Goal: Information Seeking & Learning: Learn about a topic

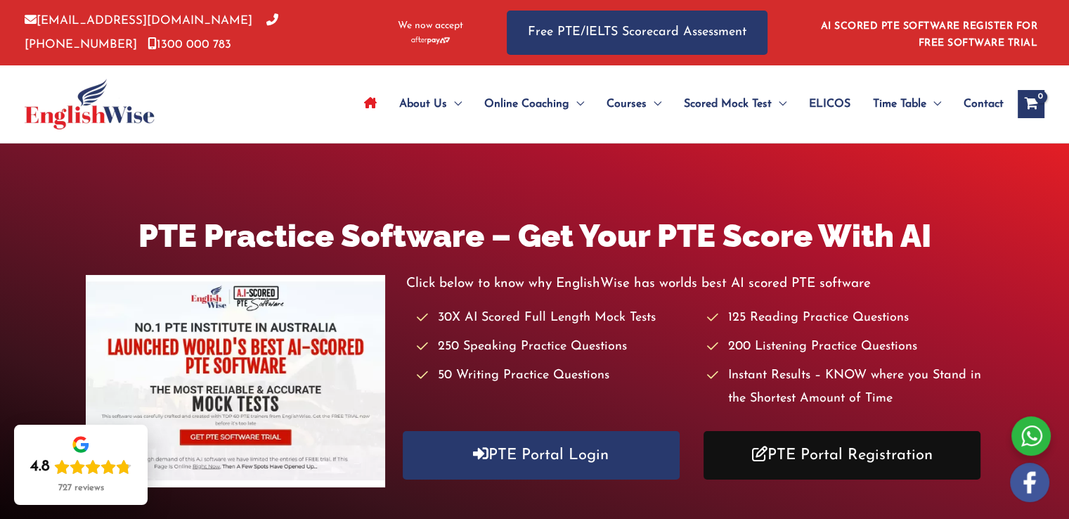
click at [838, 453] on link "PTE Portal Registration" at bounding box center [841, 455] width 277 height 48
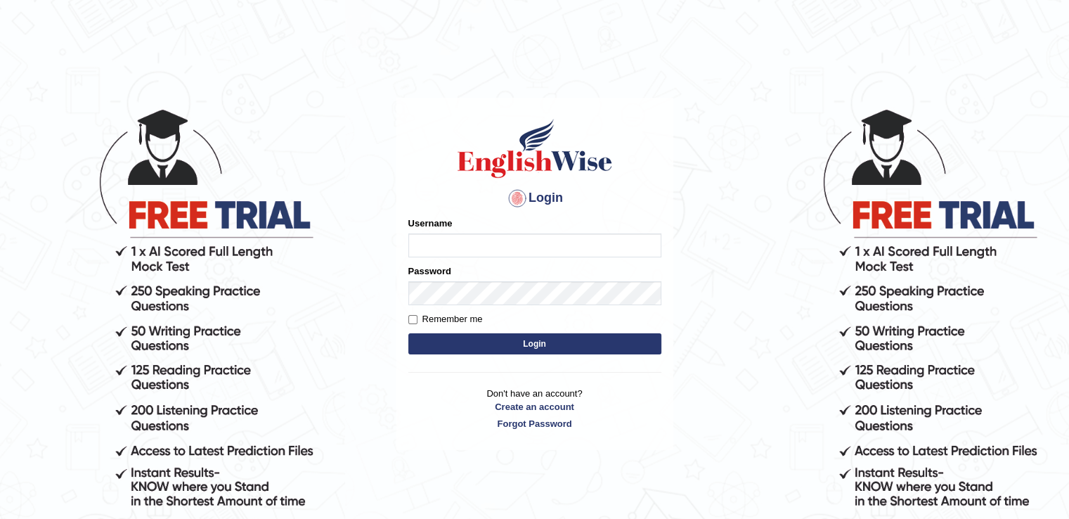
type input "abhisharma526"
click at [514, 344] on button "Login" at bounding box center [534, 343] width 253 height 21
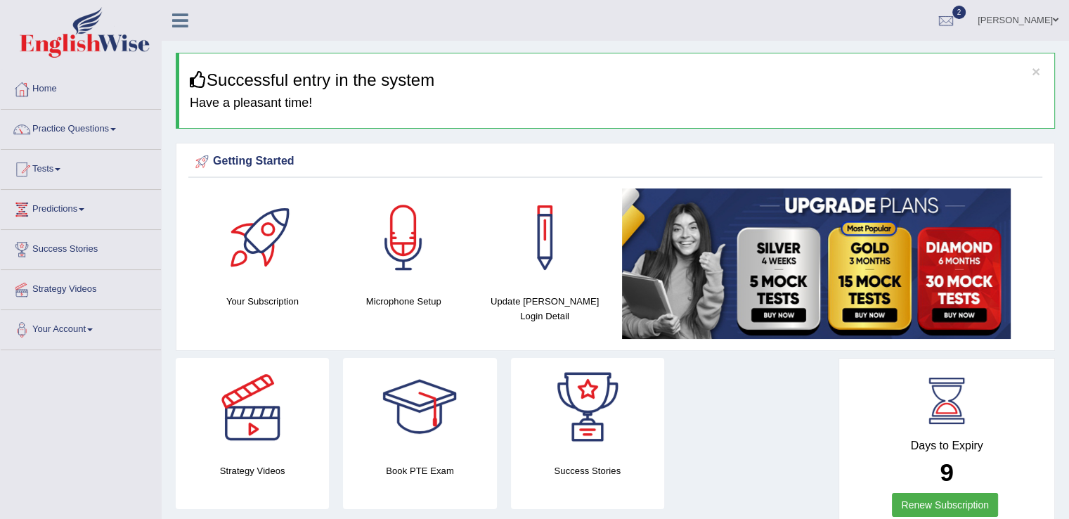
click at [683, 25] on ul "Abhishek Sharma Toggle navigation Username: abhisharma526 Access Type: Online S…" at bounding box center [751, 20] width 635 height 40
click at [59, 164] on link "Tests" at bounding box center [81, 167] width 160 height 35
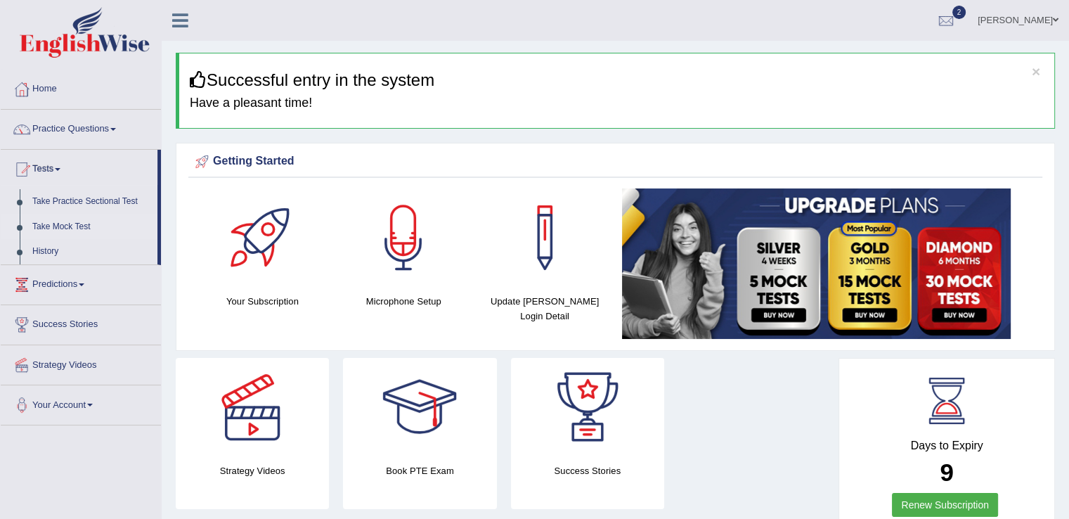
click at [74, 228] on link "Take Mock Test" at bounding box center [91, 226] width 131 height 25
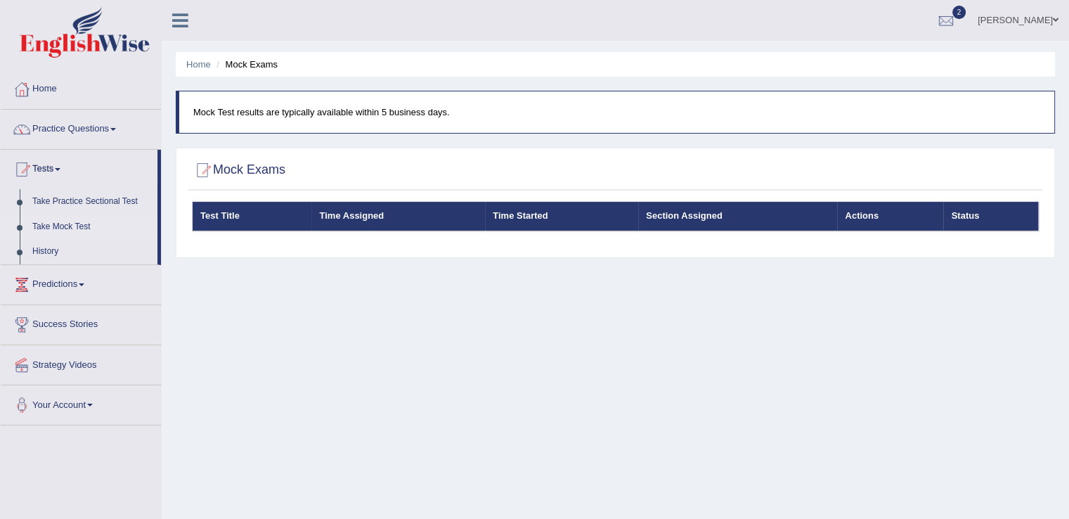
click at [1059, 19] on link "[PERSON_NAME]" at bounding box center [1018, 18] width 102 height 37
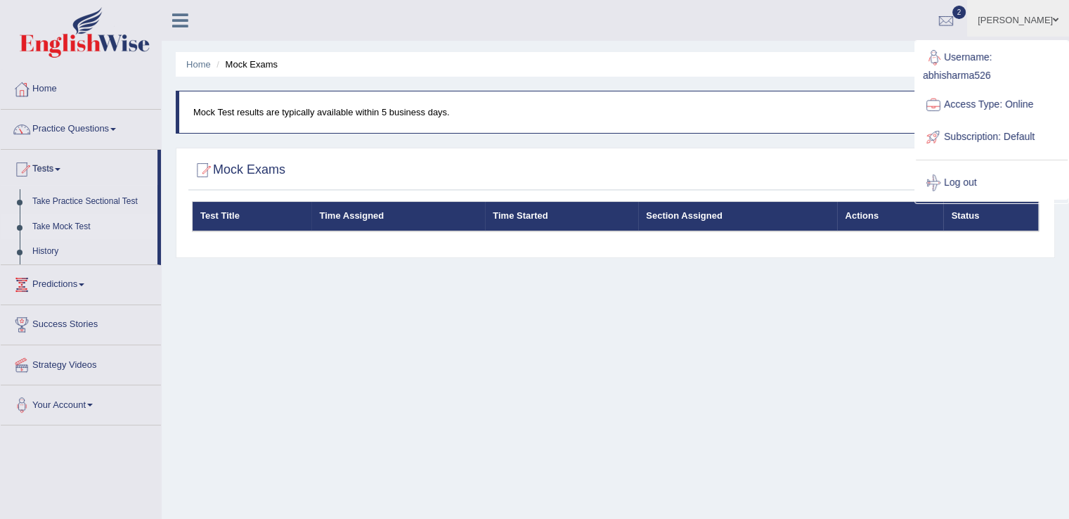
click at [1059, 19] on link "[PERSON_NAME]" at bounding box center [1018, 18] width 102 height 37
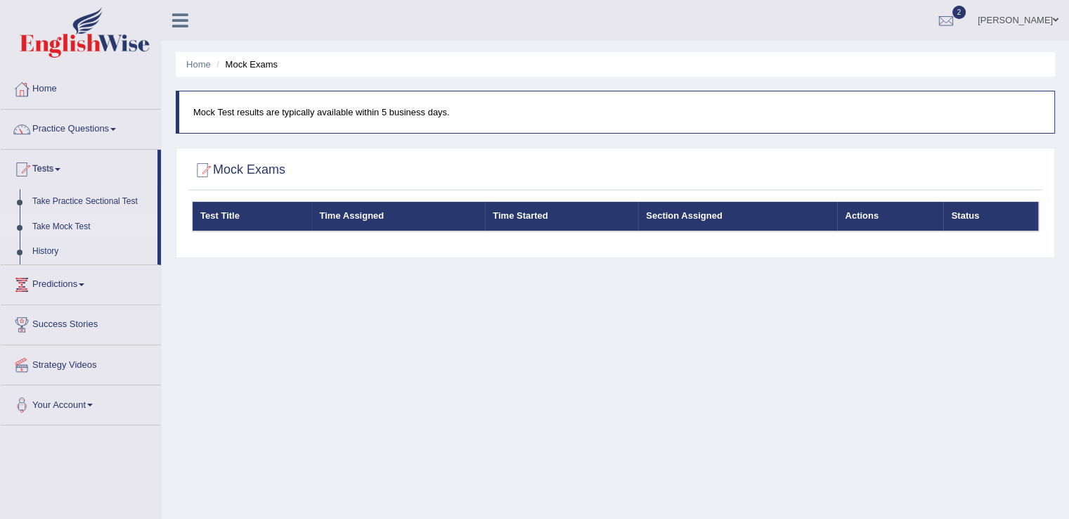
click at [1059, 19] on link "[PERSON_NAME]" at bounding box center [1018, 18] width 102 height 37
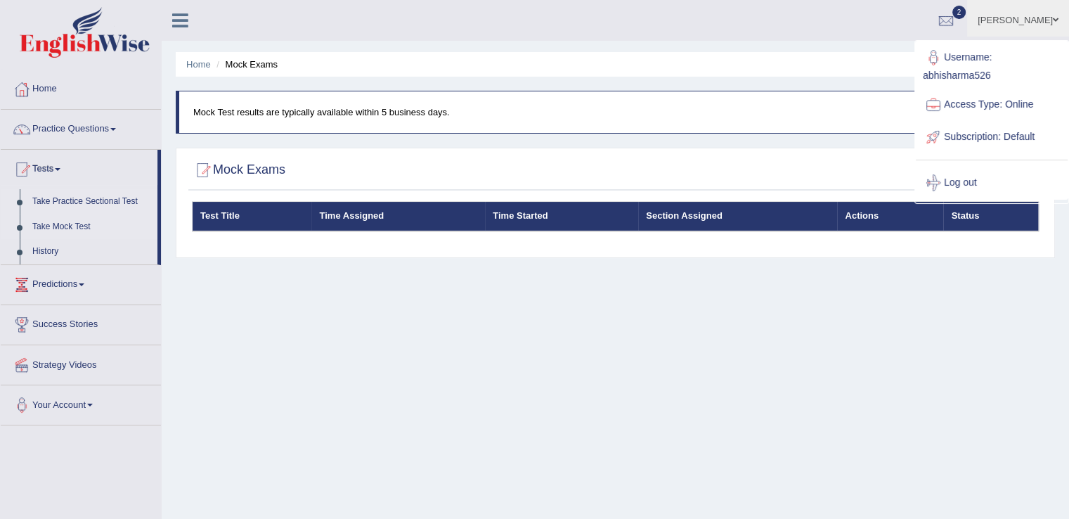
click at [90, 200] on link "Take Practice Sectional Test" at bounding box center [91, 201] width 131 height 25
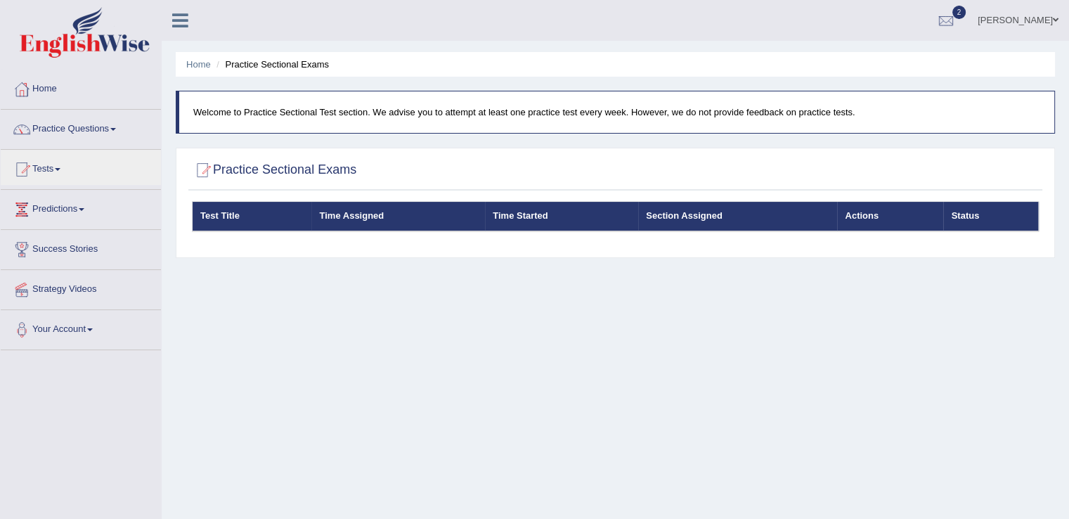
click at [62, 171] on link "Tests" at bounding box center [81, 167] width 160 height 35
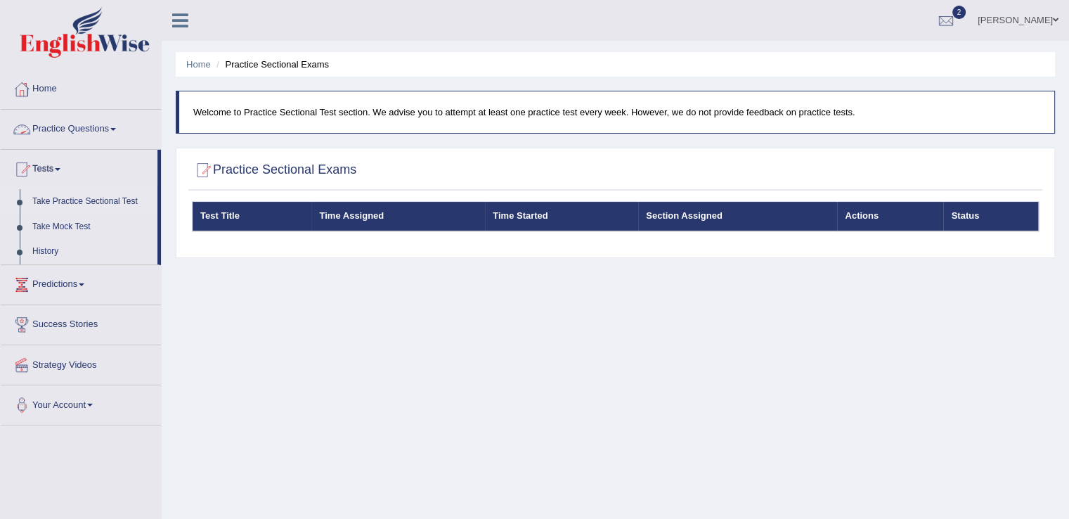
click at [117, 122] on link "Practice Questions" at bounding box center [81, 127] width 160 height 35
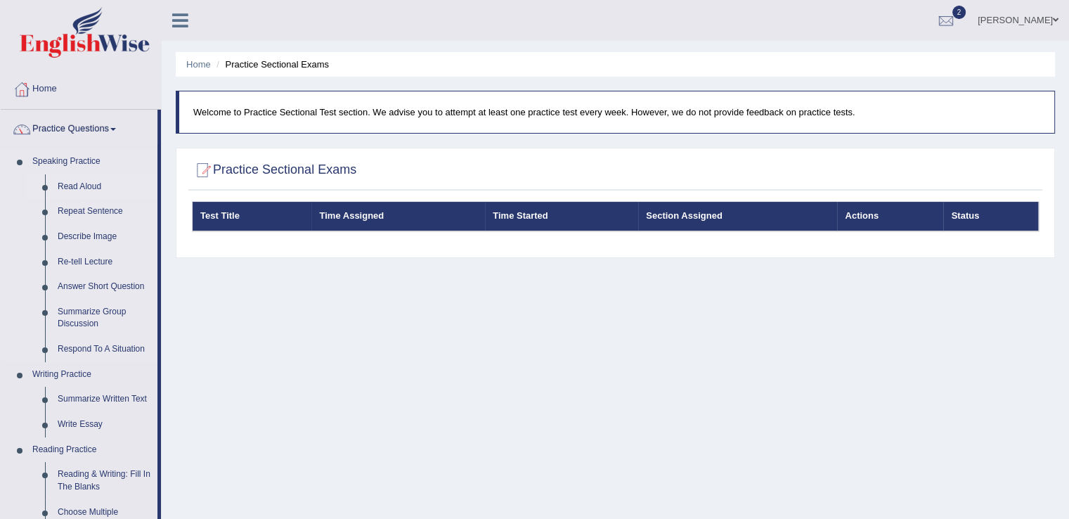
click at [86, 181] on link "Read Aloud" at bounding box center [104, 186] width 106 height 25
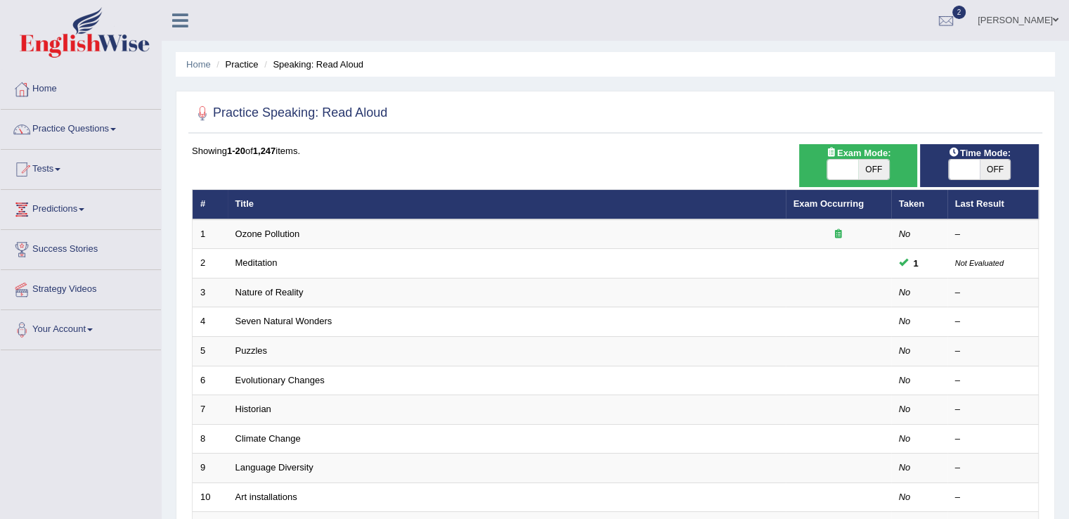
click at [1062, 19] on link "[PERSON_NAME]" at bounding box center [1018, 18] width 102 height 37
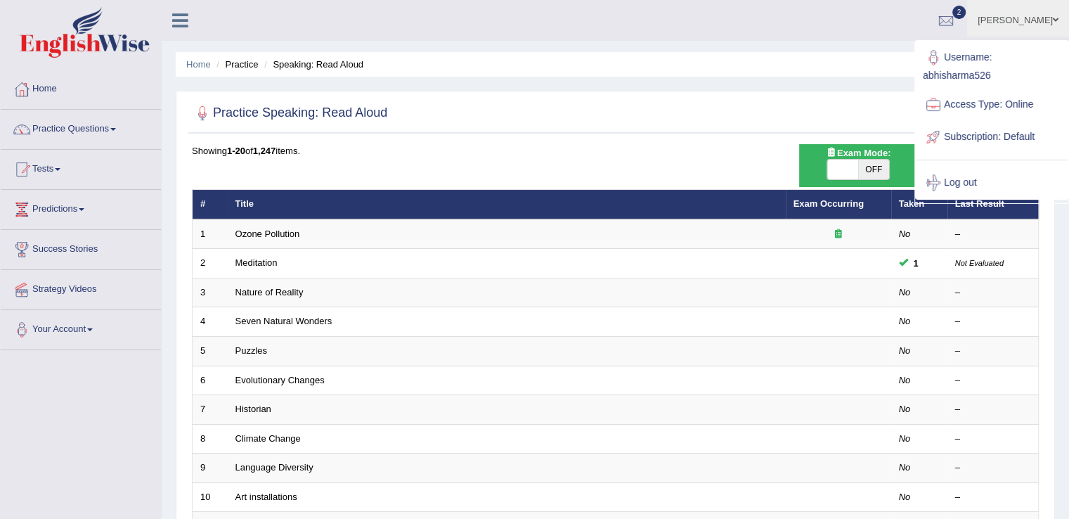
click at [994, 145] on link "Subscription: Default" at bounding box center [992, 137] width 152 height 32
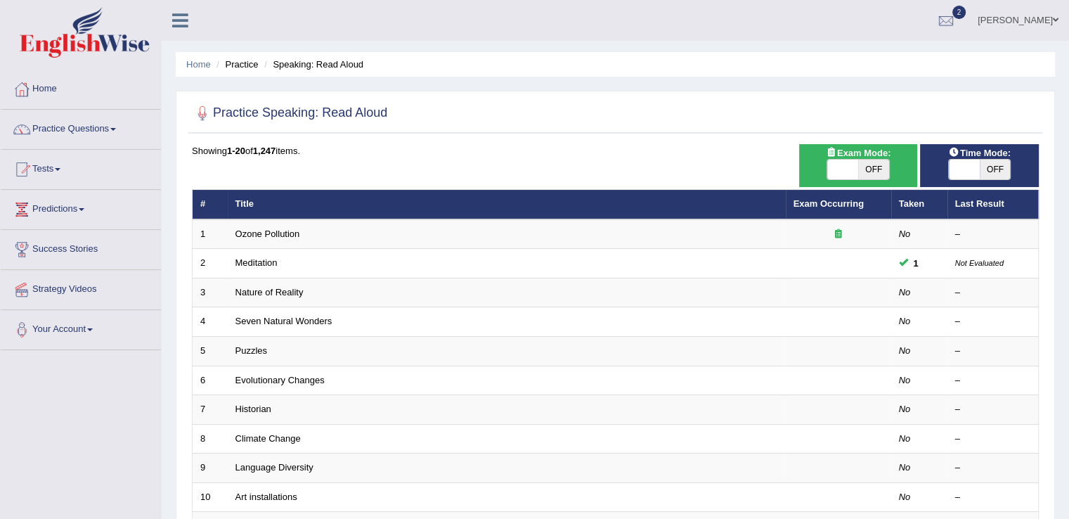
click at [1001, 146] on span "Time Mode:" at bounding box center [979, 152] width 73 height 15
click at [1060, 12] on link "Abhishek Sharma" at bounding box center [1018, 18] width 102 height 37
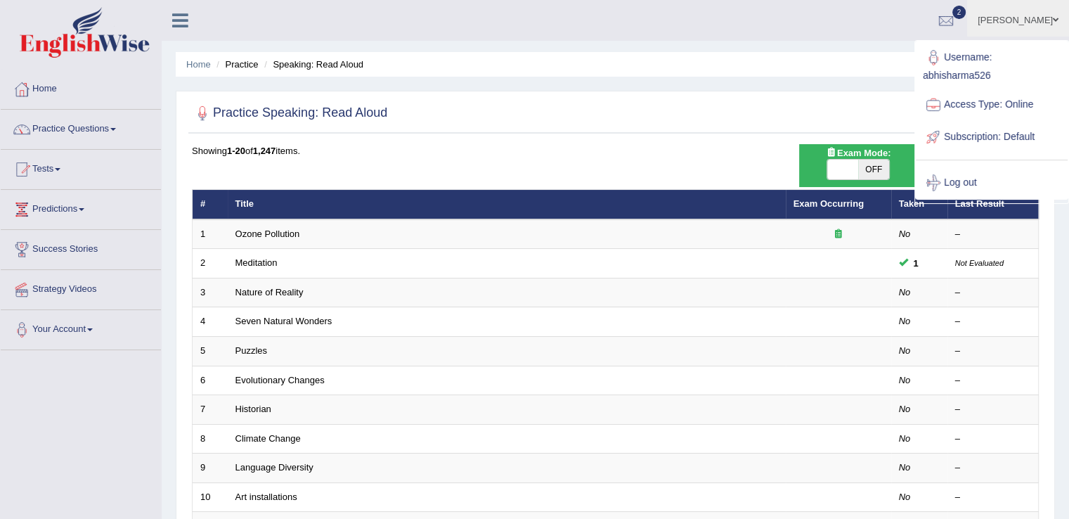
click at [1060, 41] on link "Username: abhisharma526" at bounding box center [992, 64] width 152 height 47
click at [1060, 12] on link "[PERSON_NAME]" at bounding box center [1018, 18] width 102 height 37
click at [1060, 41] on link "Username: abhisharma526" at bounding box center [992, 64] width 152 height 47
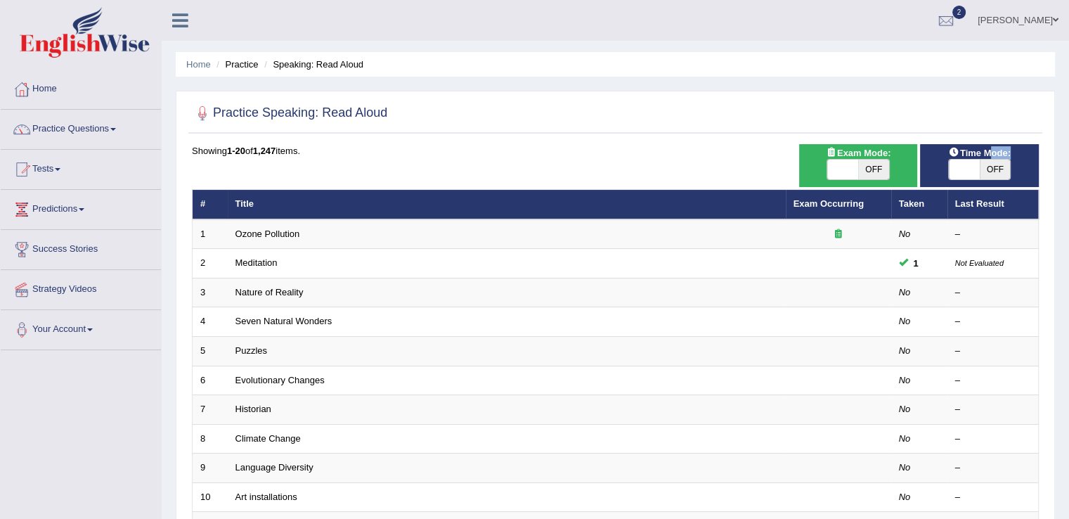
click at [1060, 12] on link "[PERSON_NAME]" at bounding box center [1018, 18] width 102 height 37
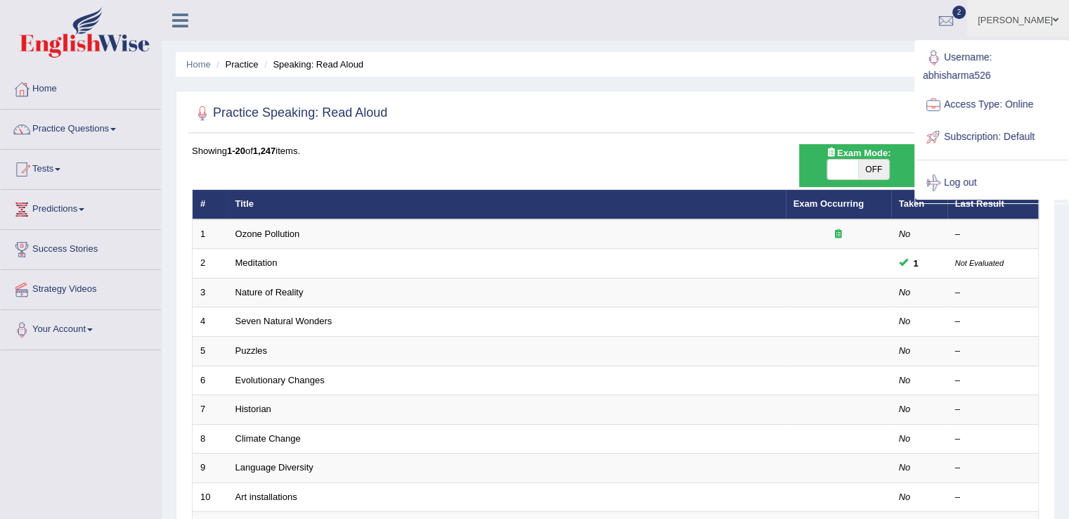
drag, startPoint x: 965, startPoint y: 98, endPoint x: 958, endPoint y: 66, distance: 33.1
click at [958, 66] on link "Username: abhisharma526" at bounding box center [992, 64] width 152 height 47
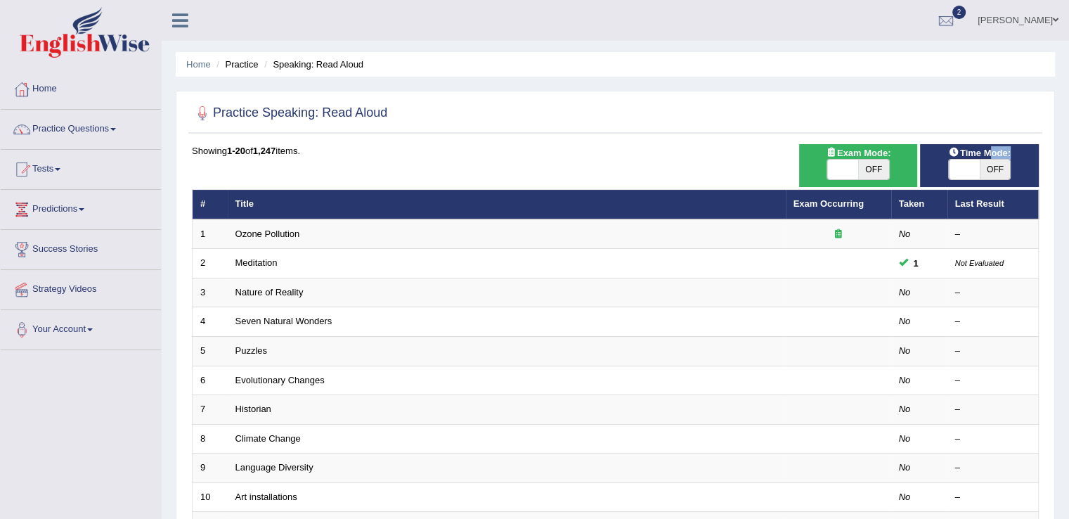
click at [1063, 18] on link "[PERSON_NAME]" at bounding box center [1018, 18] width 102 height 37
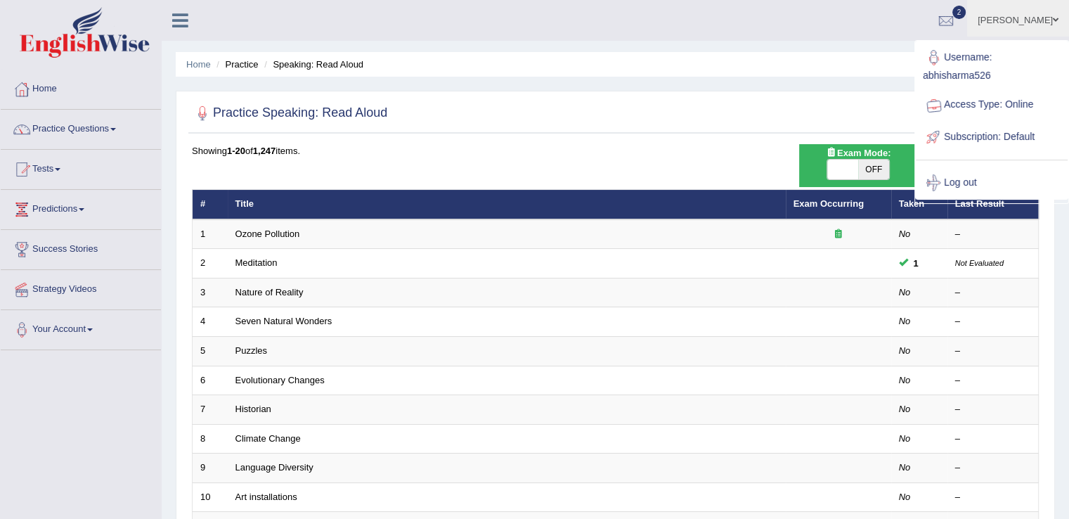
click at [1063, 41] on ul "Username: abhisharma526 Access Type: Online Subscription: Default Log out" at bounding box center [992, 119] width 152 height 157
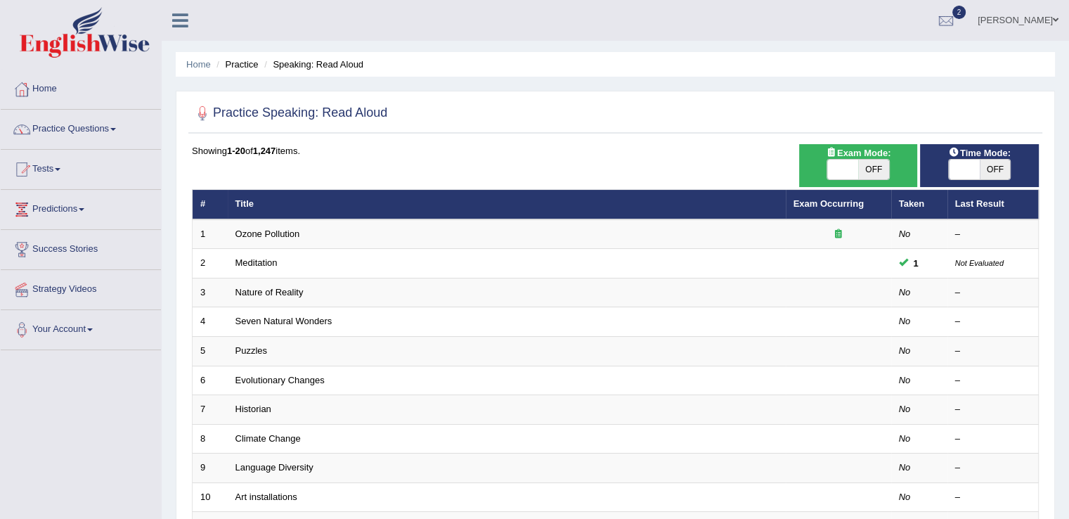
click at [1051, 143] on div "Practice Speaking: Read Aloud Time Mode: ON OFF Exam Mode: ON OFF Showing 1-20 …" at bounding box center [615, 488] width 879 height 794
click at [1058, 15] on link "[PERSON_NAME]" at bounding box center [1018, 18] width 102 height 37
click at [0, 0] on link "Username: abhisharma526" at bounding box center [0, 0] width 0 height 0
click at [1058, 15] on link "[PERSON_NAME]" at bounding box center [1018, 18] width 102 height 37
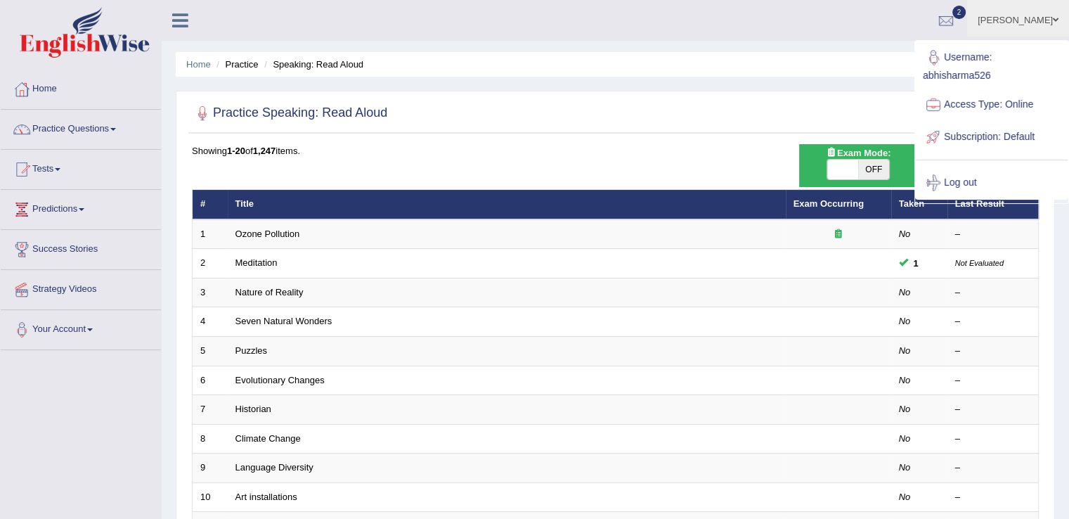
click at [1058, 41] on link "Username: abhisharma526" at bounding box center [992, 64] width 152 height 47
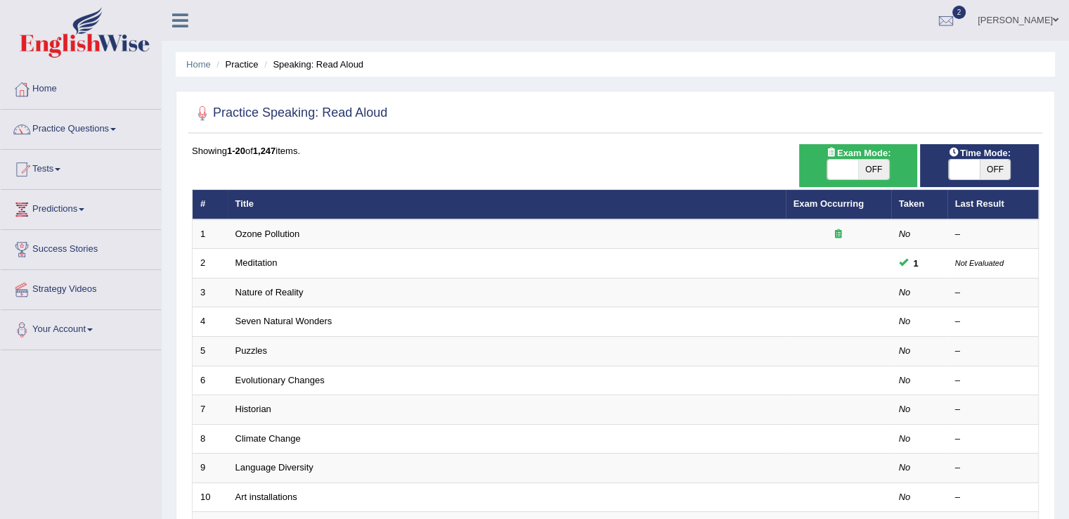
click at [716, 43] on div "Home Practice Speaking: Read Aloud Practice Speaking: Read Aloud Time Mode: ON …" at bounding box center [615, 447] width 907 height 895
click at [711, 63] on ul "Home Practice Speaking: Read Aloud" at bounding box center [615, 64] width 879 height 25
click at [1055, 147] on div "Home Practice Speaking: Read Aloud Practice Speaking: Read Aloud Time Mode: ON …" at bounding box center [615, 447] width 907 height 895
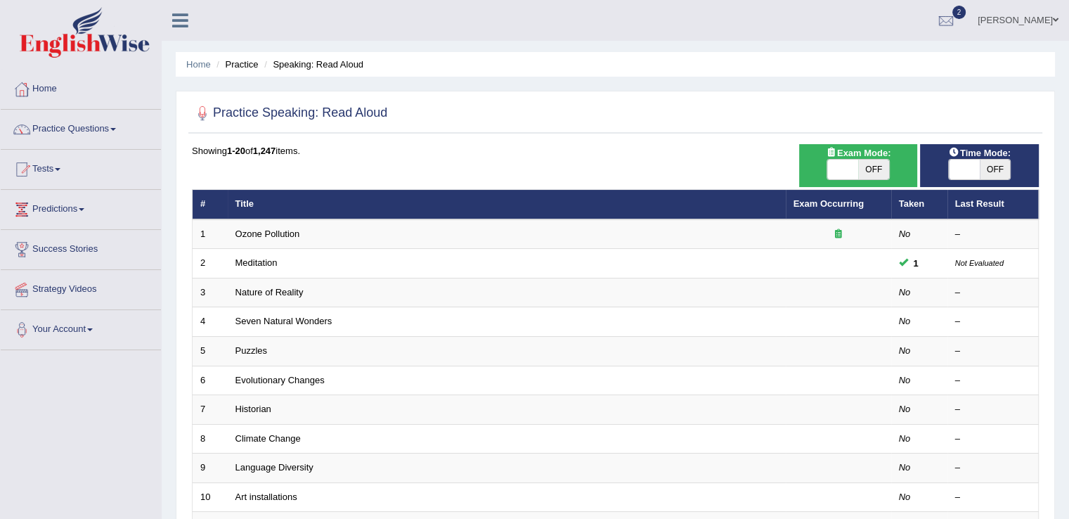
click at [1056, 22] on span at bounding box center [1056, 19] width 6 height 9
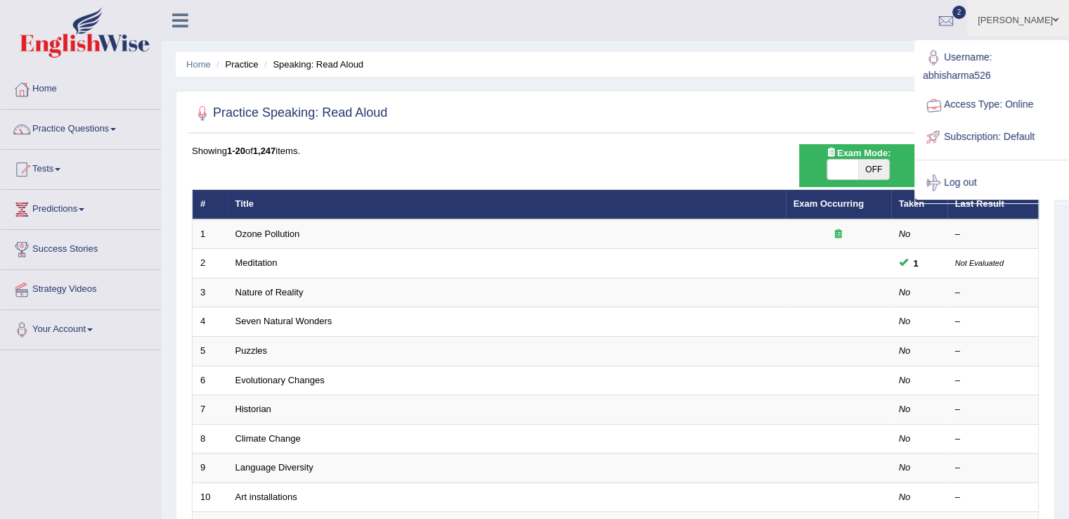
click at [1056, 41] on ul "Username: abhisharma526 Access Type: Online Subscription: Default Log out" at bounding box center [992, 119] width 152 height 157
click at [1056, 22] on span at bounding box center [1056, 19] width 6 height 9
click at [1056, 89] on link "Access Type: Online" at bounding box center [992, 105] width 152 height 32
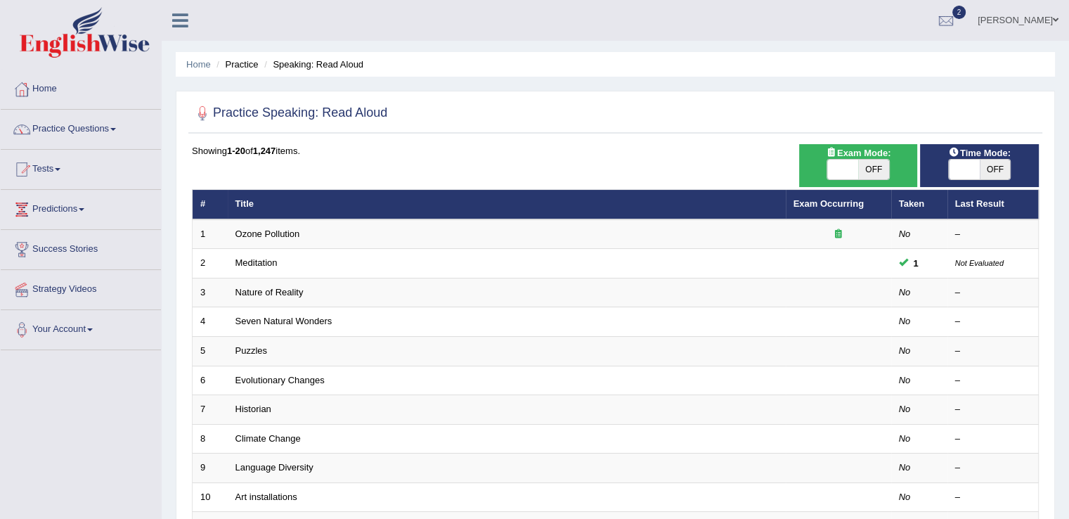
click at [1056, 22] on span at bounding box center [1056, 19] width 6 height 9
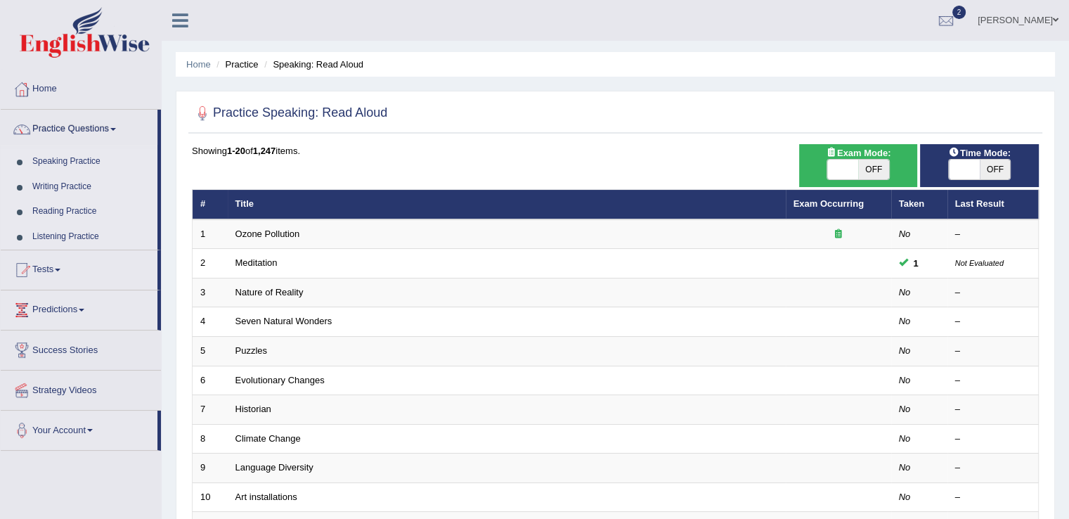
click at [784, 146] on div "Showing 1-20 of 1,247 items." at bounding box center [615, 150] width 847 height 13
click at [973, 145] on span "Time Mode:" at bounding box center [979, 152] width 73 height 15
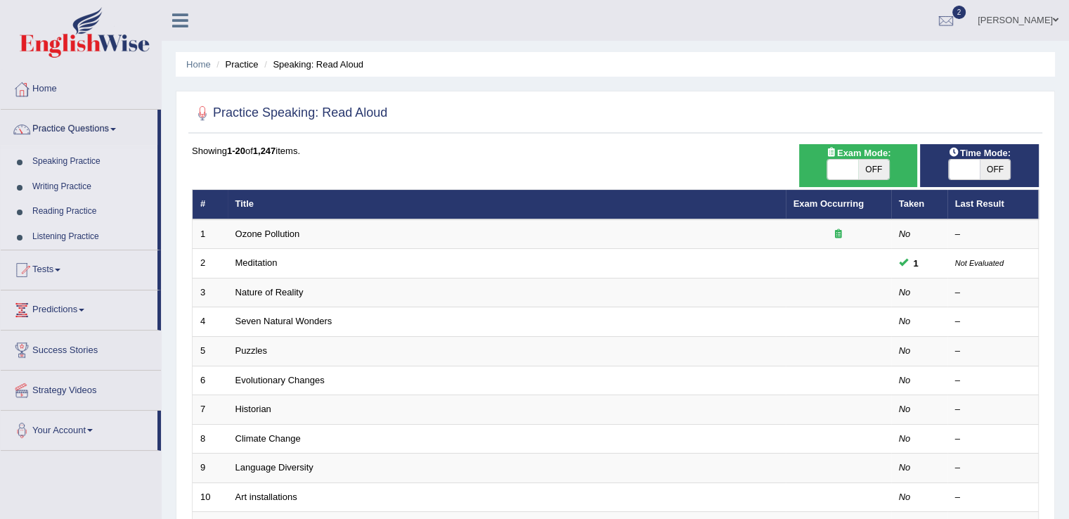
click at [922, 124] on div at bounding box center [615, 113] width 847 height 29
drag, startPoint x: 922, startPoint y: 124, endPoint x: 1070, endPoint y: 252, distance: 195.3
click at [1068, 252] on html "Toggle navigation Home Practice Questions Speaking Practice Read Aloud Repeat S…" at bounding box center [534, 259] width 1069 height 519
click at [534, 147] on div "Showing 1-20 of 1,247 items." at bounding box center [615, 150] width 847 height 13
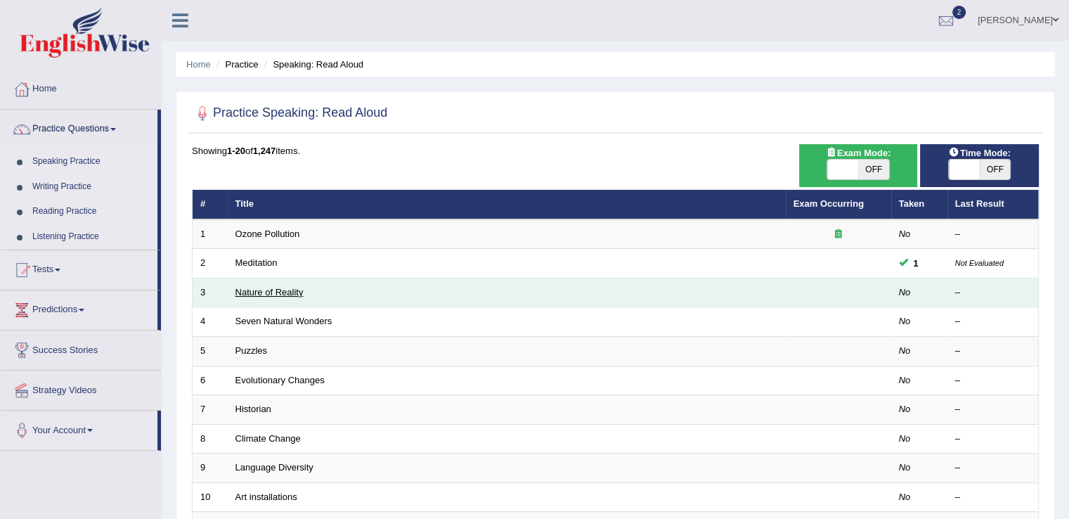
click at [265, 294] on link "Nature of Reality" at bounding box center [269, 292] width 68 height 11
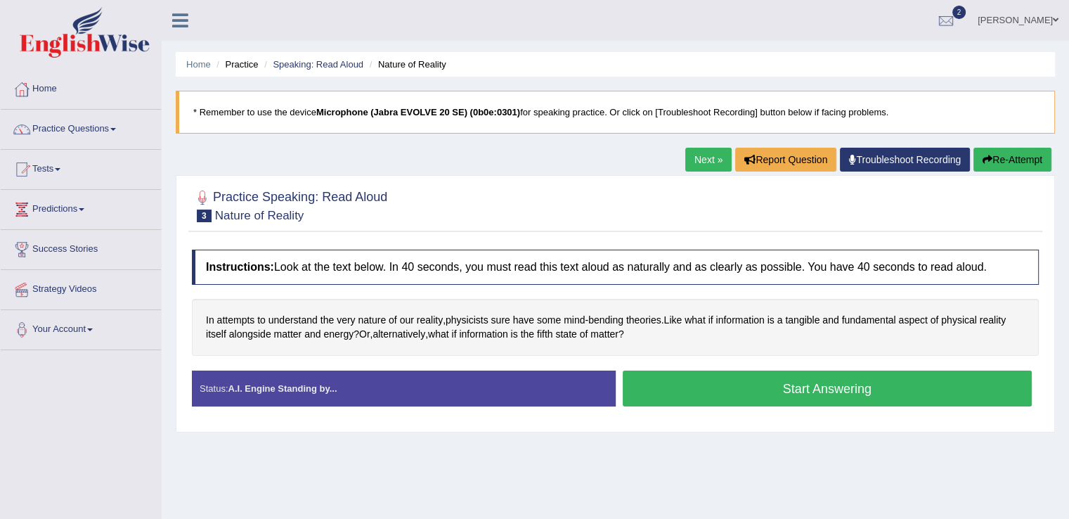
click at [753, 394] on button "Start Answering" at bounding box center [828, 388] width 410 height 36
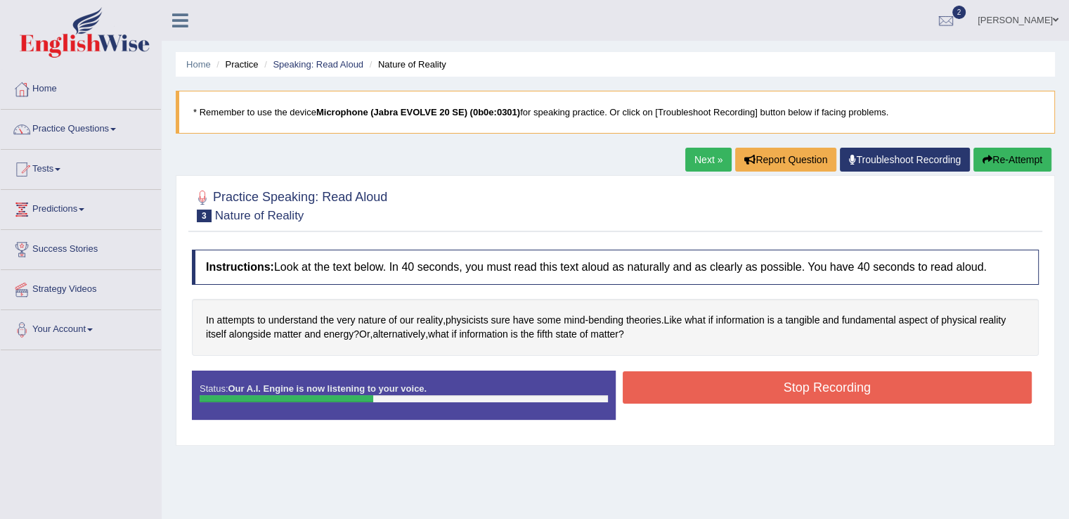
click at [753, 394] on button "Stop Recording" at bounding box center [828, 387] width 410 height 32
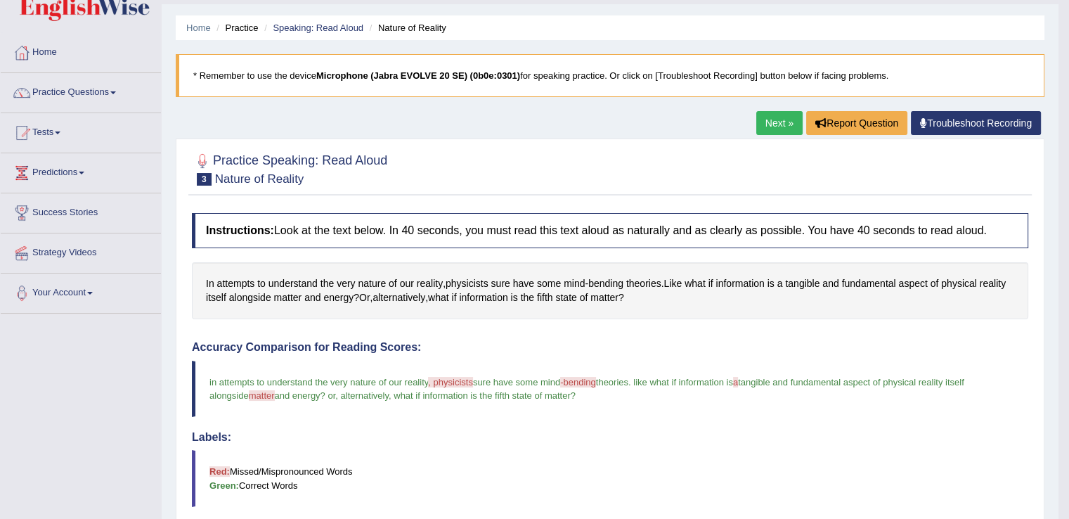
scroll to position [34, 0]
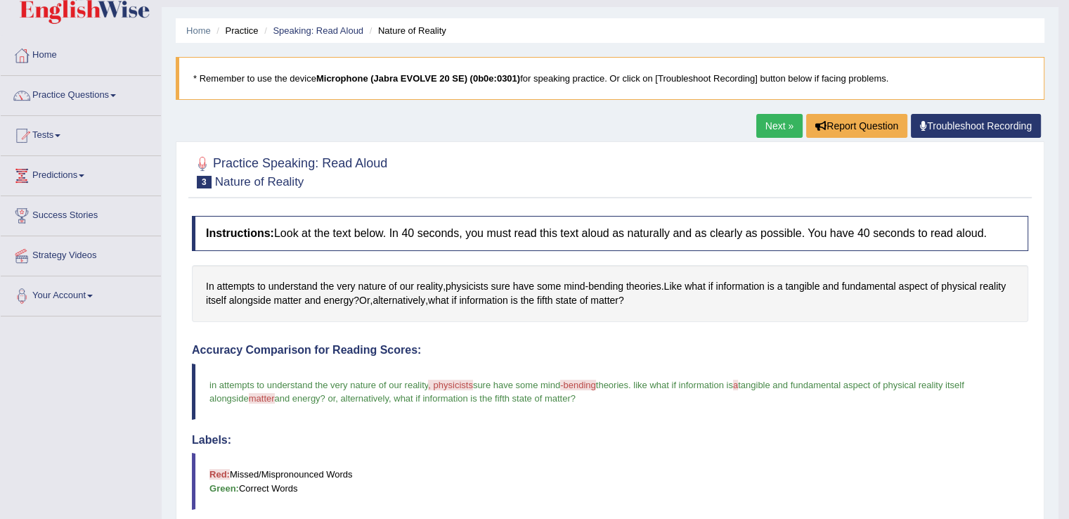
click at [1058, 15] on body "Toggle navigation Home Practice Questions Speaking Practice Read Aloud Repeat S…" at bounding box center [534, 225] width 1069 height 519
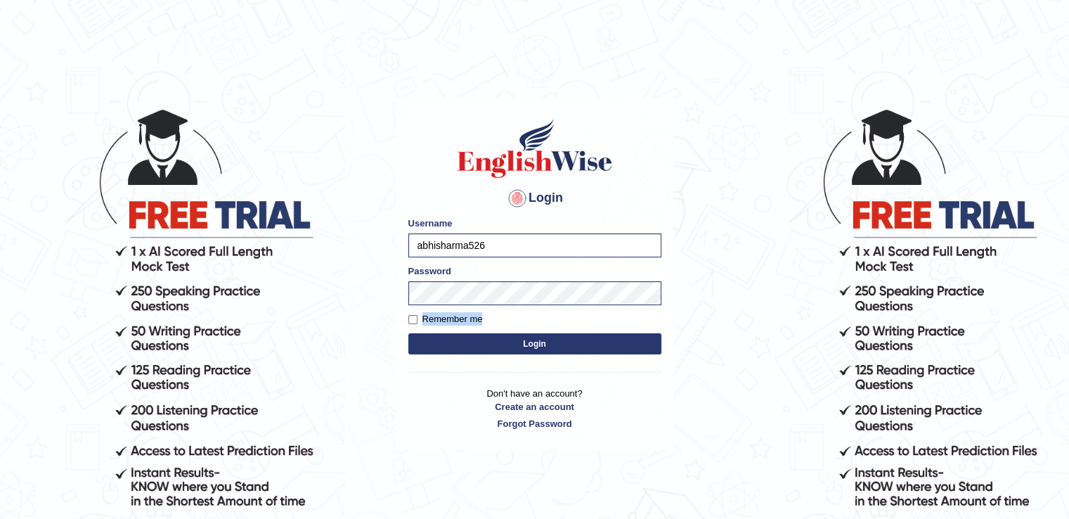
click at [552, 339] on body "Login Please fix the following errors: Username abhisharma526 Password Remember…" at bounding box center [534, 312] width 1069 height 519
click at [552, 339] on button "Login" at bounding box center [534, 343] width 253 height 21
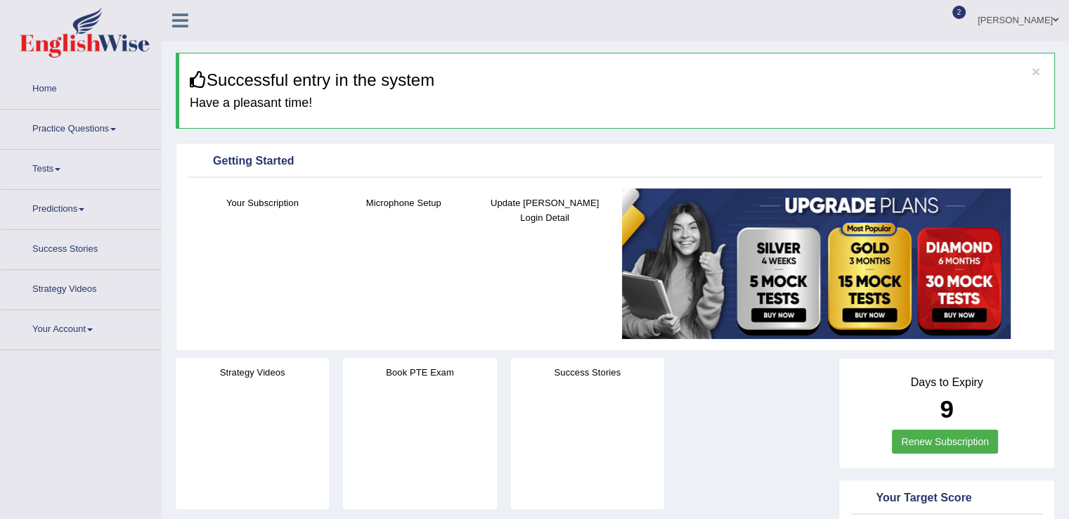
click at [116, 128] on span at bounding box center [113, 129] width 6 height 3
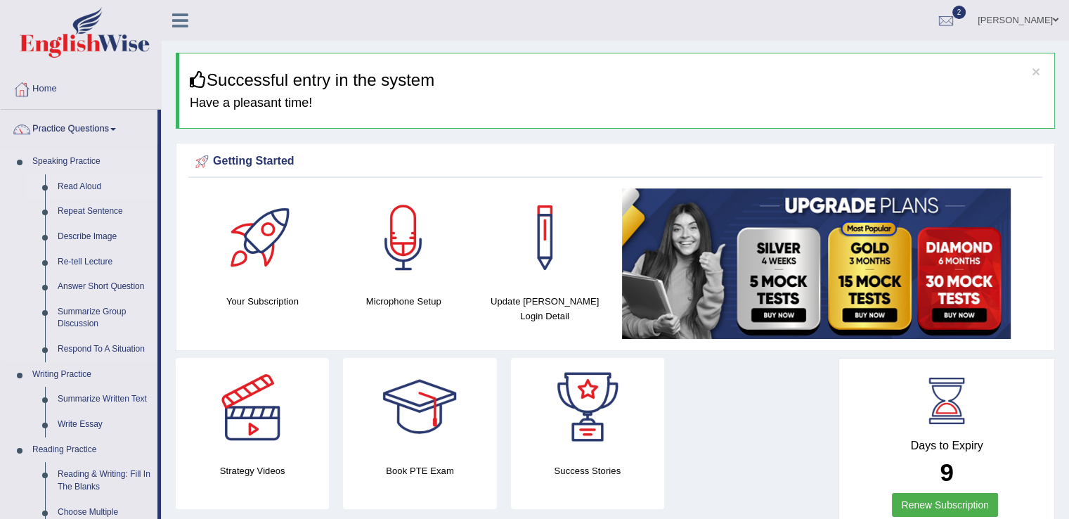
click at [93, 182] on link "Read Aloud" at bounding box center [104, 186] width 106 height 25
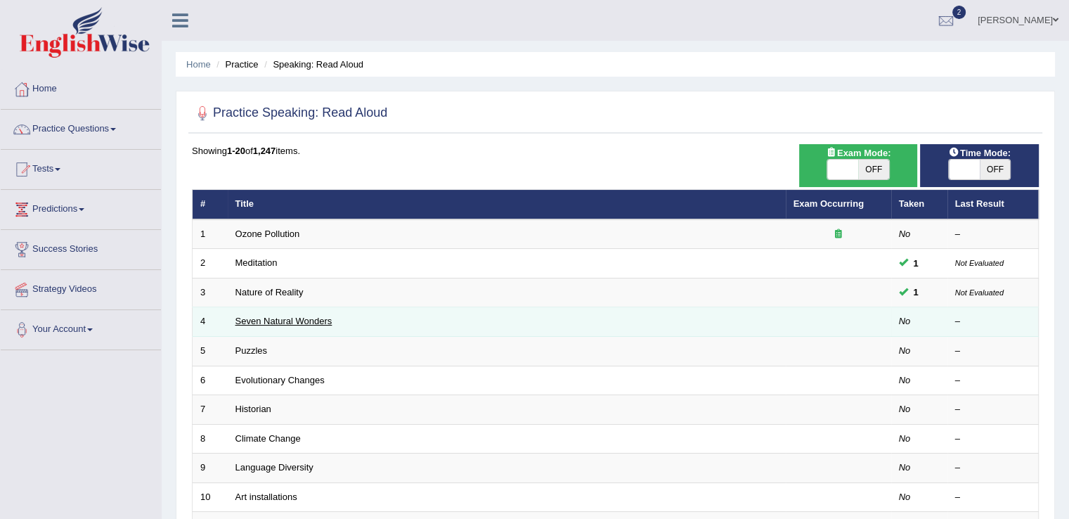
click at [292, 321] on link "Seven Natural Wonders" at bounding box center [283, 321] width 97 height 11
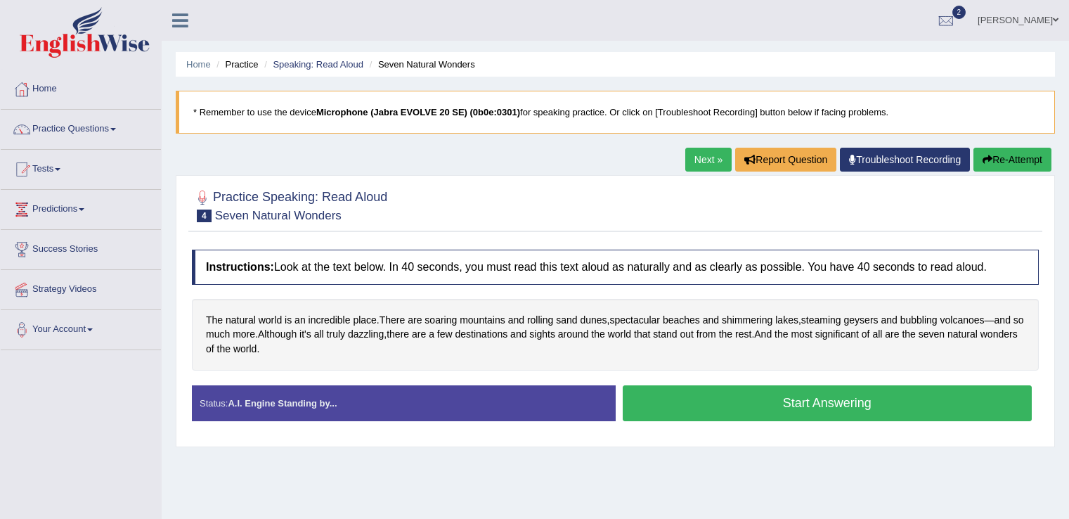
click at [1056, 18] on span at bounding box center [1056, 19] width 6 height 9
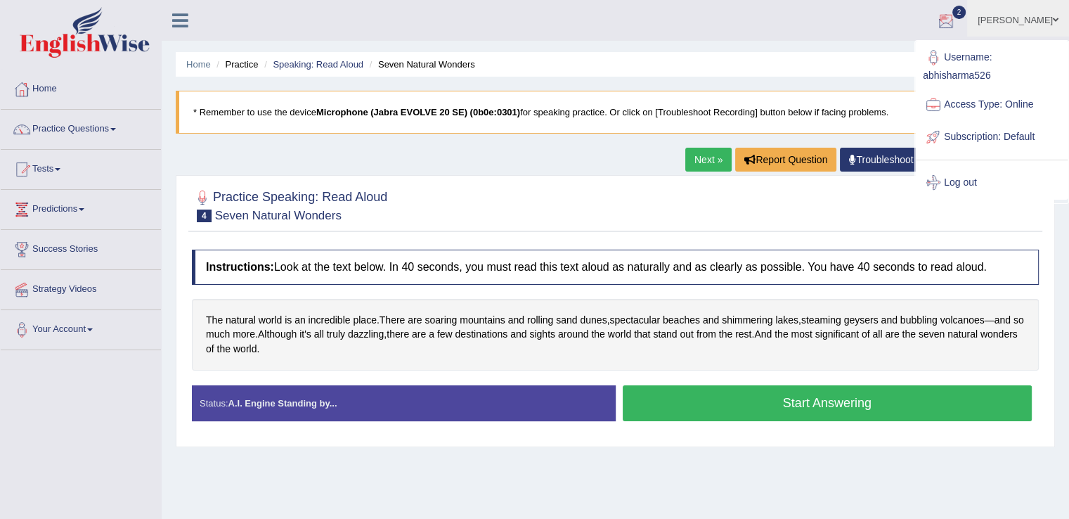
click at [945, 18] on div at bounding box center [945, 21] width 21 height 21
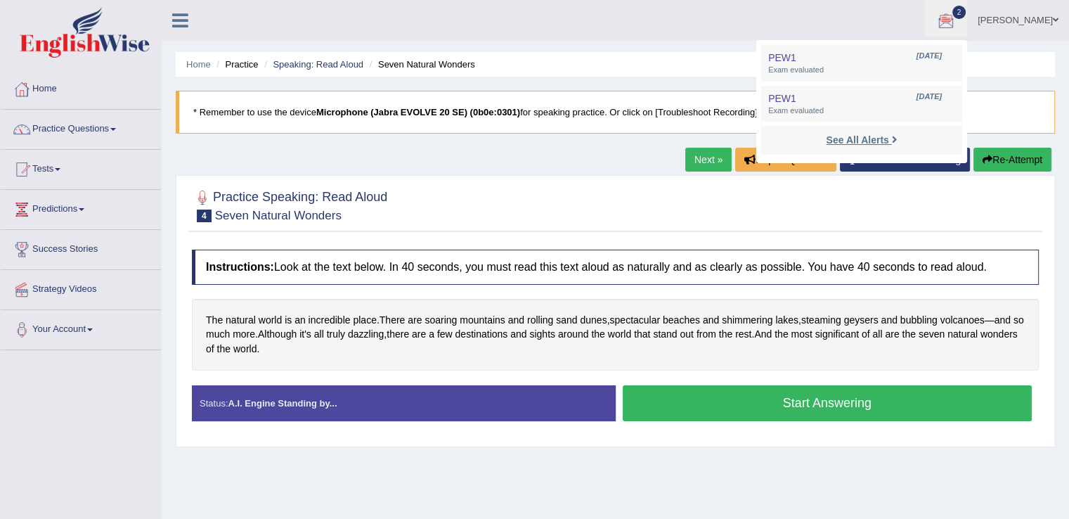
click at [874, 136] on strong "See All Alerts" at bounding box center [857, 139] width 63 height 11
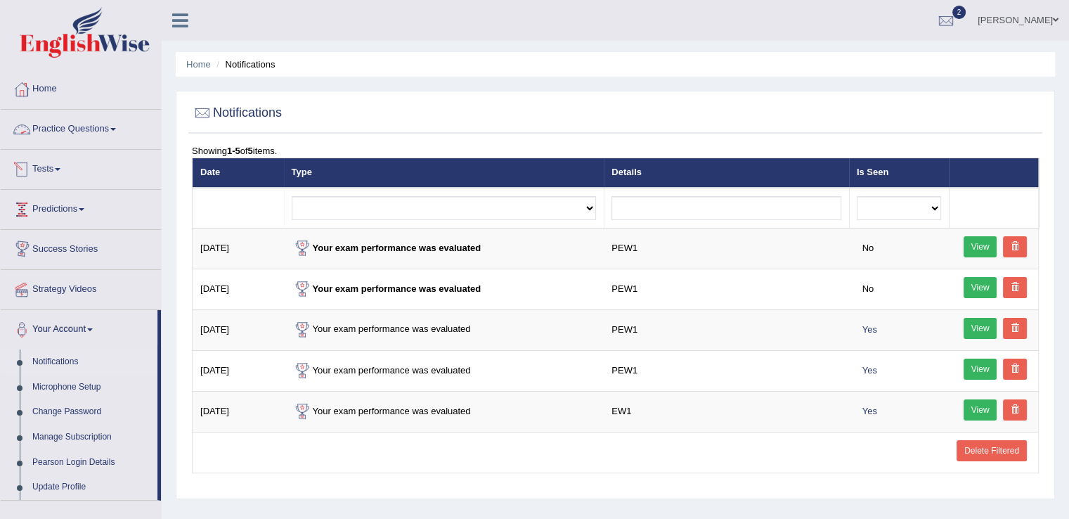
click at [116, 125] on link "Practice Questions" at bounding box center [81, 127] width 160 height 35
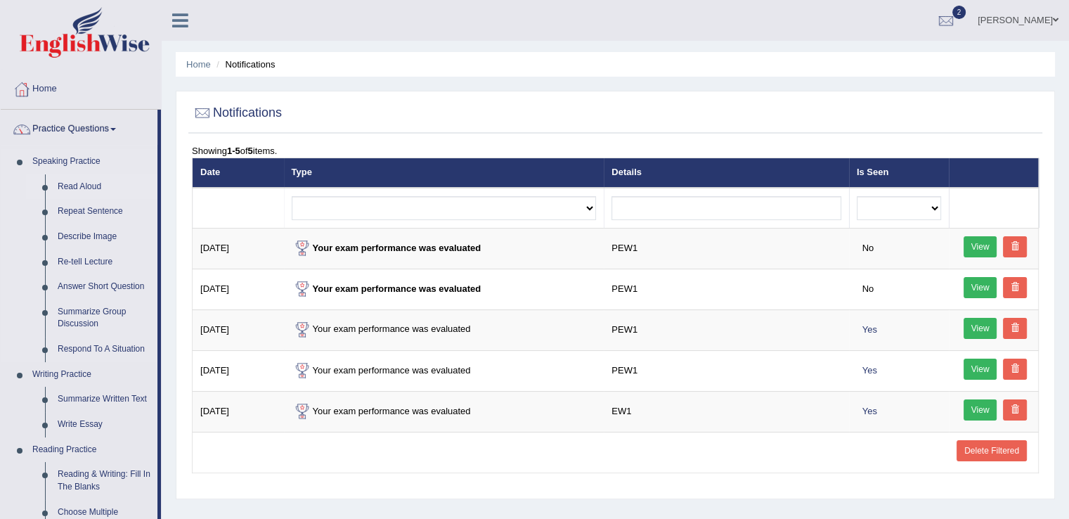
click at [87, 179] on link "Read Aloud" at bounding box center [104, 186] width 106 height 25
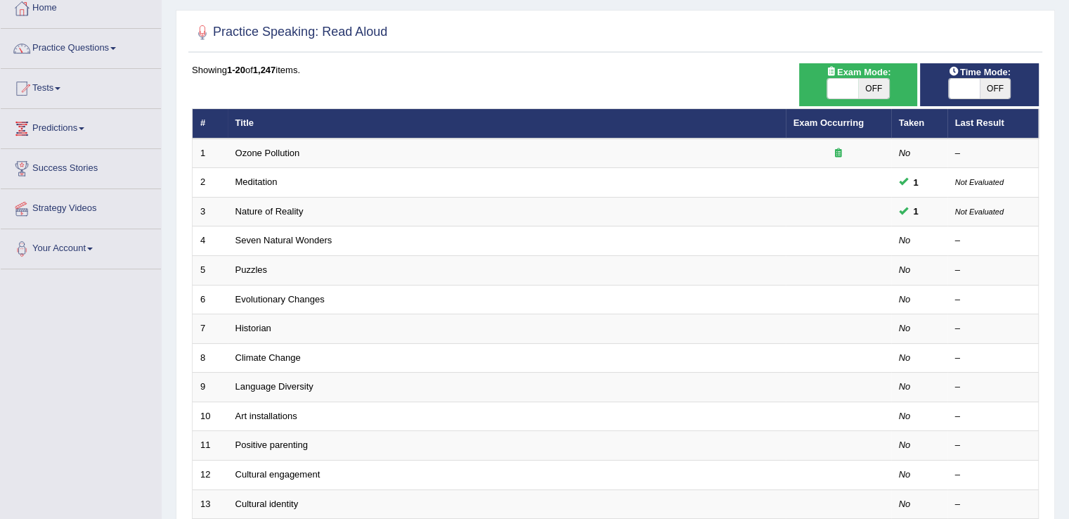
scroll to position [83, 0]
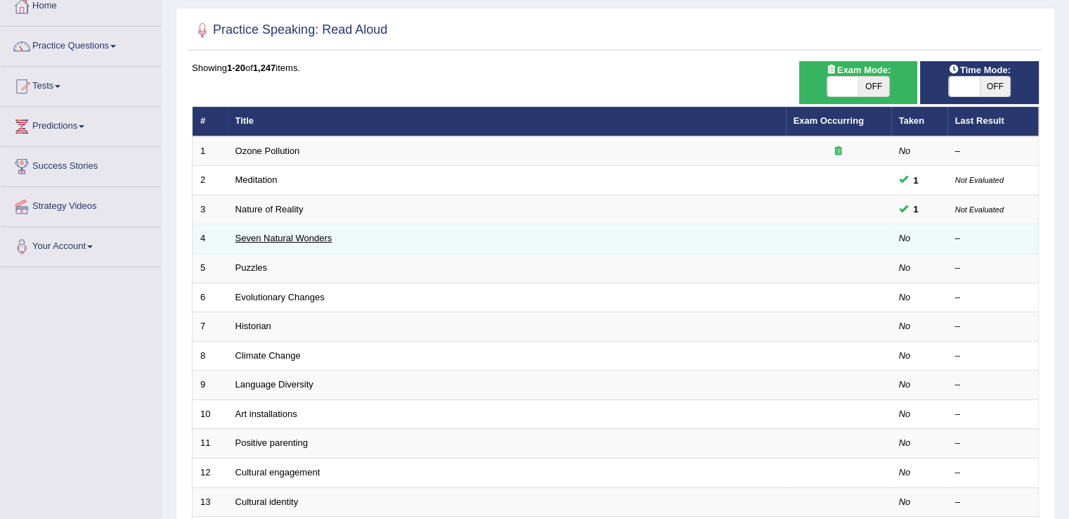
click at [315, 234] on link "Seven Natural Wonders" at bounding box center [283, 238] width 97 height 11
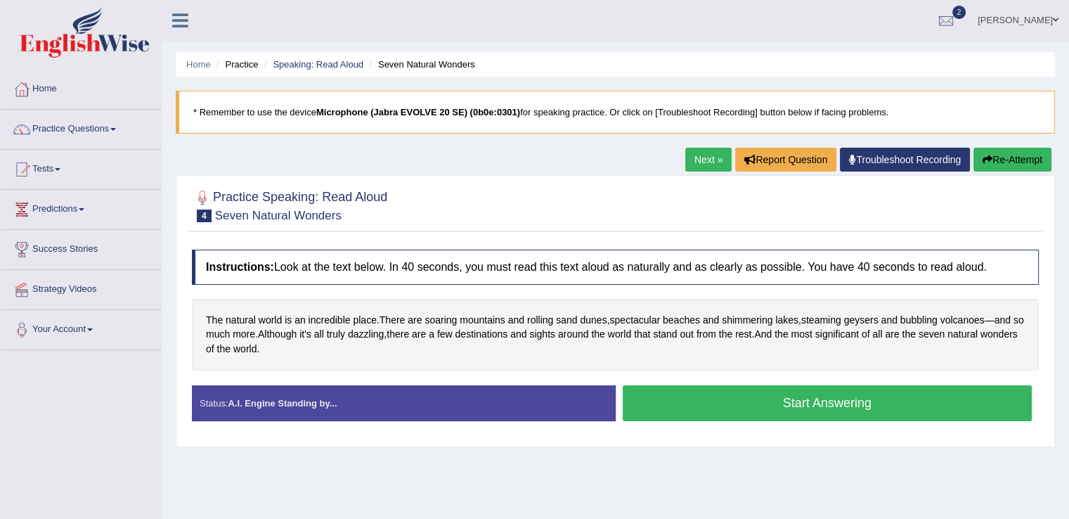
click at [748, 402] on button "Start Answering" at bounding box center [828, 403] width 410 height 36
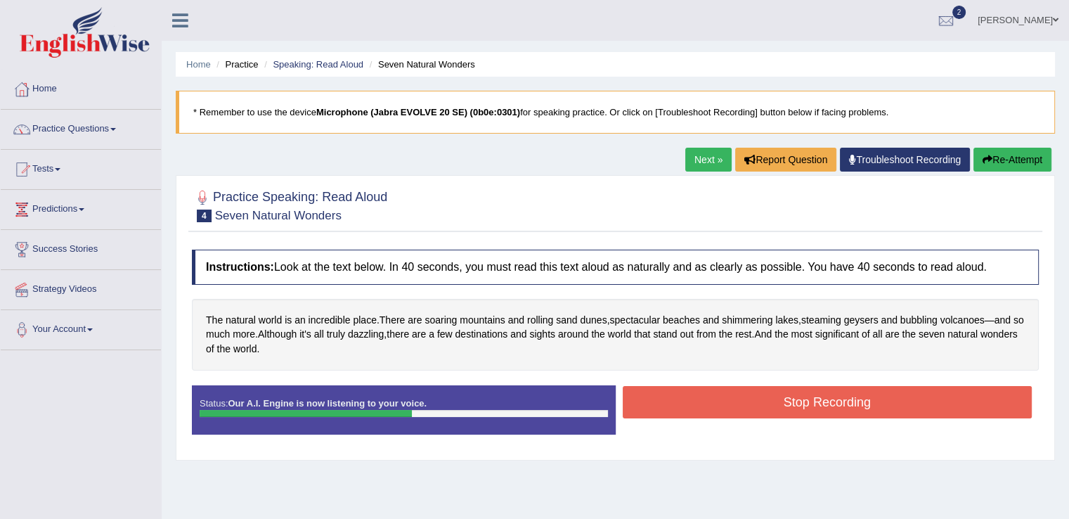
click at [748, 402] on button "Stop Recording" at bounding box center [828, 402] width 410 height 32
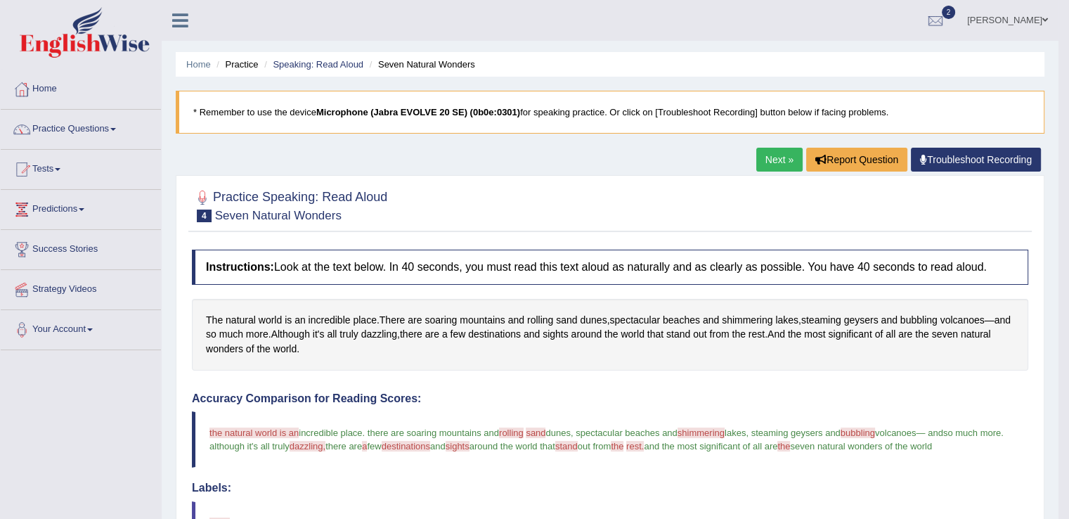
click at [767, 154] on link "Next »" at bounding box center [779, 160] width 46 height 24
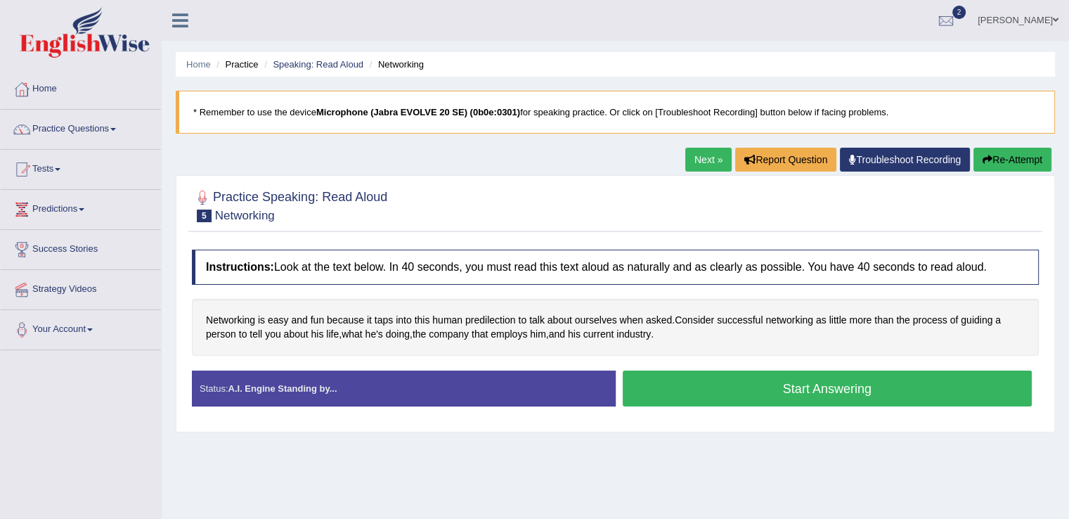
click at [781, 376] on button "Start Answering" at bounding box center [828, 388] width 410 height 36
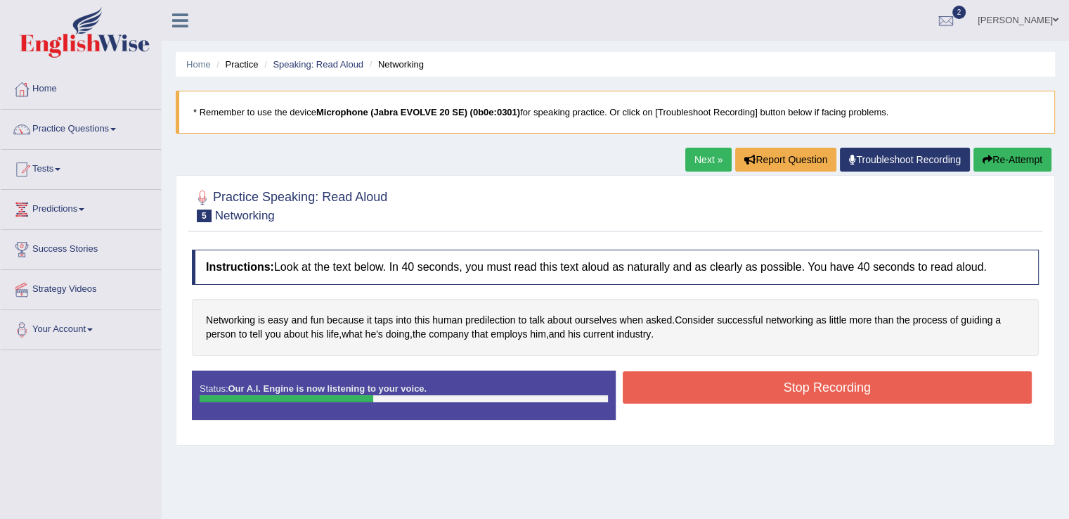
click at [781, 376] on button "Stop Recording" at bounding box center [828, 387] width 410 height 32
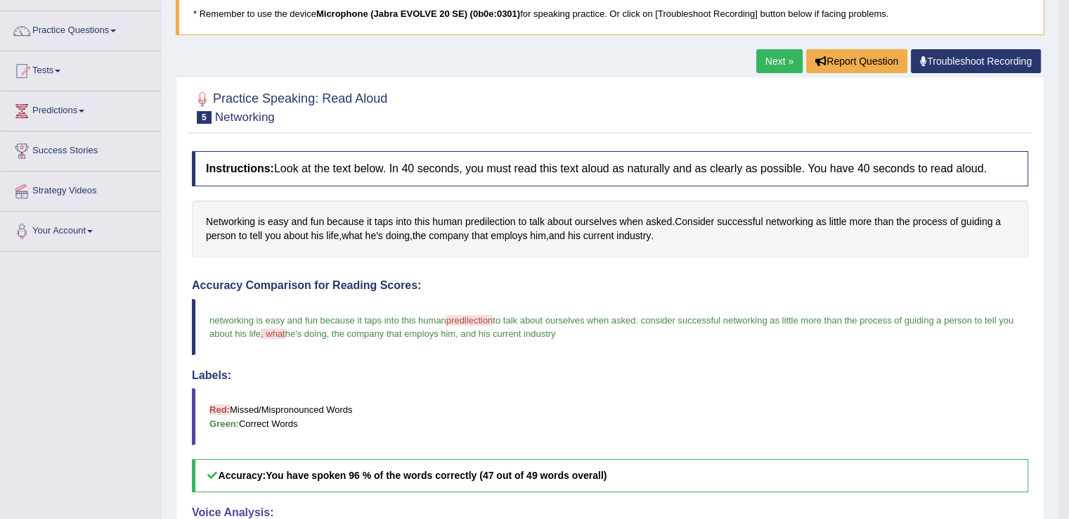
scroll to position [13, 0]
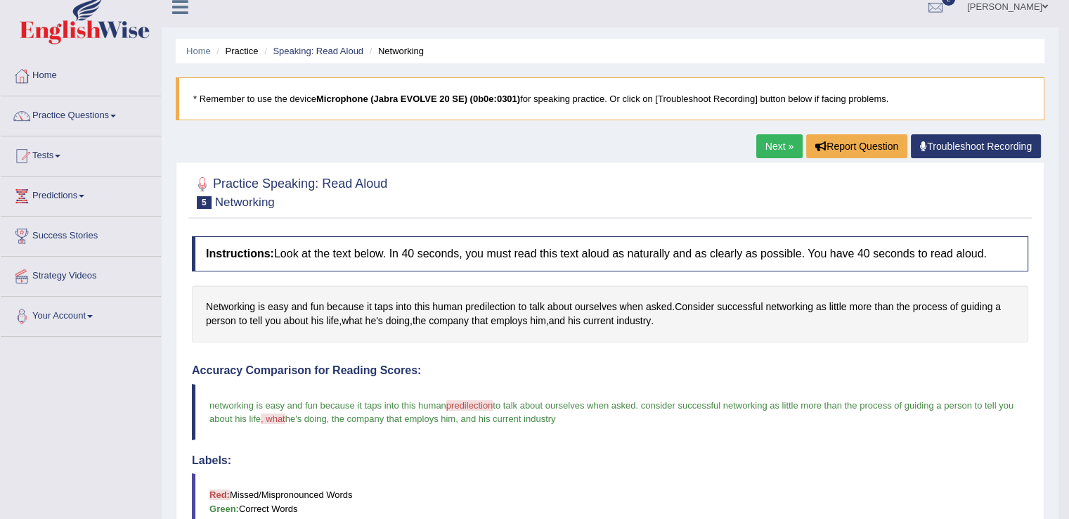
click at [770, 147] on link "Next »" at bounding box center [779, 146] width 46 height 24
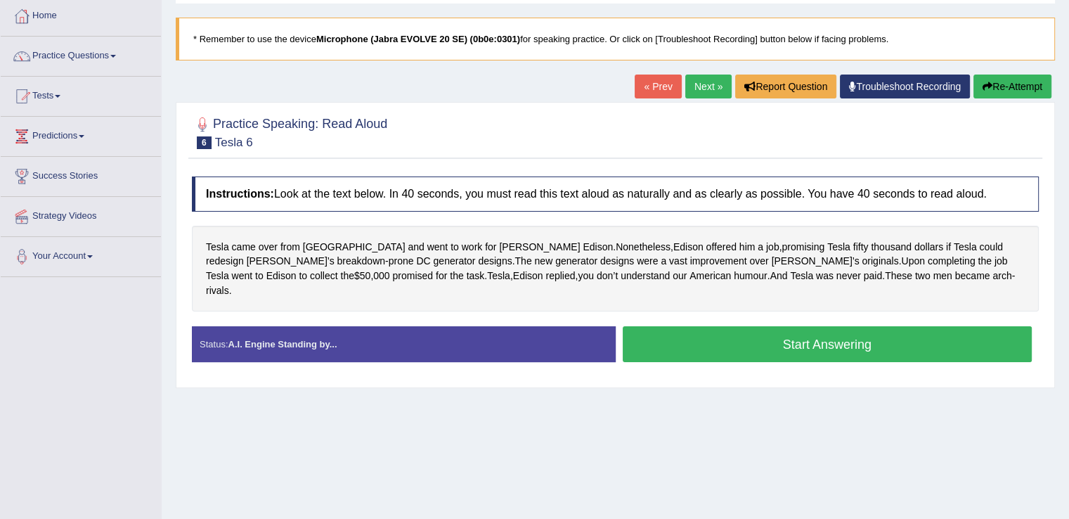
drag, startPoint x: 1074, startPoint y: 202, endPoint x: 1071, endPoint y: 252, distance: 50.7
click at [1068, 252] on html "Toggle navigation Home Practice Questions Speaking Practice Read Aloud Repeat S…" at bounding box center [534, 186] width 1069 height 519
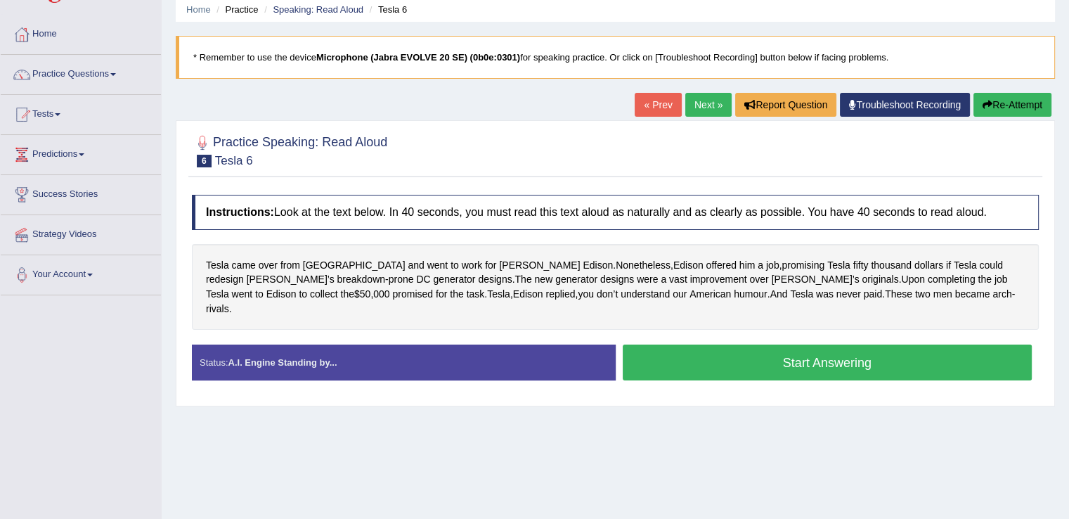
scroll to position [53, 0]
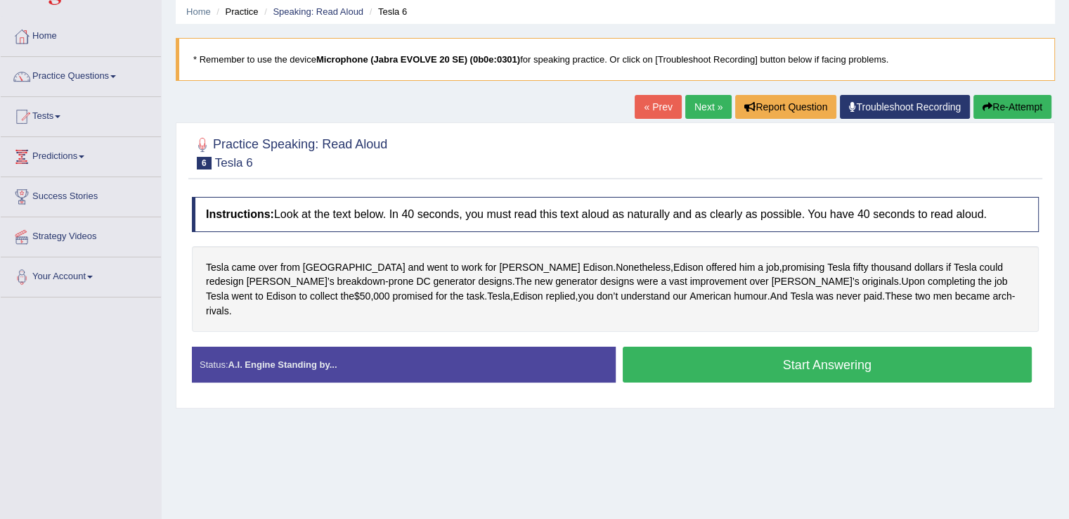
click at [826, 346] on button "Start Answering" at bounding box center [828, 364] width 410 height 36
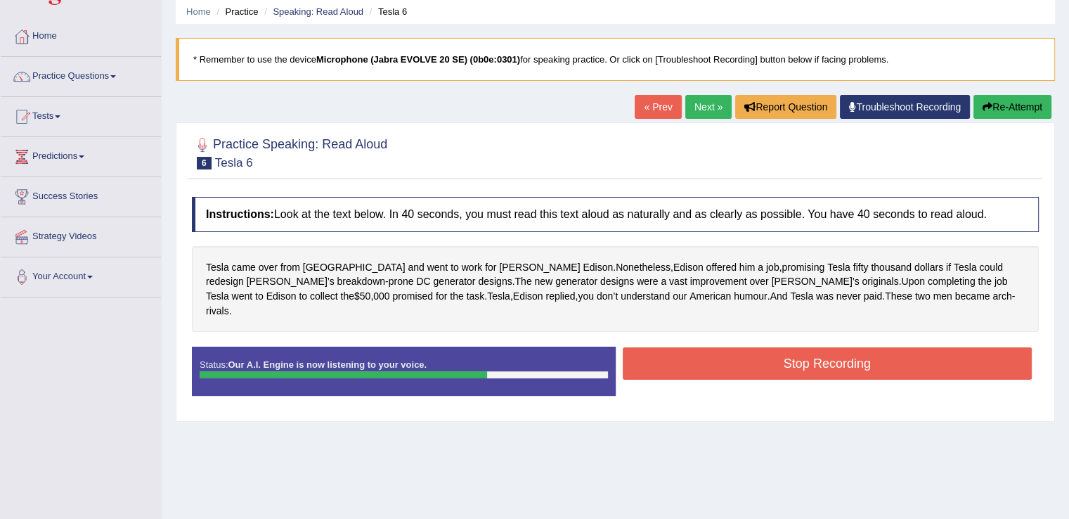
click at [826, 347] on button "Stop Recording" at bounding box center [828, 363] width 410 height 32
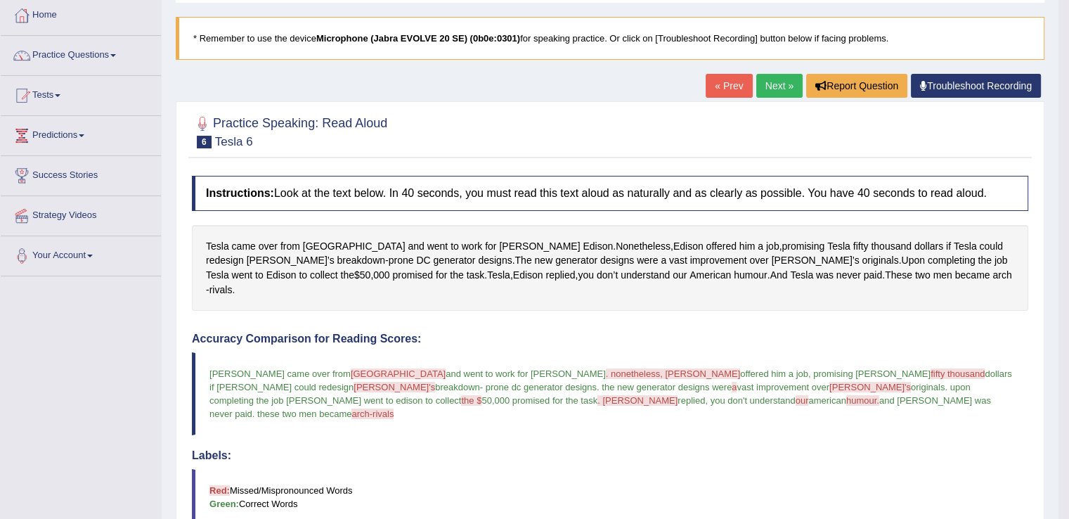
scroll to position [72, 0]
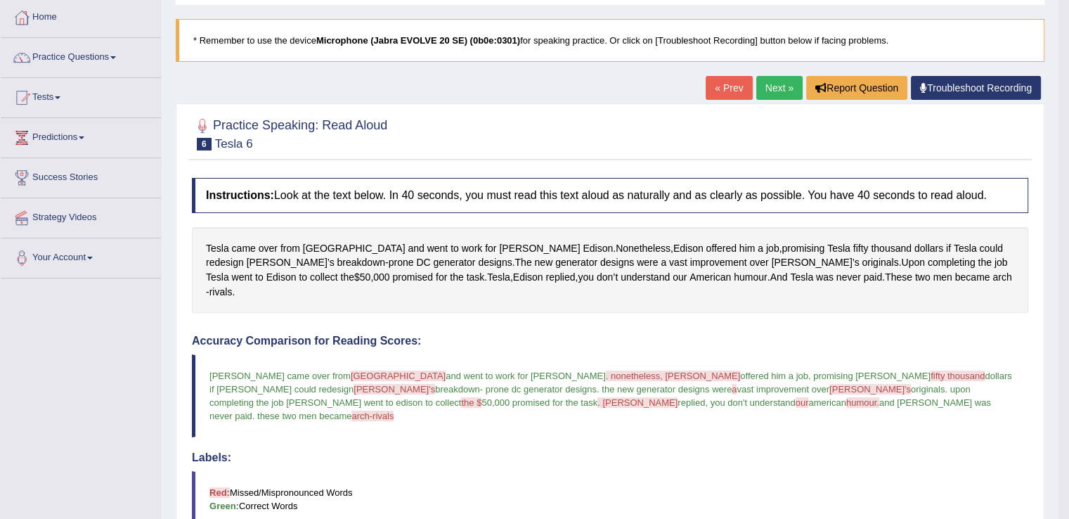
click at [766, 93] on link "Next »" at bounding box center [779, 88] width 46 height 24
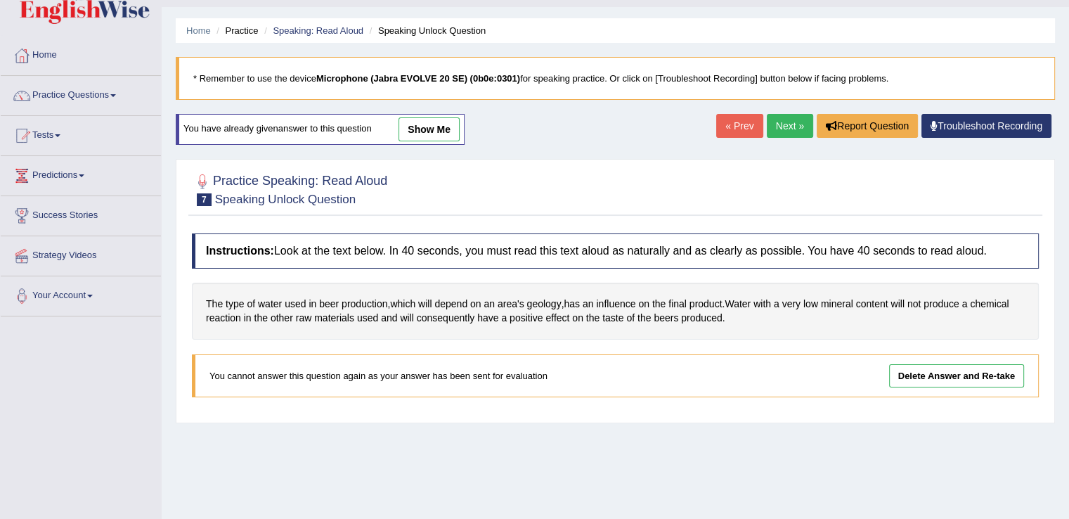
scroll to position [31, 0]
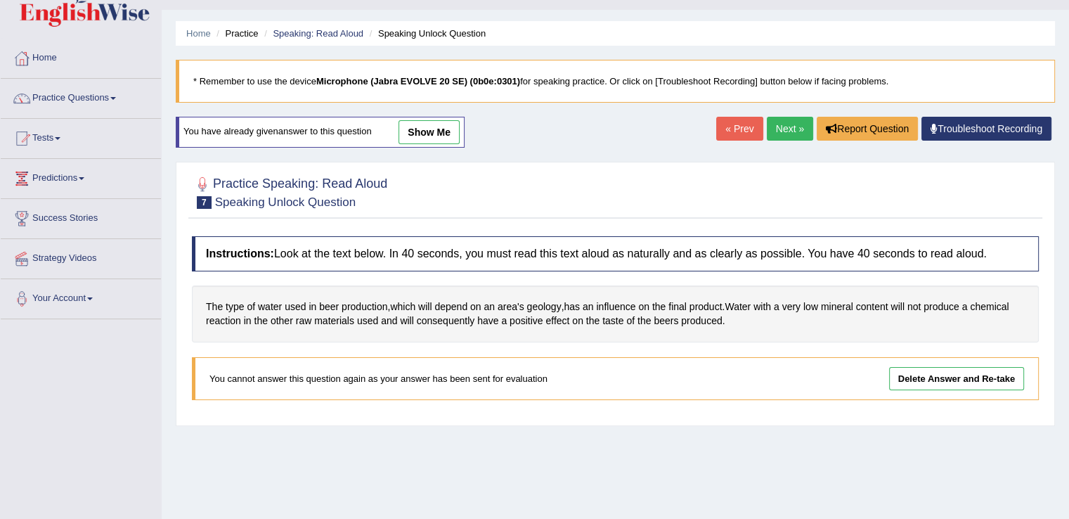
click at [784, 122] on link "Next »" at bounding box center [790, 129] width 46 height 24
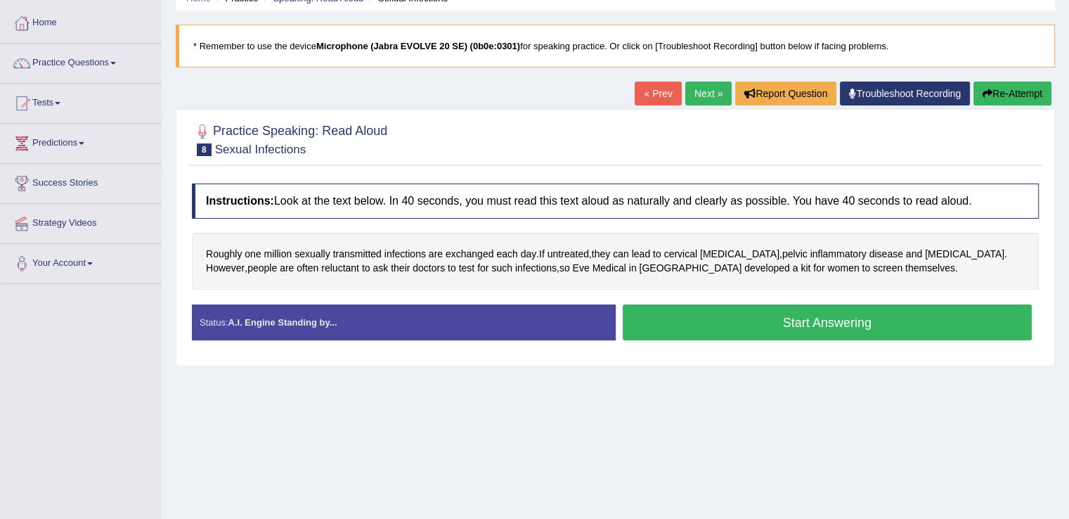
scroll to position [68, 0]
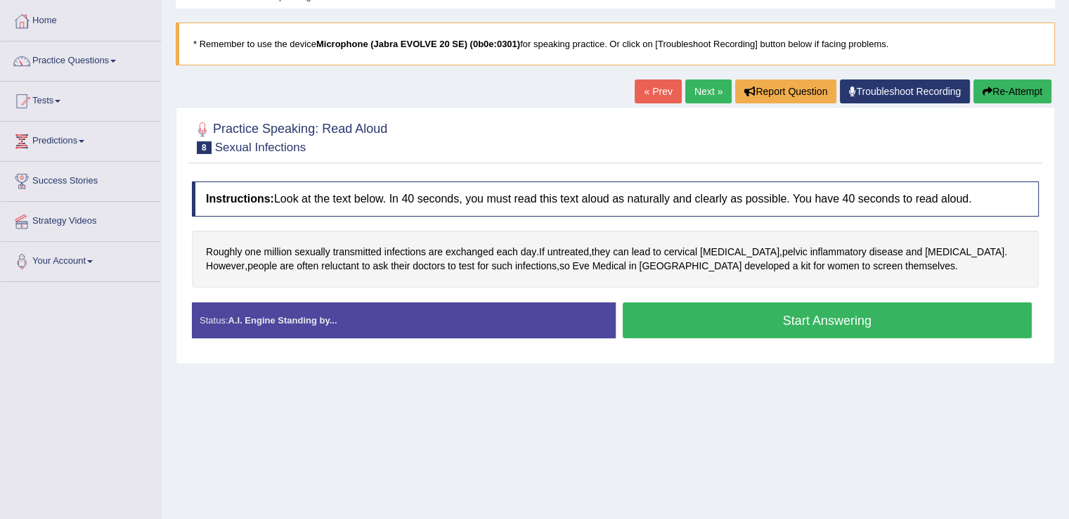
click at [1068, 246] on html "Toggle navigation Home Practice Questions Speaking Practice Read Aloud Repeat S…" at bounding box center [534, 191] width 1069 height 519
click at [811, 323] on button "Start Answering" at bounding box center [828, 320] width 410 height 36
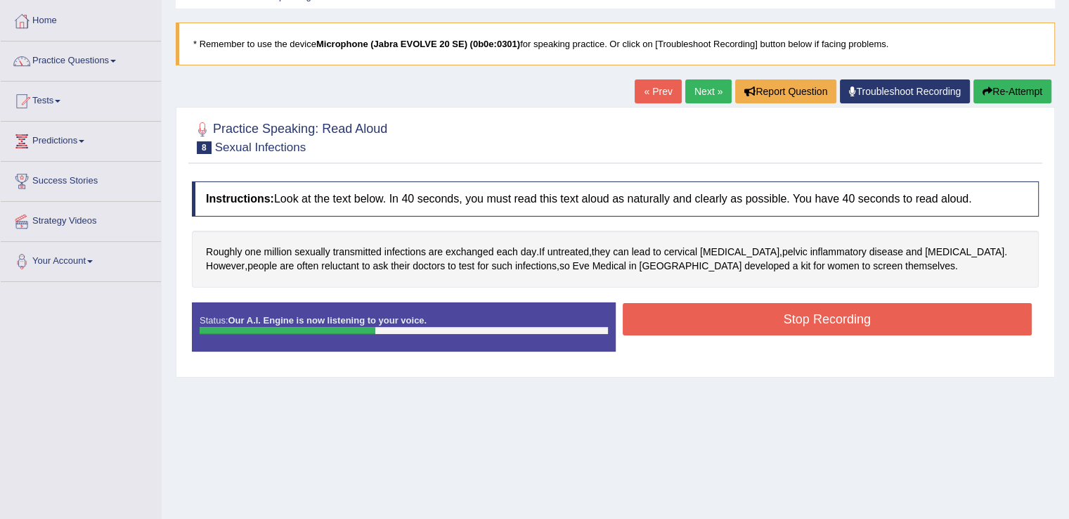
click at [811, 323] on button "Stop Recording" at bounding box center [828, 319] width 410 height 32
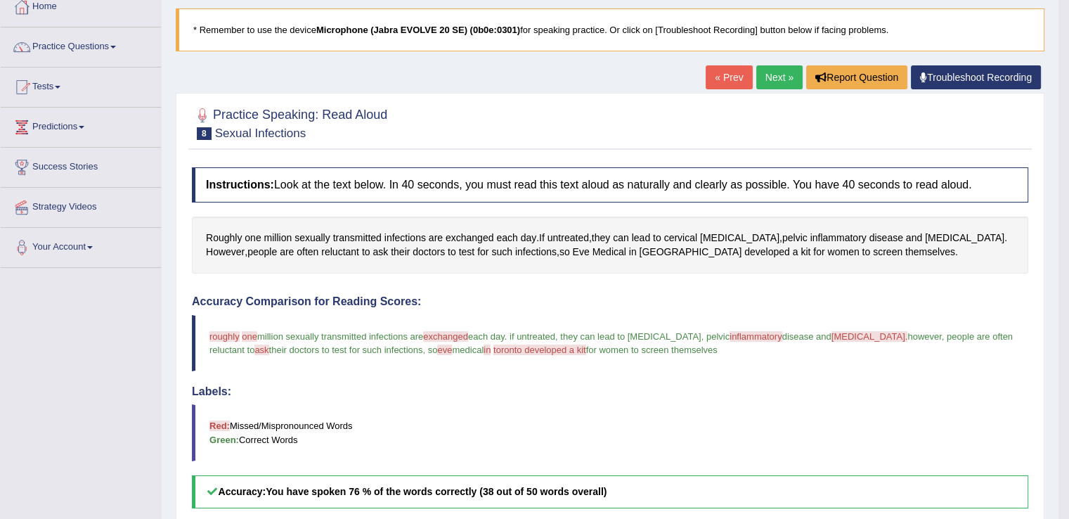
scroll to position [54, 0]
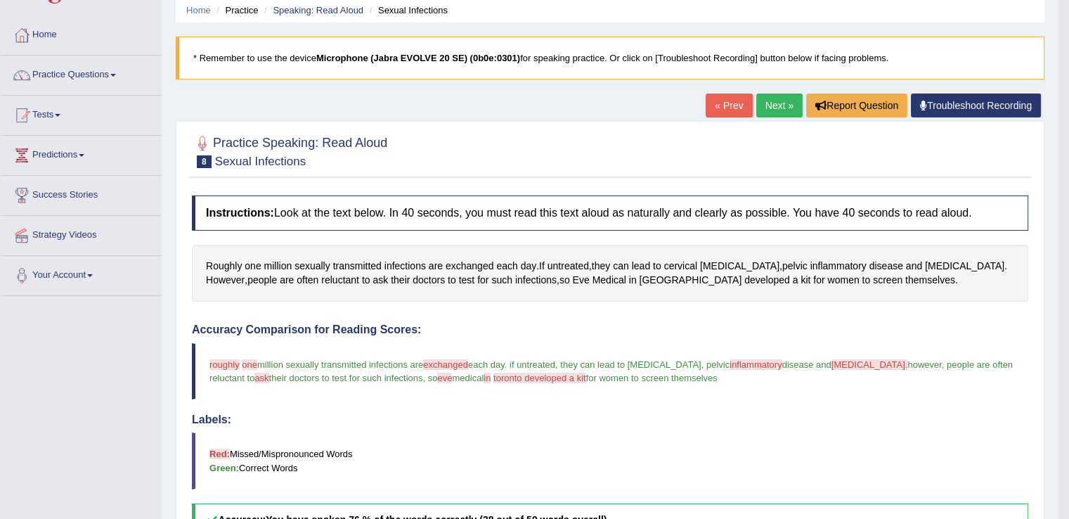
click at [761, 108] on link "Next »" at bounding box center [779, 105] width 46 height 24
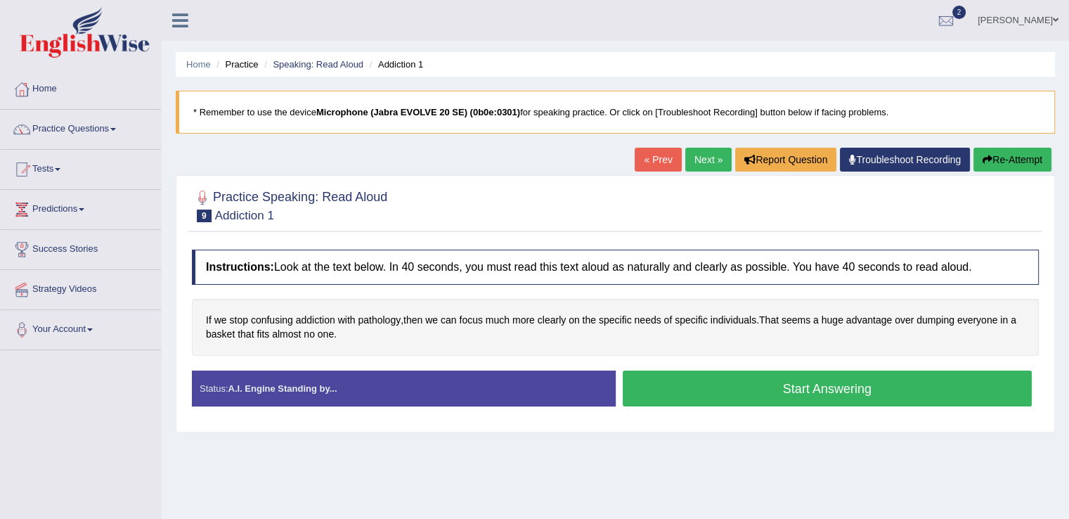
click at [832, 383] on button "Start Answering" at bounding box center [828, 388] width 410 height 36
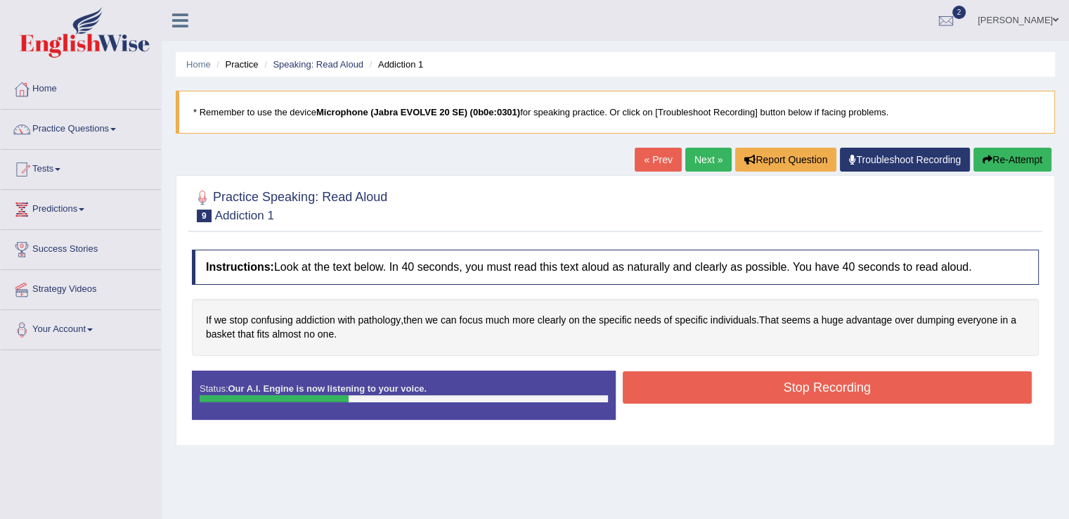
click at [832, 385] on button "Stop Recording" at bounding box center [828, 387] width 410 height 32
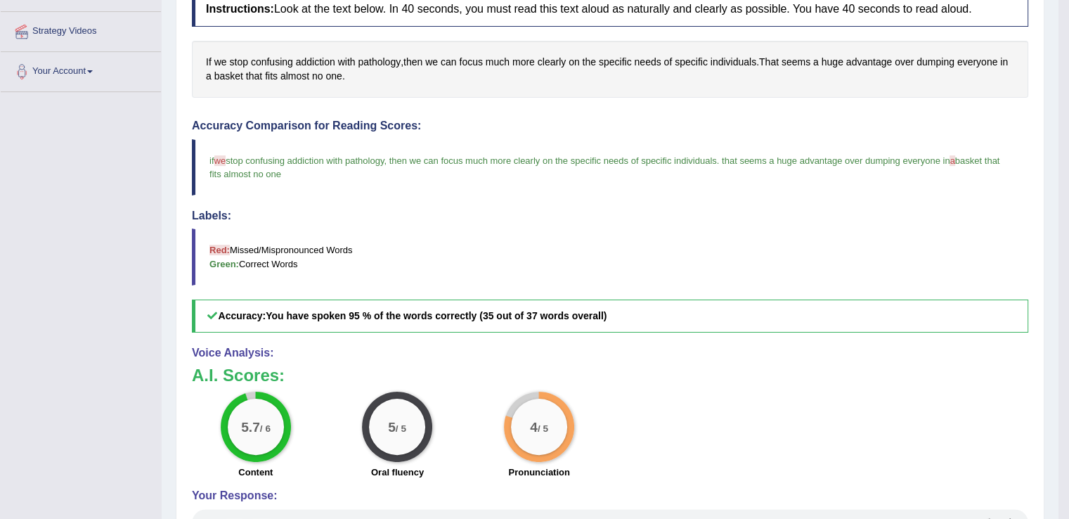
scroll to position [77, 0]
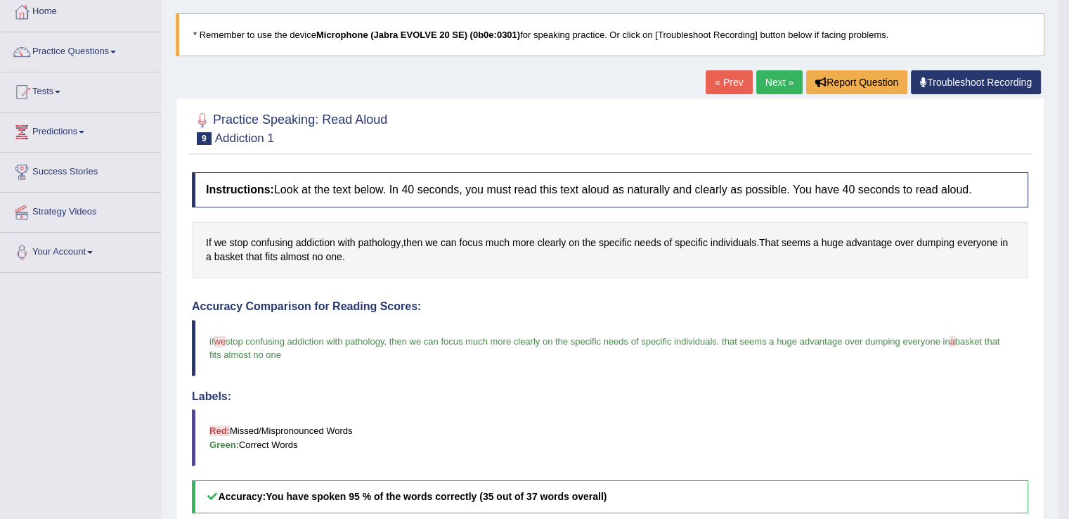
click at [772, 86] on link "Next »" at bounding box center [779, 82] width 46 height 24
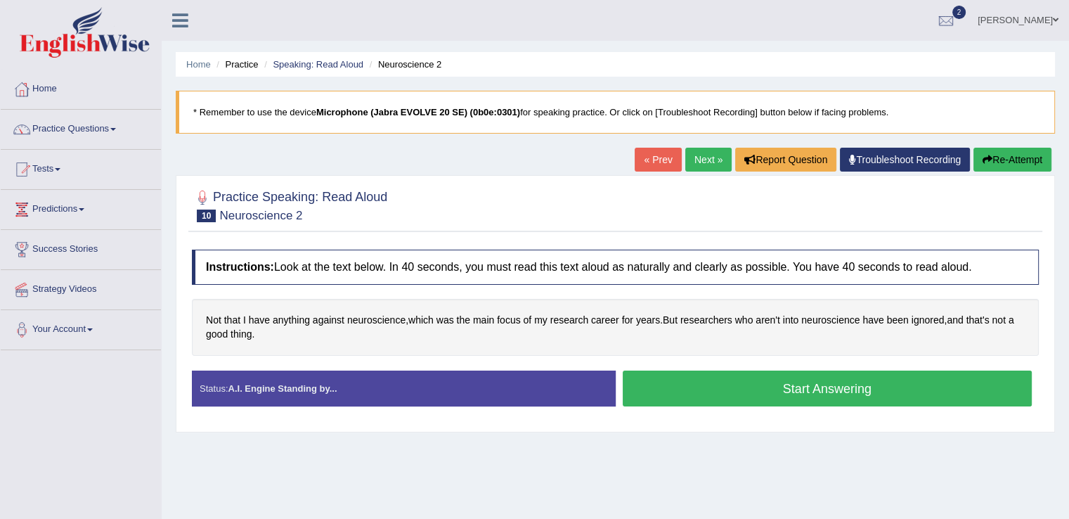
click at [798, 390] on button "Start Answering" at bounding box center [828, 388] width 410 height 36
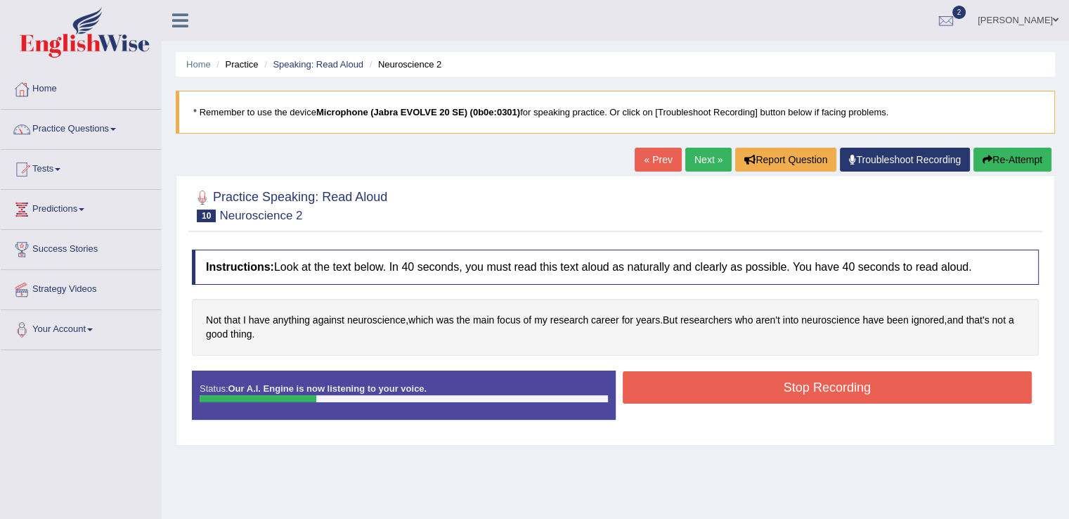
click at [798, 390] on button "Stop Recording" at bounding box center [828, 387] width 410 height 32
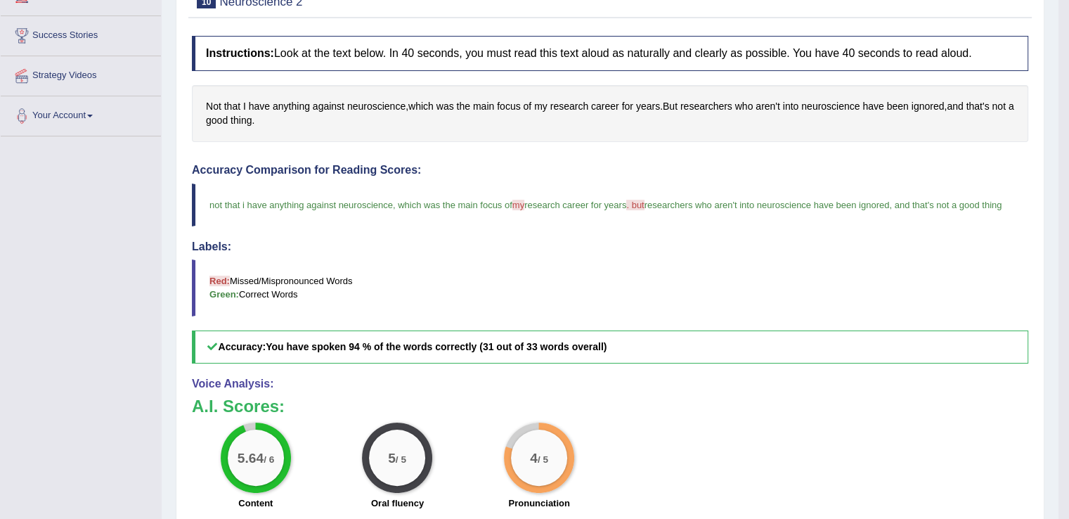
scroll to position [90, 0]
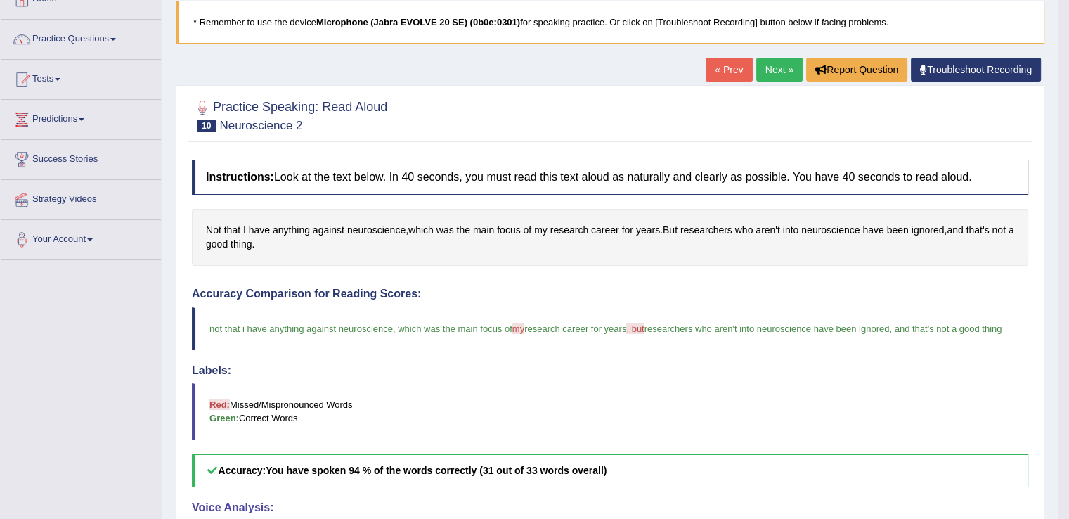
click at [772, 74] on link "Next »" at bounding box center [779, 70] width 46 height 24
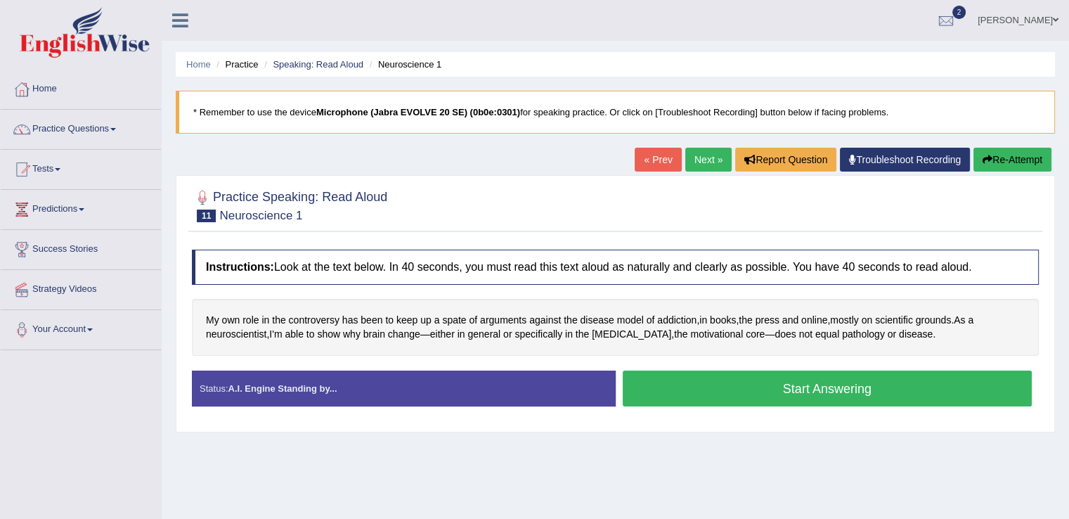
click at [833, 379] on button "Start Answering" at bounding box center [828, 388] width 410 height 36
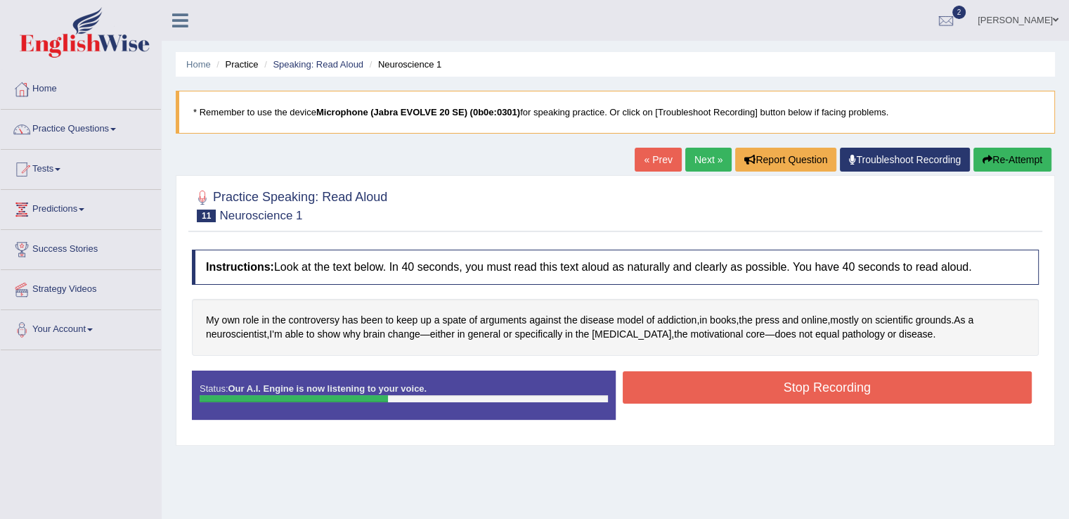
click at [833, 379] on button "Stop Recording" at bounding box center [828, 387] width 410 height 32
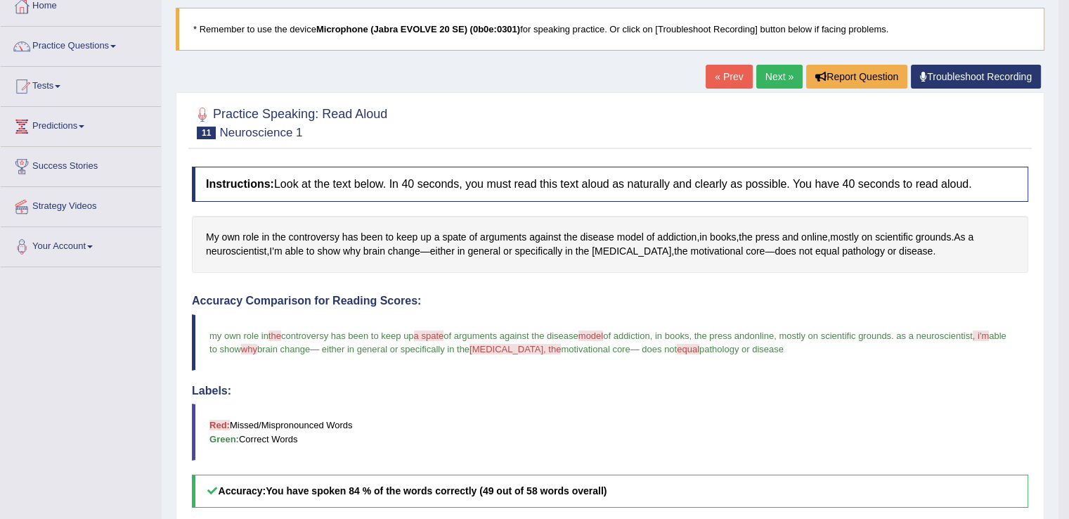
scroll to position [80, 0]
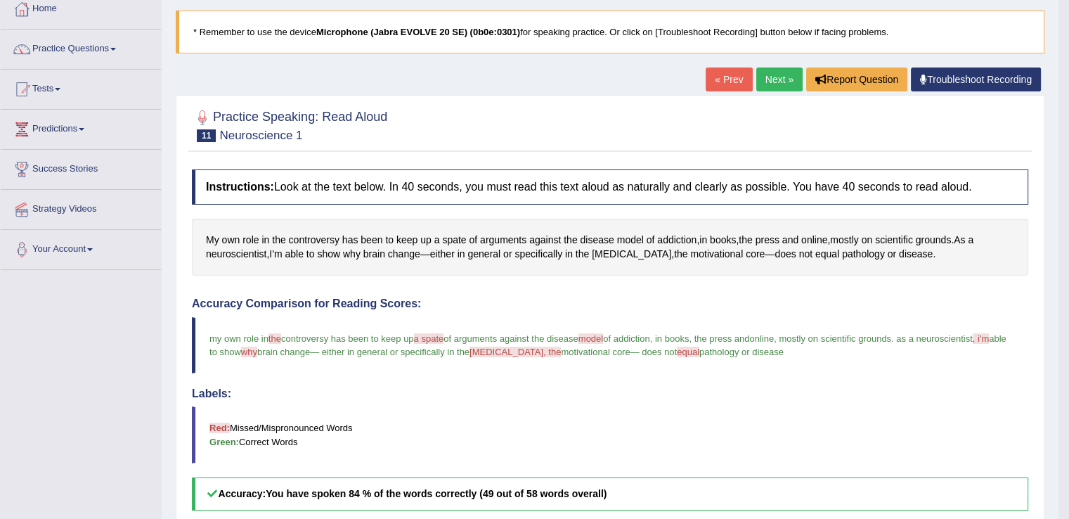
click at [789, 83] on link "Next »" at bounding box center [779, 79] width 46 height 24
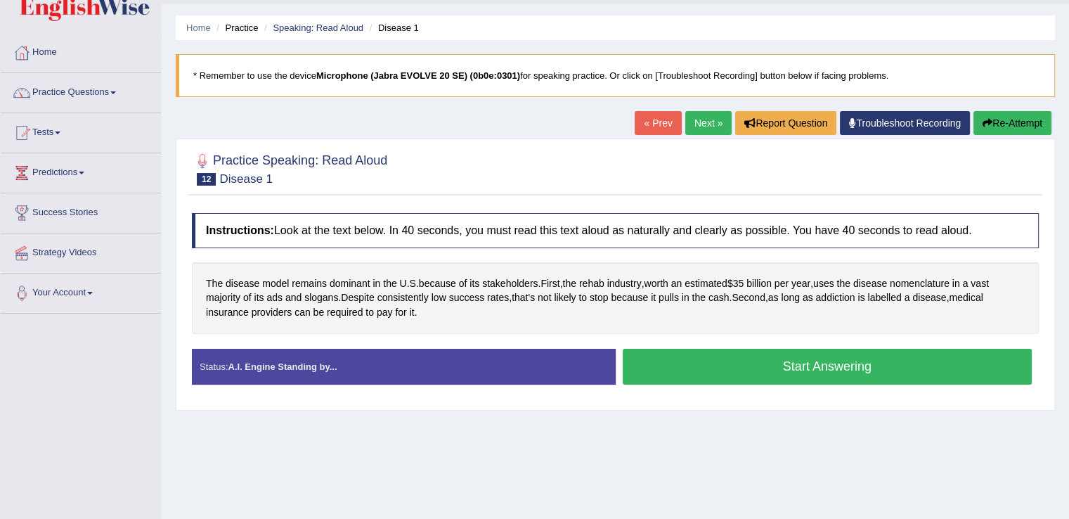
scroll to position [39, 0]
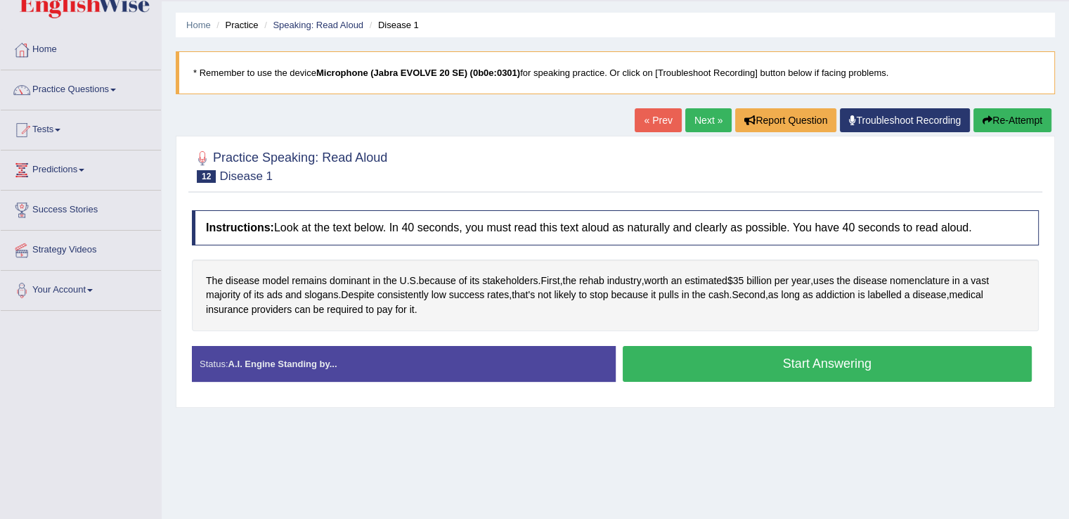
drag, startPoint x: 1075, startPoint y: 228, endPoint x: 1073, endPoint y: 254, distance: 26.0
click at [1068, 254] on html "Toggle navigation Home Practice Questions Speaking Practice Read Aloud Repeat S…" at bounding box center [534, 220] width 1069 height 519
click at [862, 356] on button "Start Answering" at bounding box center [828, 364] width 410 height 36
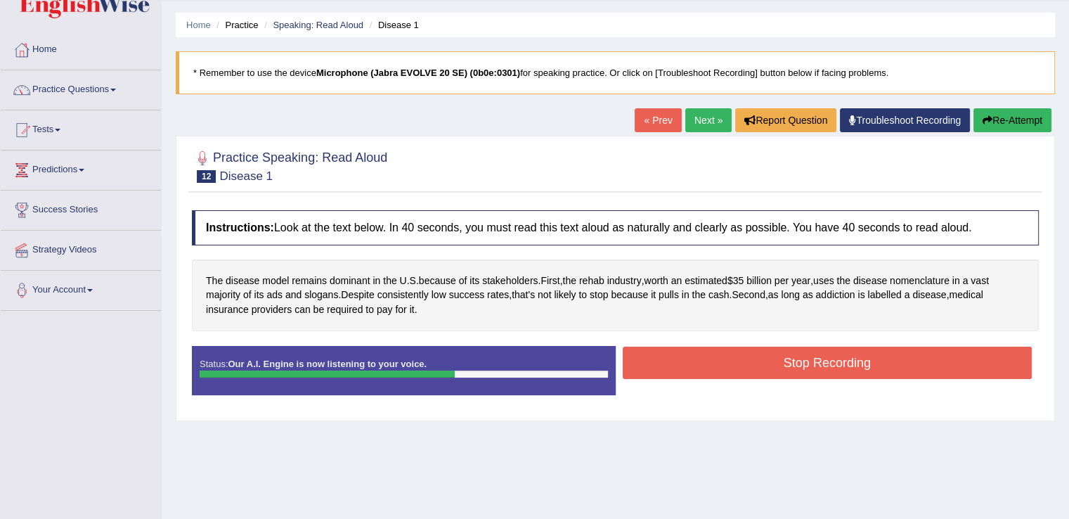
click at [862, 356] on button "Stop Recording" at bounding box center [828, 362] width 410 height 32
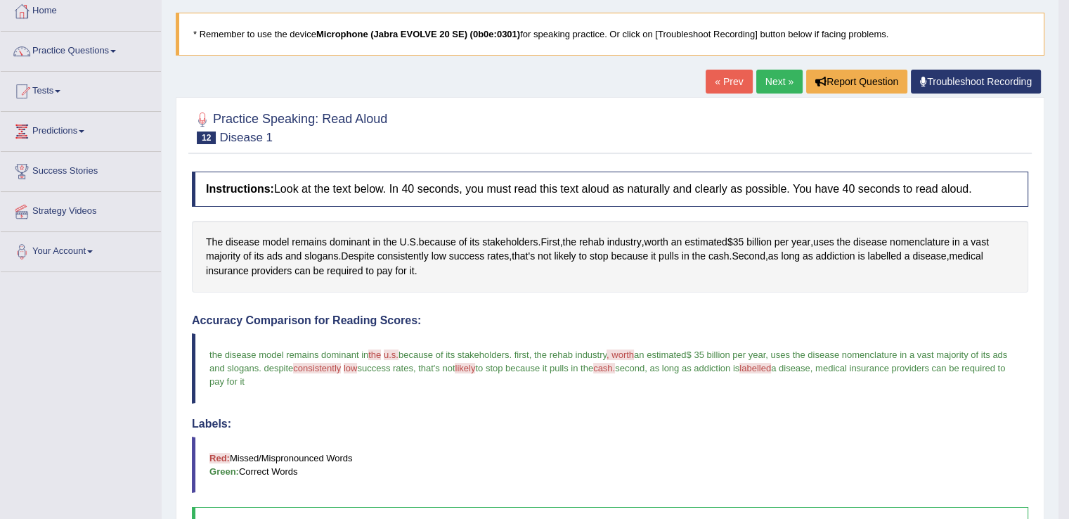
scroll to position [80, 0]
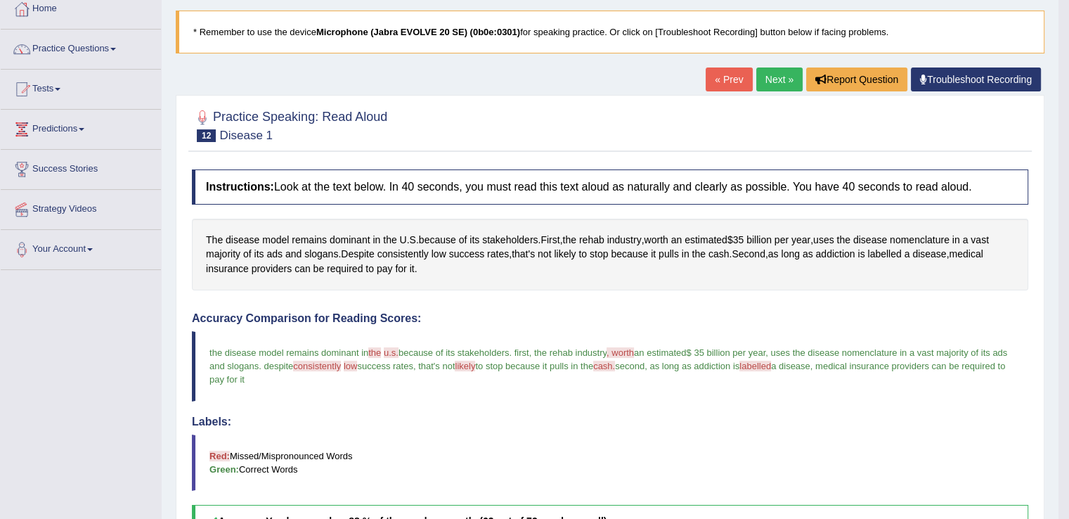
click at [768, 84] on link "Next »" at bounding box center [779, 79] width 46 height 24
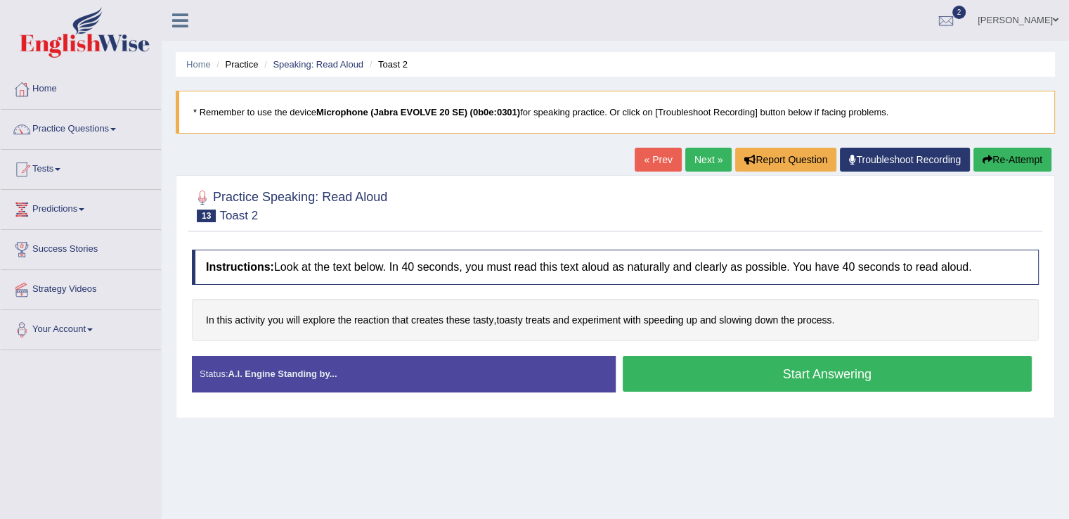
click at [822, 364] on button "Start Answering" at bounding box center [828, 374] width 410 height 36
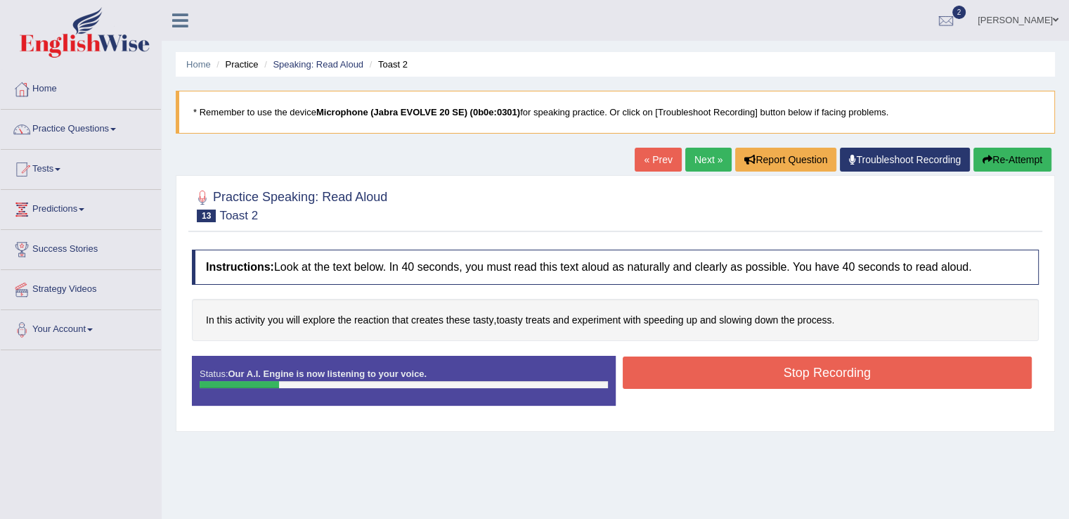
click at [822, 364] on button "Stop Recording" at bounding box center [828, 372] width 410 height 32
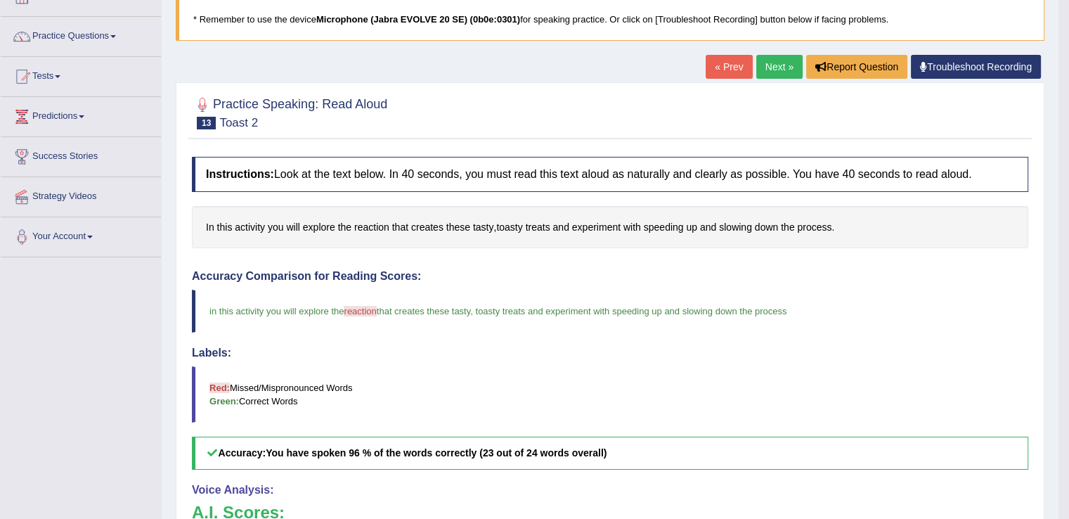
scroll to position [92, 0]
click at [769, 65] on link "Next »" at bounding box center [779, 68] width 46 height 24
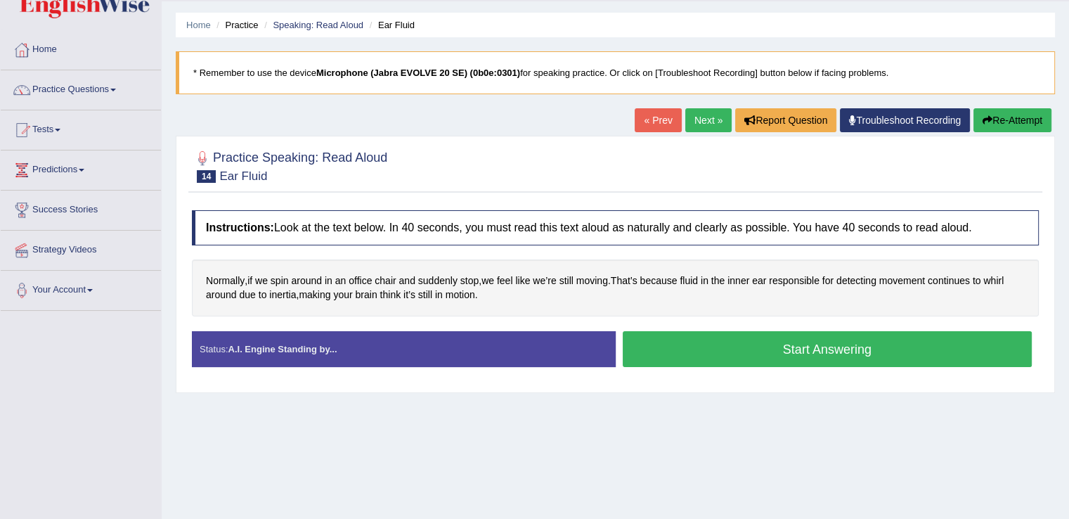
scroll to position [42, 0]
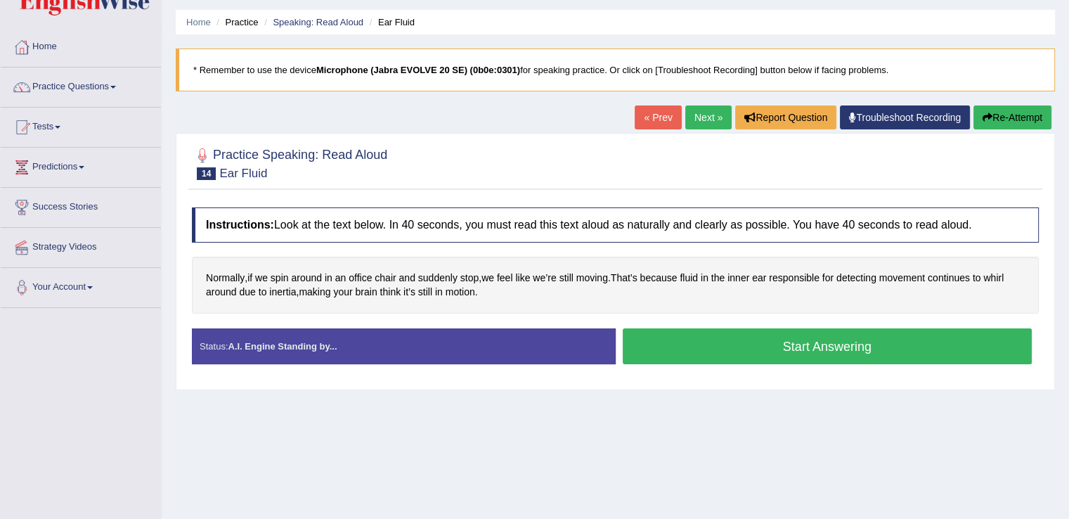
click at [784, 344] on button "Start Answering" at bounding box center [828, 346] width 410 height 36
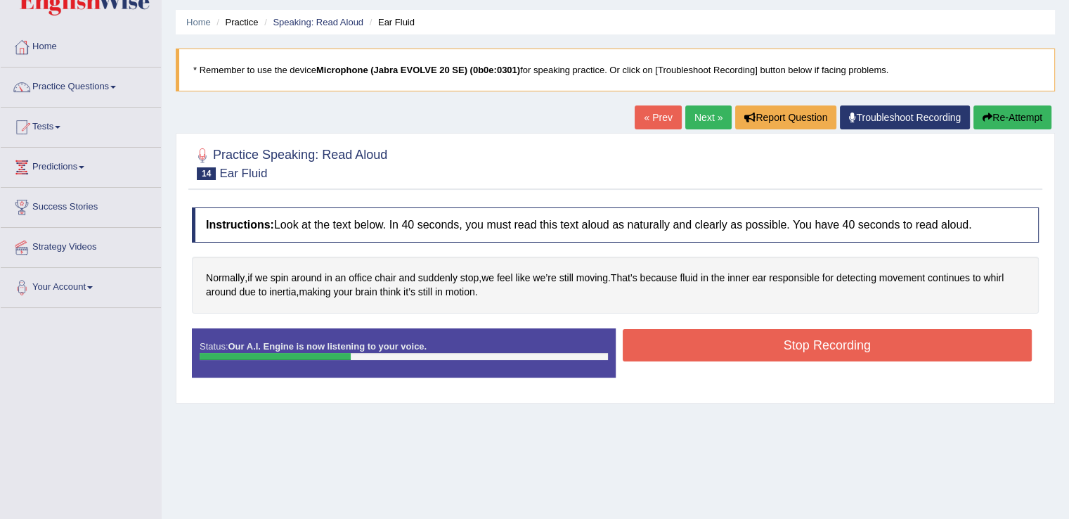
click at [784, 344] on button "Stop Recording" at bounding box center [828, 345] width 410 height 32
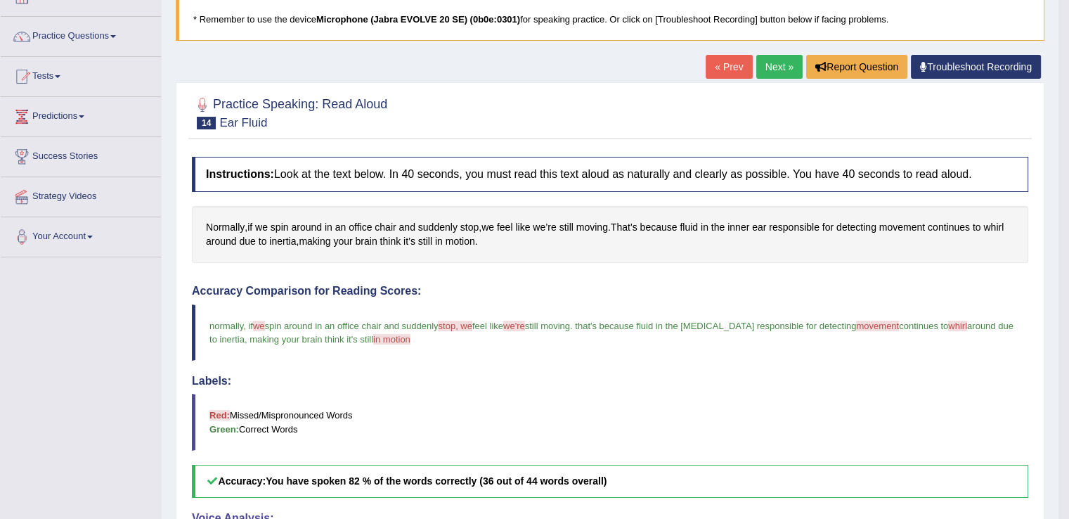
scroll to position [63, 0]
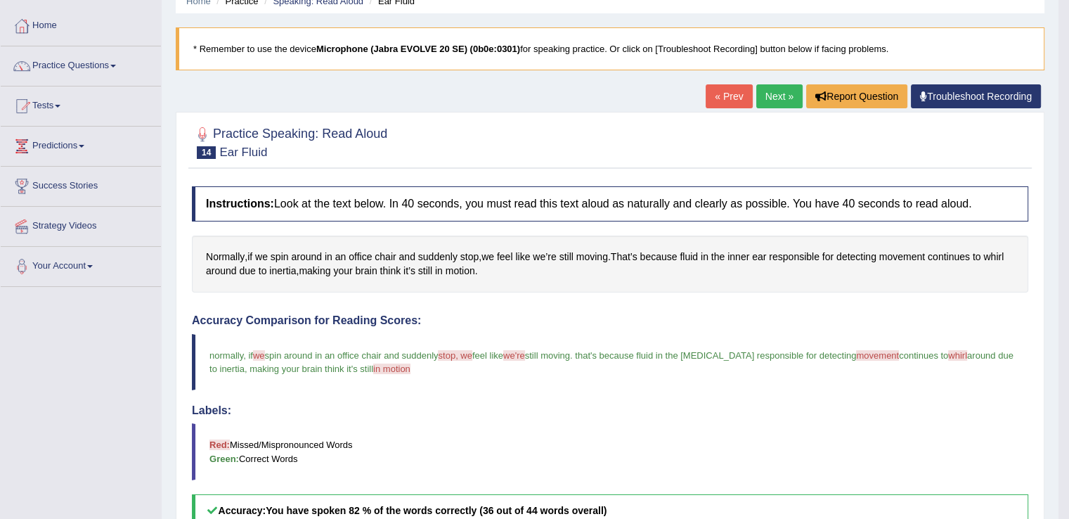
click at [781, 91] on link "Next »" at bounding box center [779, 96] width 46 height 24
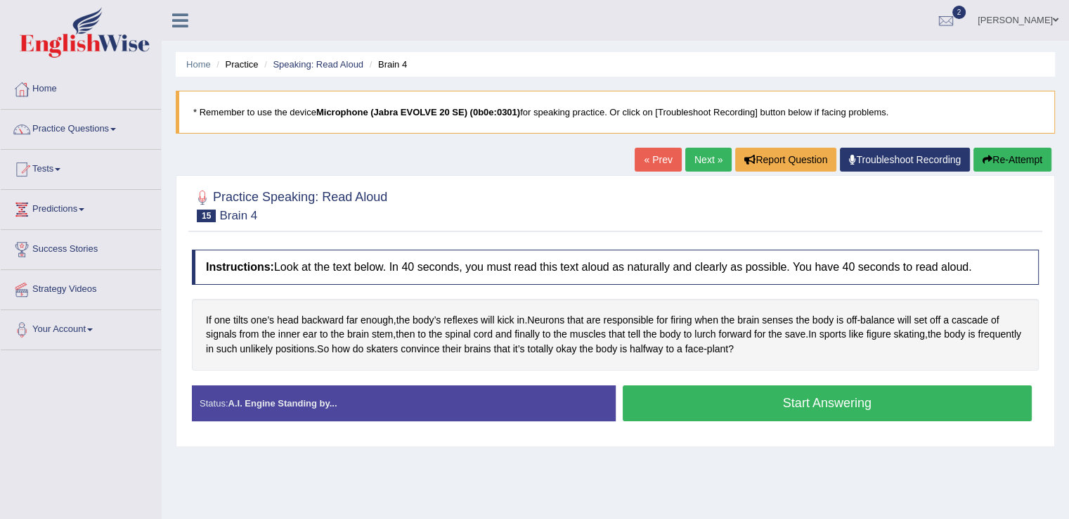
click at [829, 401] on button "Start Answering" at bounding box center [828, 403] width 410 height 36
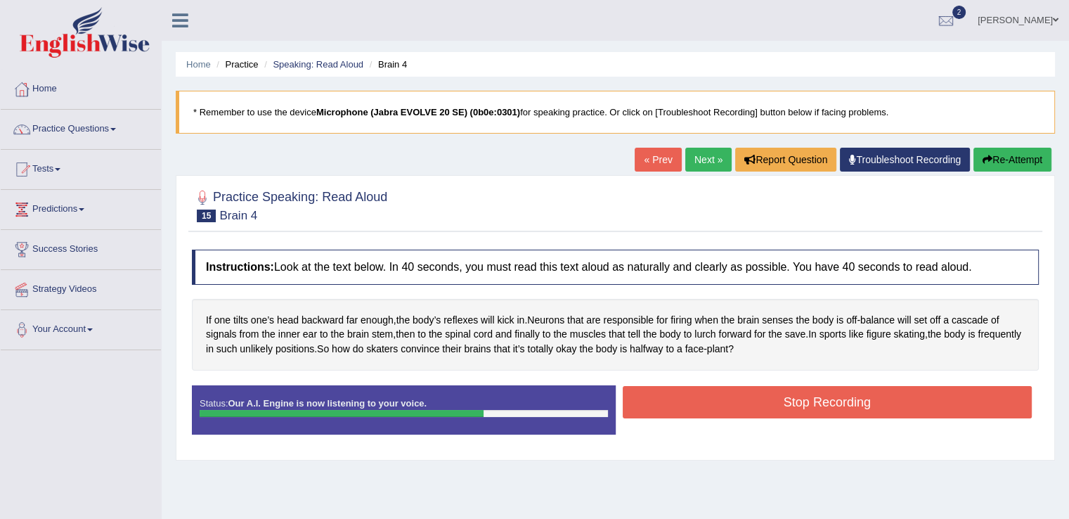
click at [829, 401] on button "Stop Recording" at bounding box center [828, 402] width 410 height 32
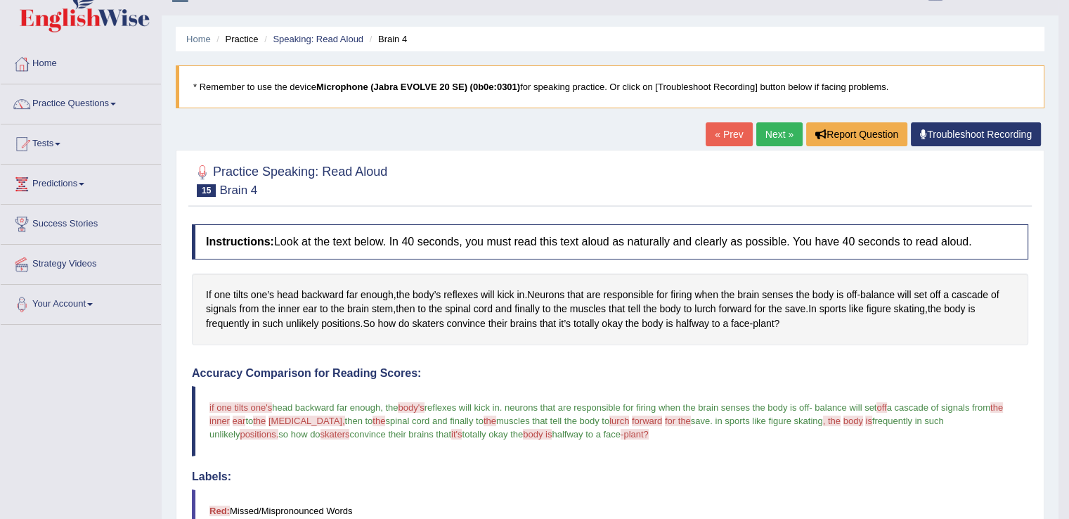
scroll to position [24, 0]
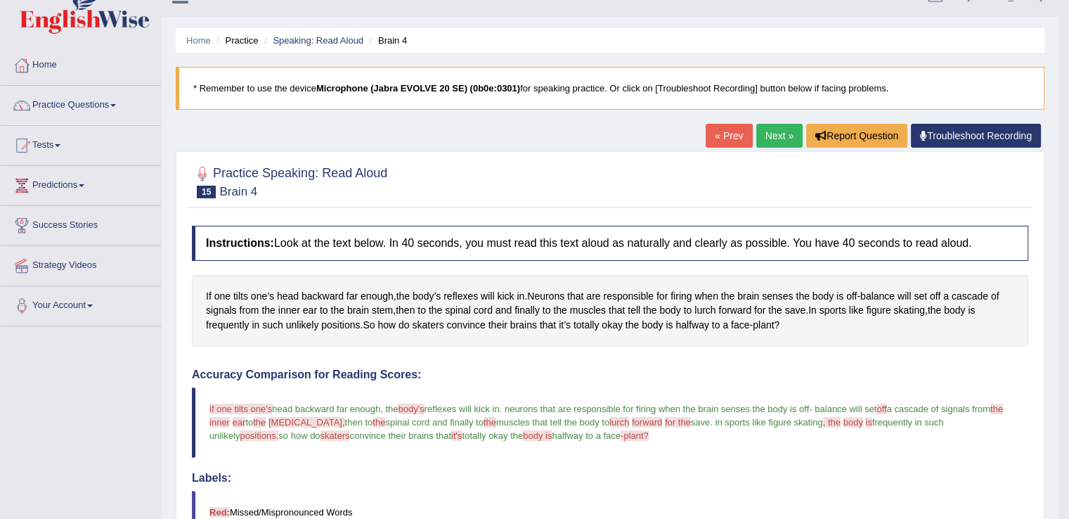
click at [774, 129] on link "Next »" at bounding box center [779, 136] width 46 height 24
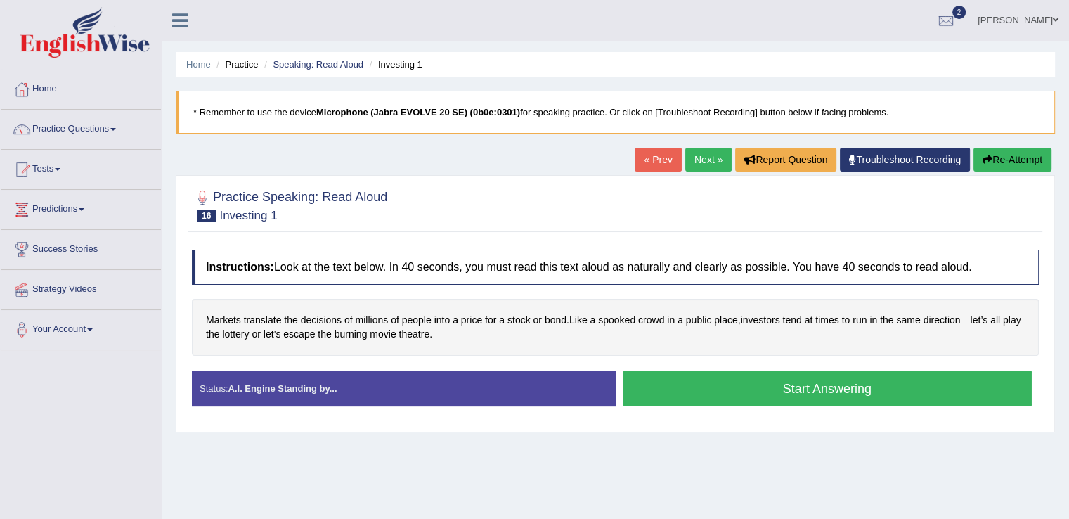
click at [833, 389] on button "Start Answering" at bounding box center [828, 388] width 410 height 36
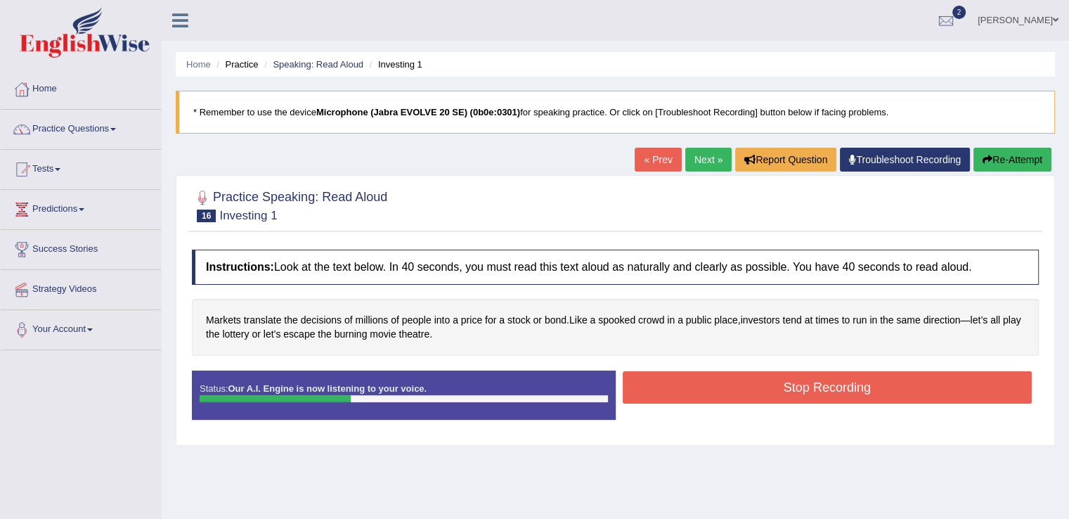
click at [833, 389] on button "Stop Recording" at bounding box center [828, 387] width 410 height 32
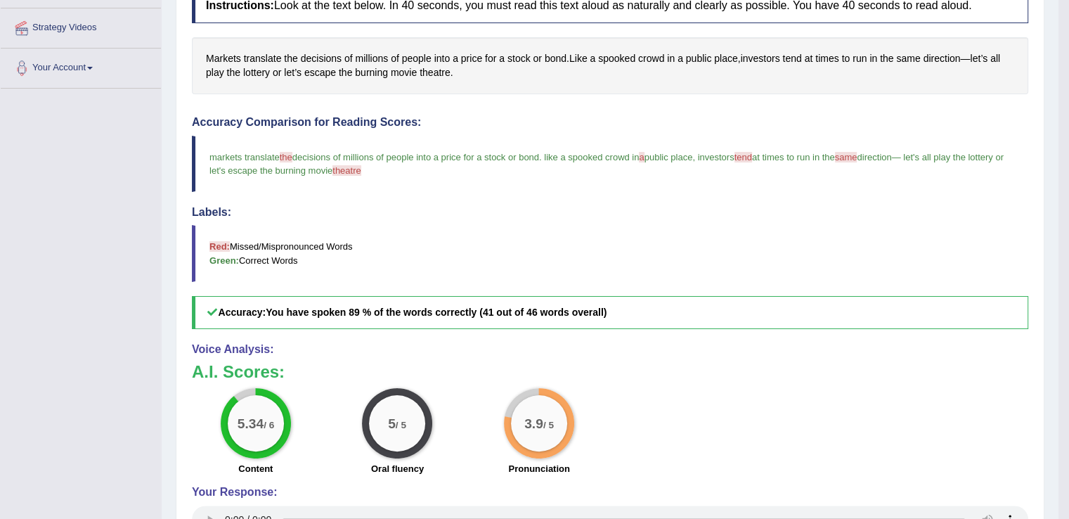
scroll to position [91, 0]
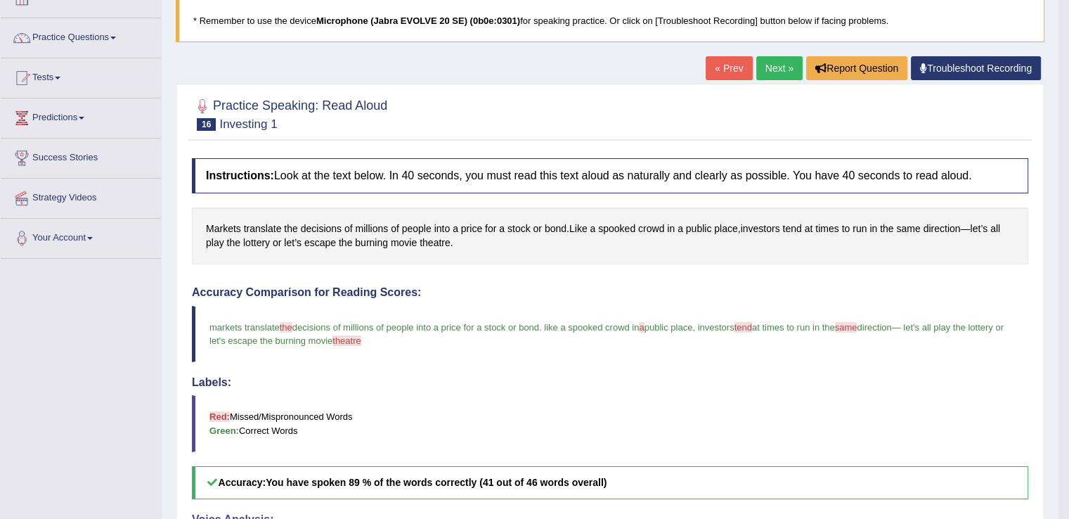
click at [783, 73] on link "Next »" at bounding box center [779, 68] width 46 height 24
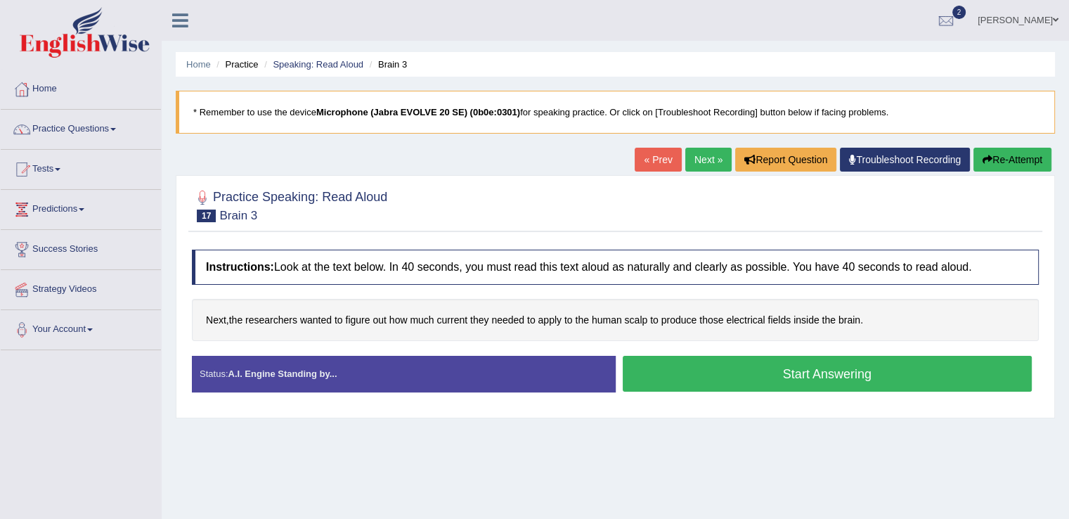
click at [822, 368] on button "Start Answering" at bounding box center [828, 374] width 410 height 36
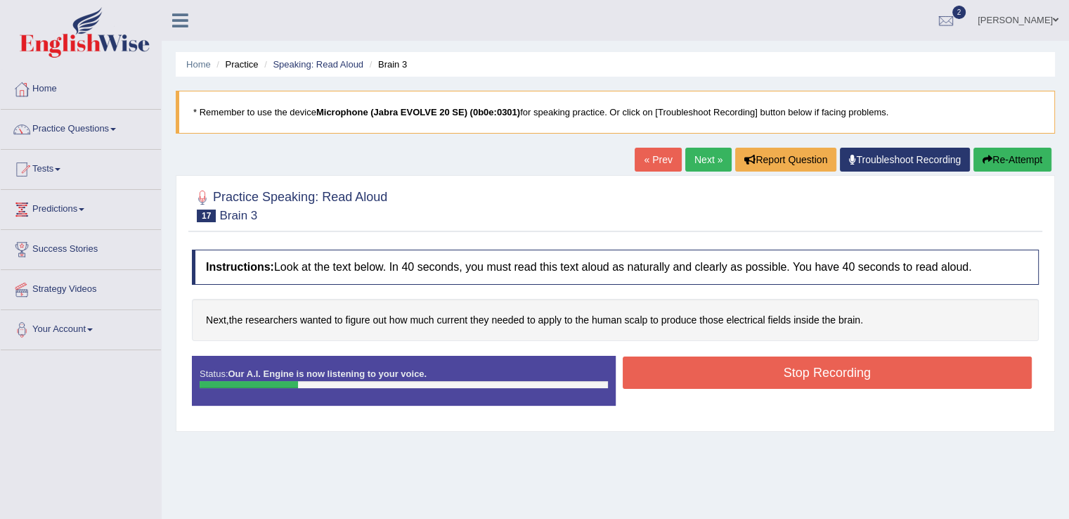
click at [822, 368] on button "Stop Recording" at bounding box center [828, 372] width 410 height 32
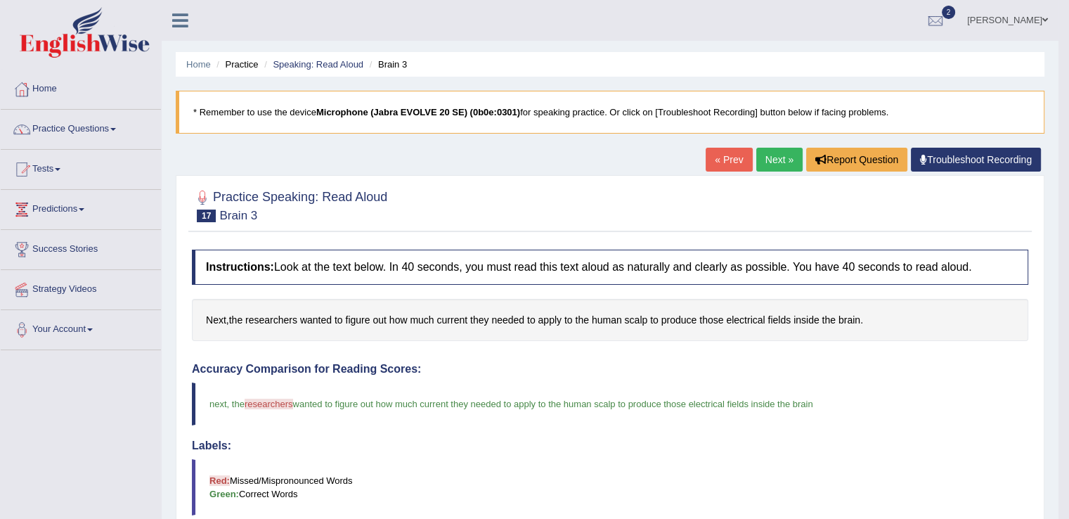
drag, startPoint x: 1071, startPoint y: 202, endPoint x: 1074, endPoint y: 233, distance: 31.7
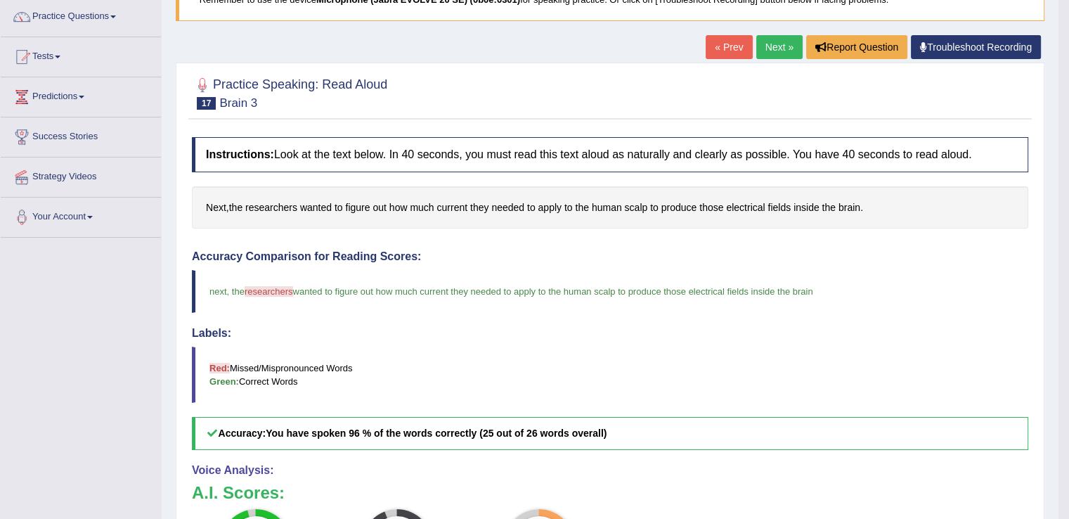
scroll to position [107, 0]
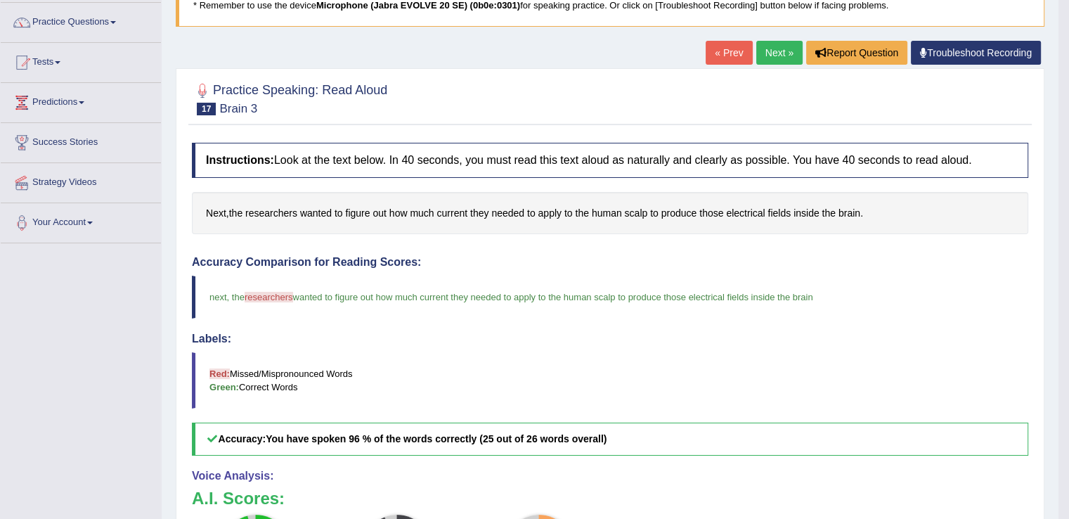
click at [779, 51] on link "Next »" at bounding box center [779, 53] width 46 height 24
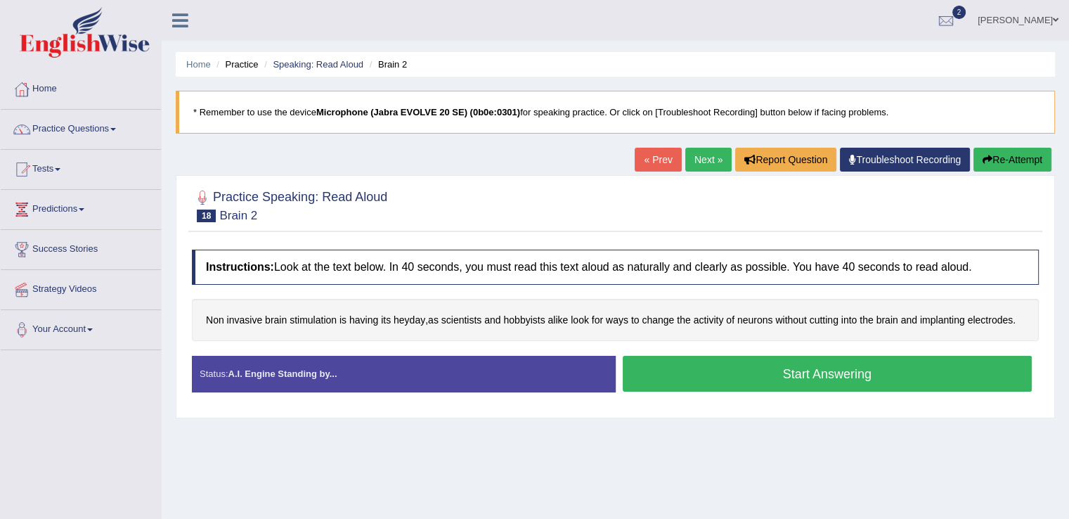
click at [799, 375] on button "Start Answering" at bounding box center [828, 374] width 410 height 36
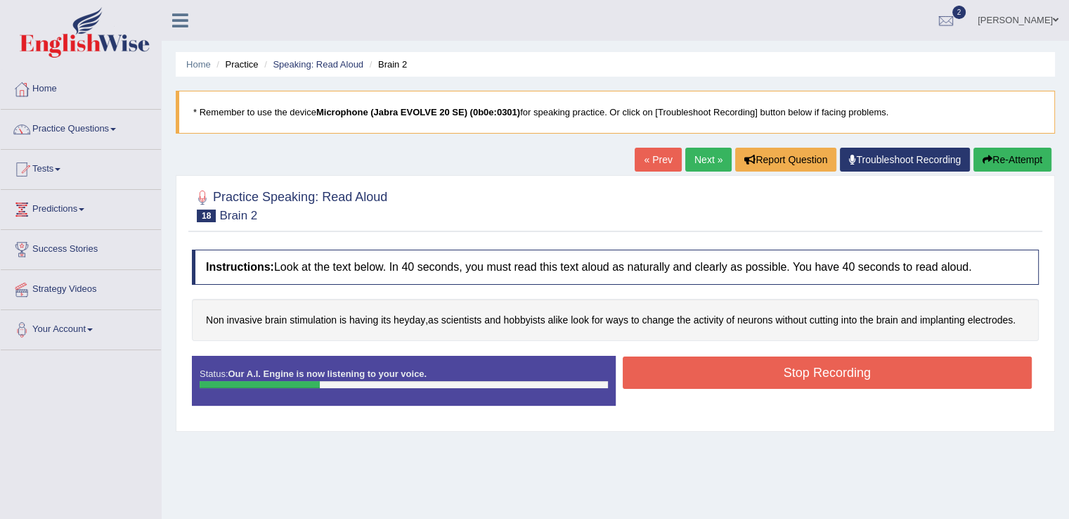
click at [799, 375] on button "Stop Recording" at bounding box center [828, 372] width 410 height 32
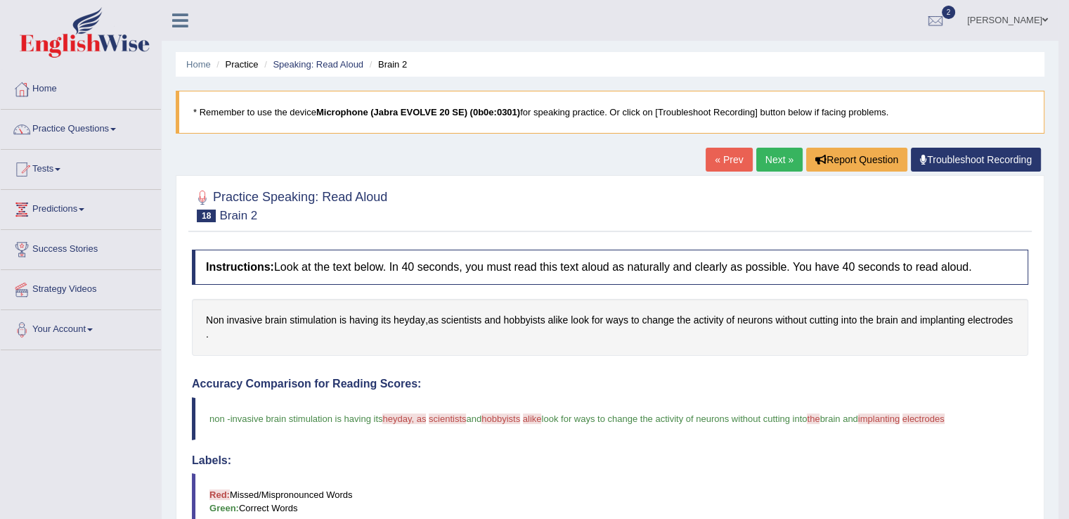
click at [781, 162] on link "Next »" at bounding box center [779, 160] width 46 height 24
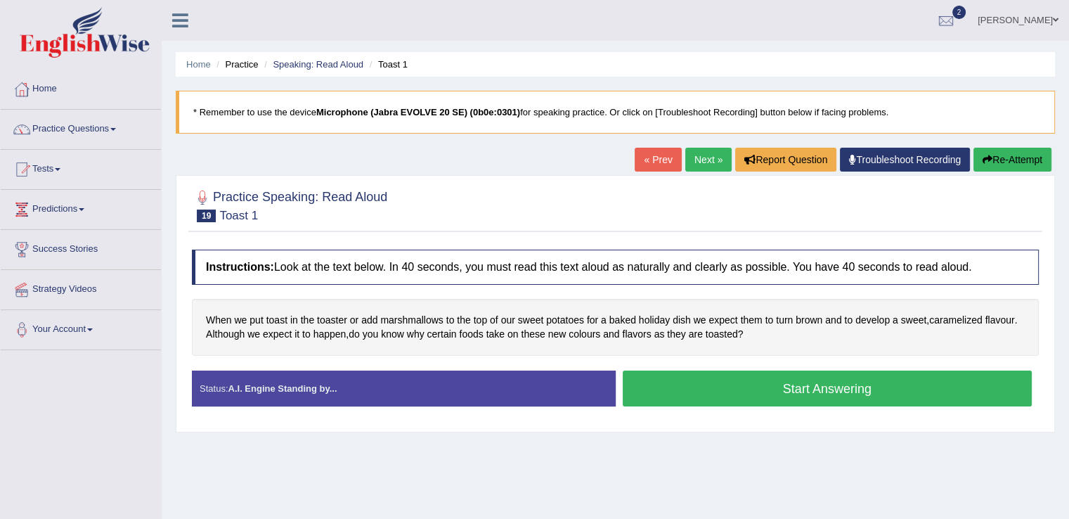
click at [800, 379] on button "Start Answering" at bounding box center [828, 388] width 410 height 36
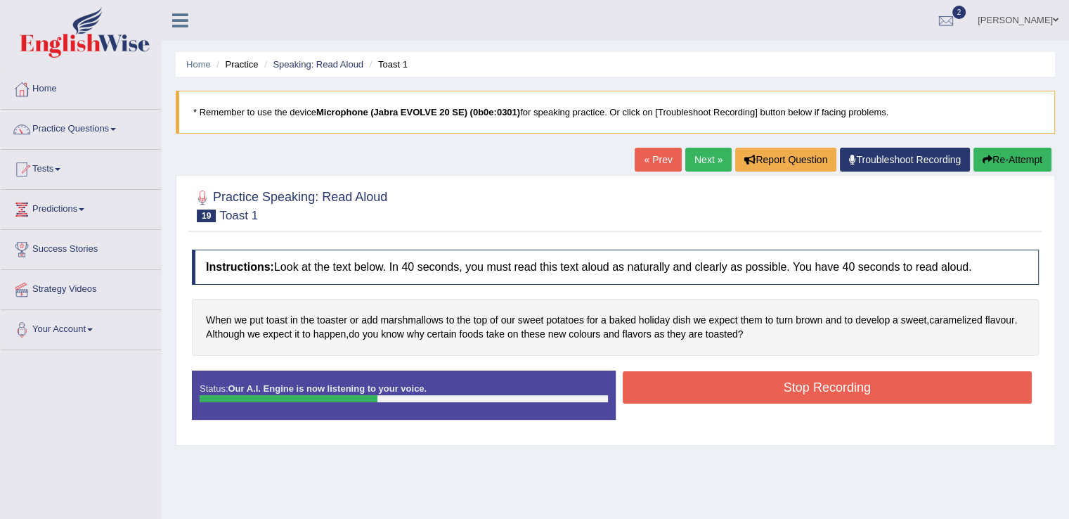
click at [800, 379] on button "Stop Recording" at bounding box center [828, 387] width 410 height 32
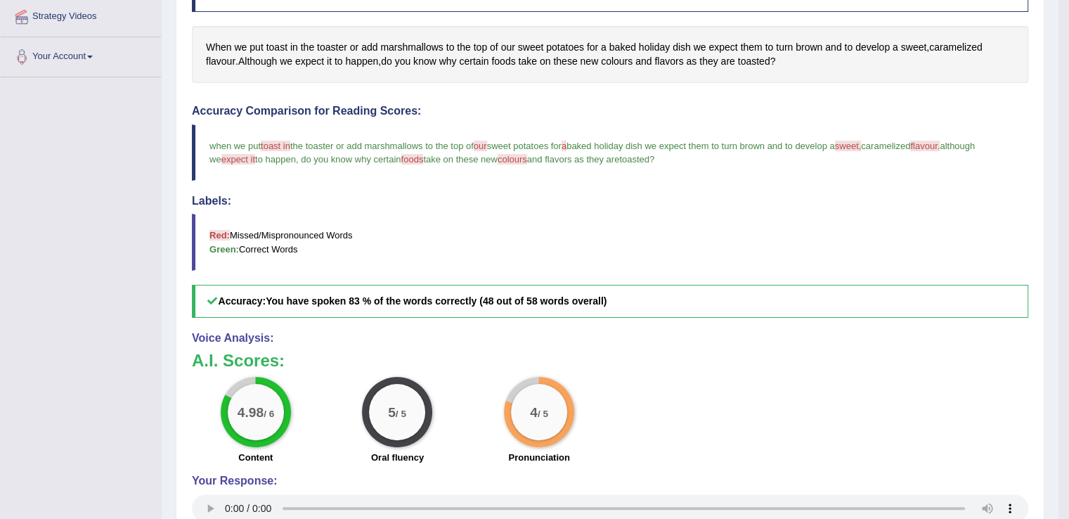
scroll to position [110, 0]
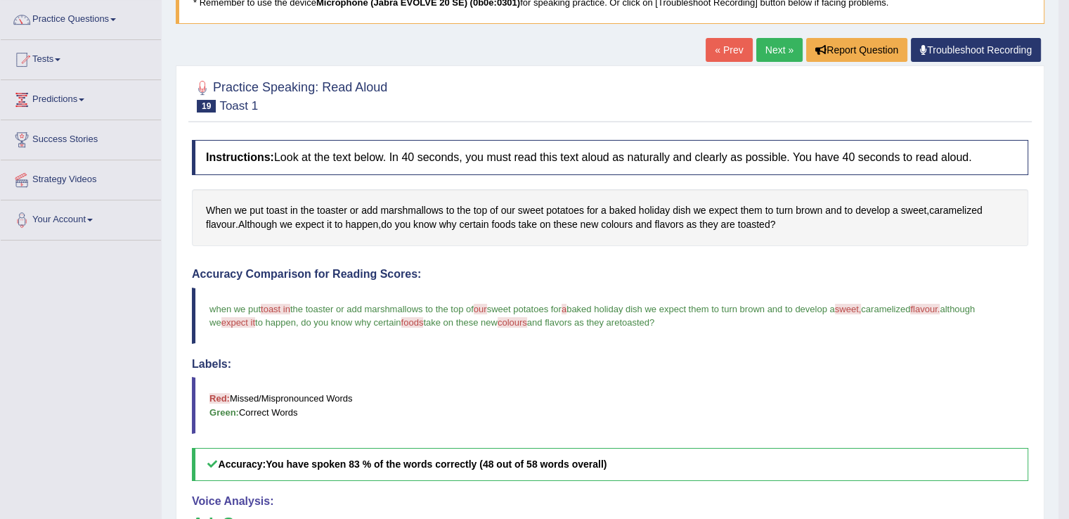
click at [781, 48] on link "Next »" at bounding box center [779, 50] width 46 height 24
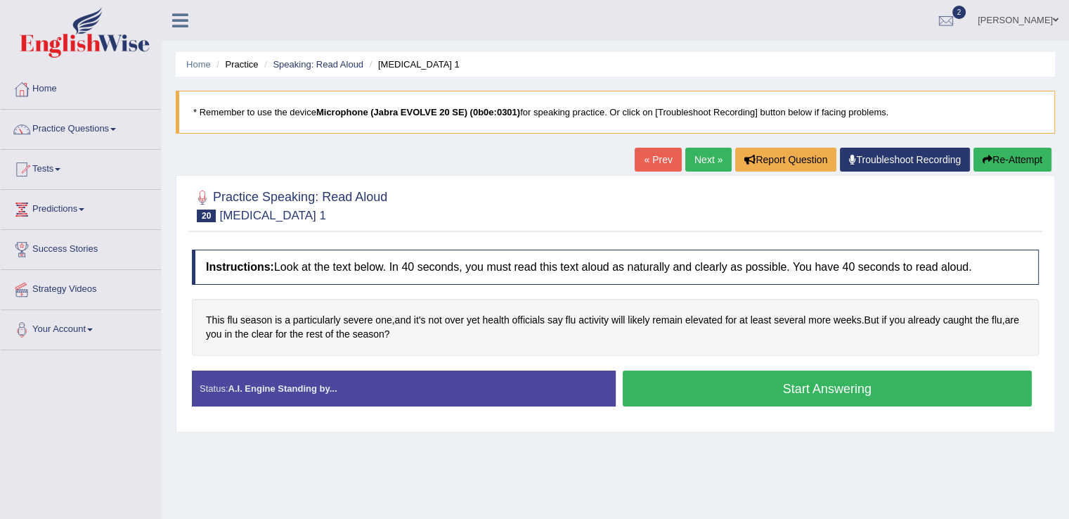
click at [801, 381] on button "Start Answering" at bounding box center [828, 388] width 410 height 36
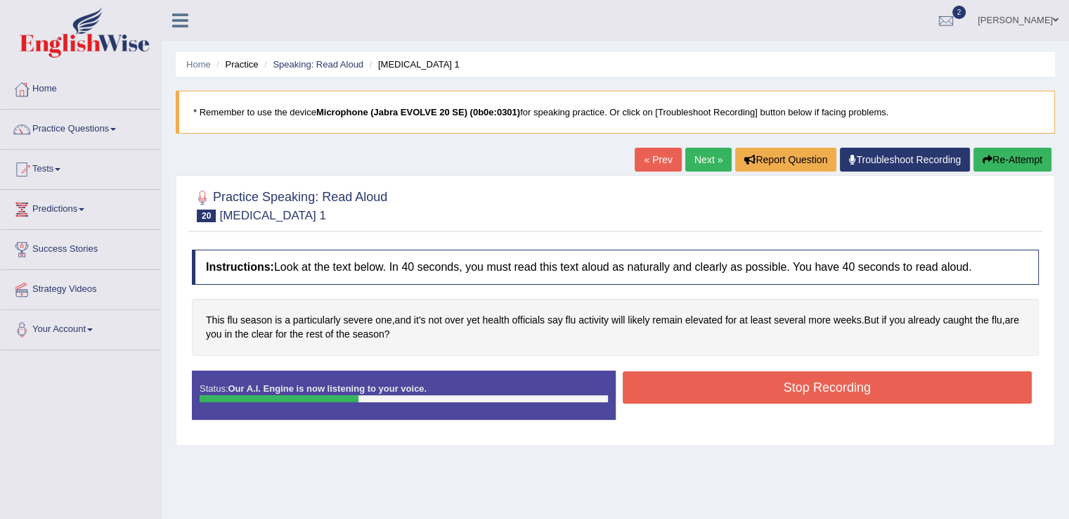
click at [801, 381] on button "Stop Recording" at bounding box center [828, 387] width 410 height 32
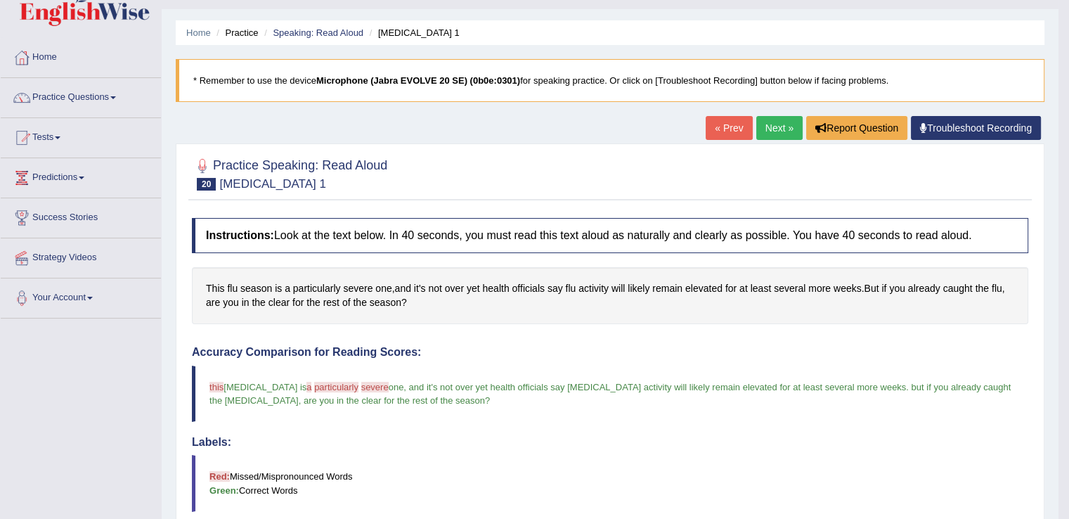
scroll to position [30, 0]
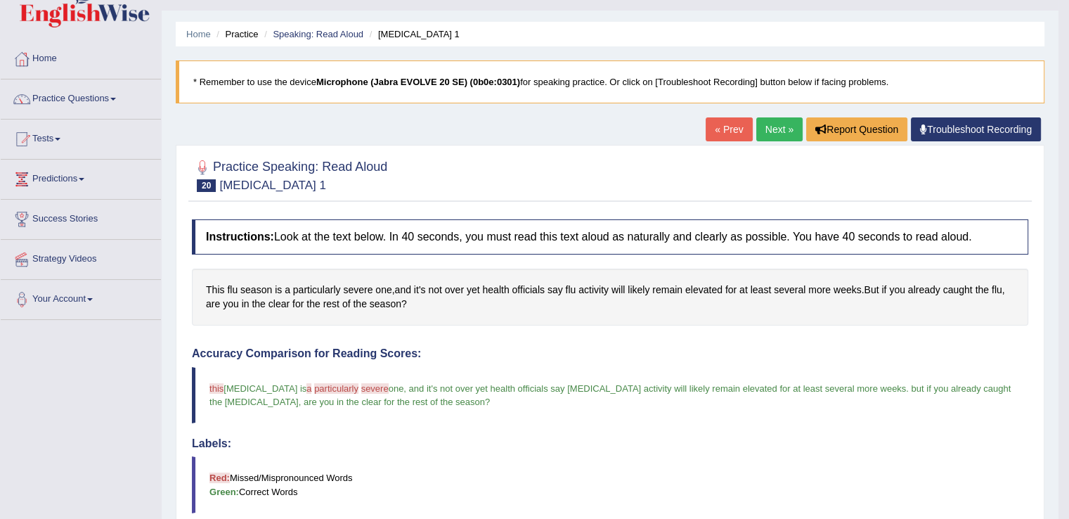
click at [780, 126] on link "Next »" at bounding box center [779, 129] width 46 height 24
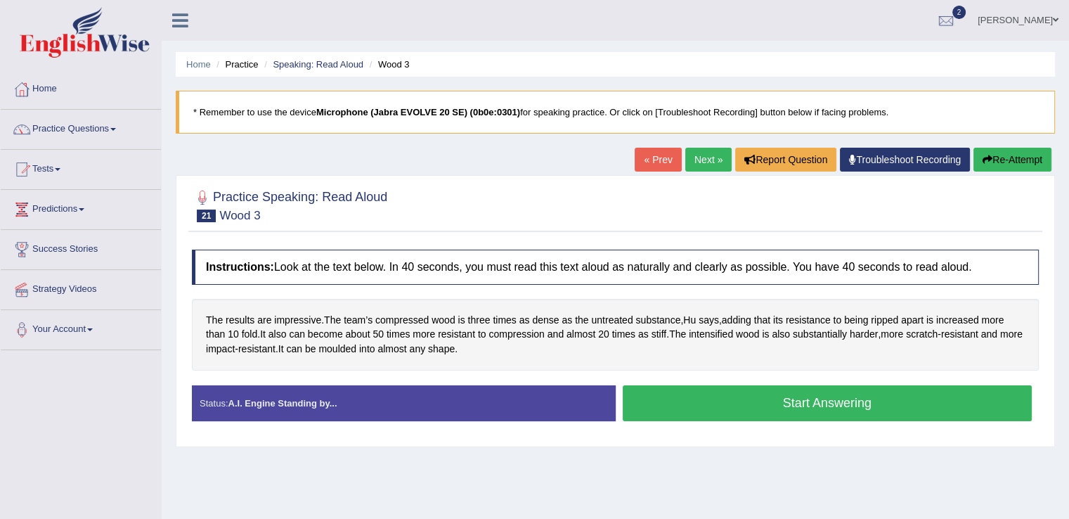
click at [838, 394] on button "Start Answering" at bounding box center [828, 403] width 410 height 36
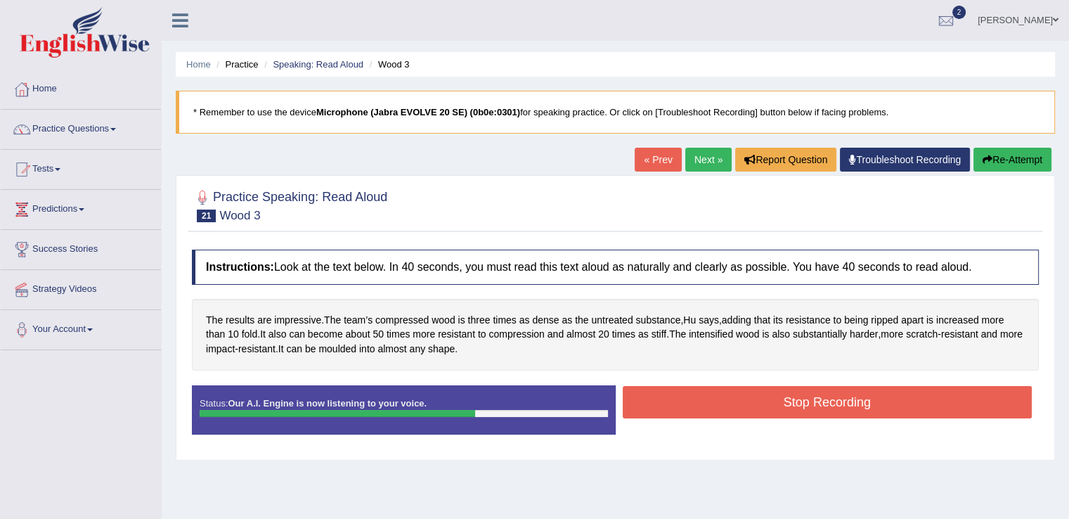
click at [838, 394] on button "Stop Recording" at bounding box center [828, 402] width 410 height 32
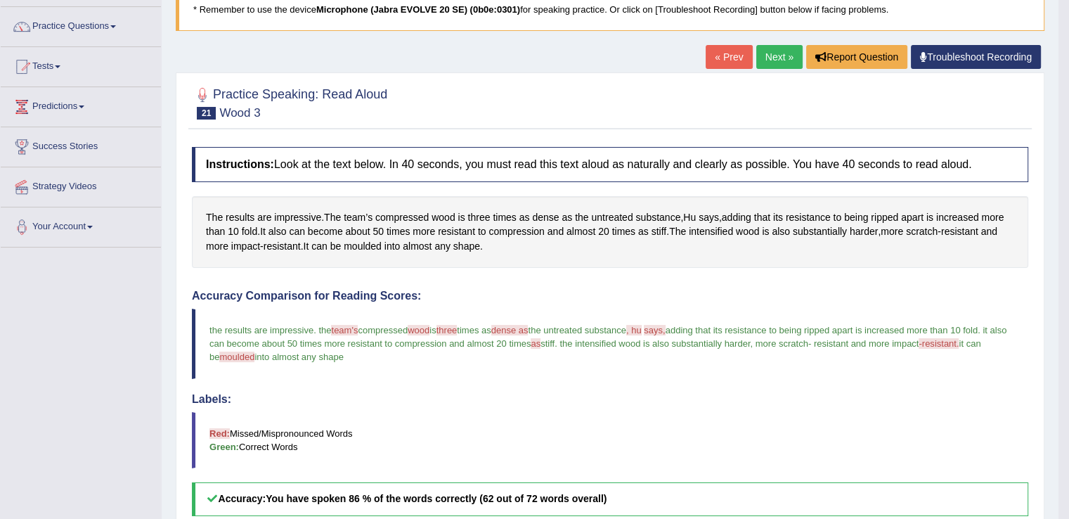
scroll to position [32, 0]
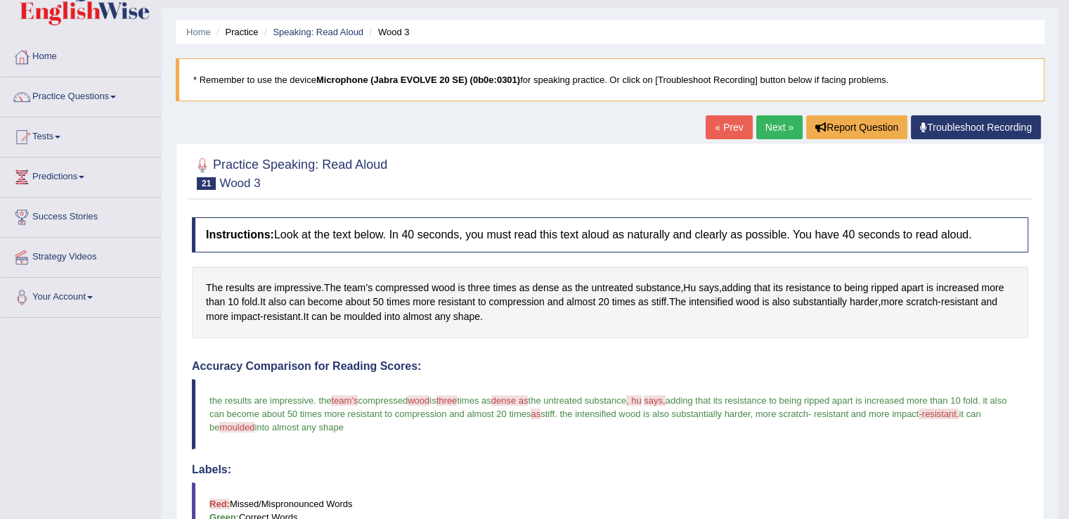
click at [770, 133] on link "Next »" at bounding box center [779, 127] width 46 height 24
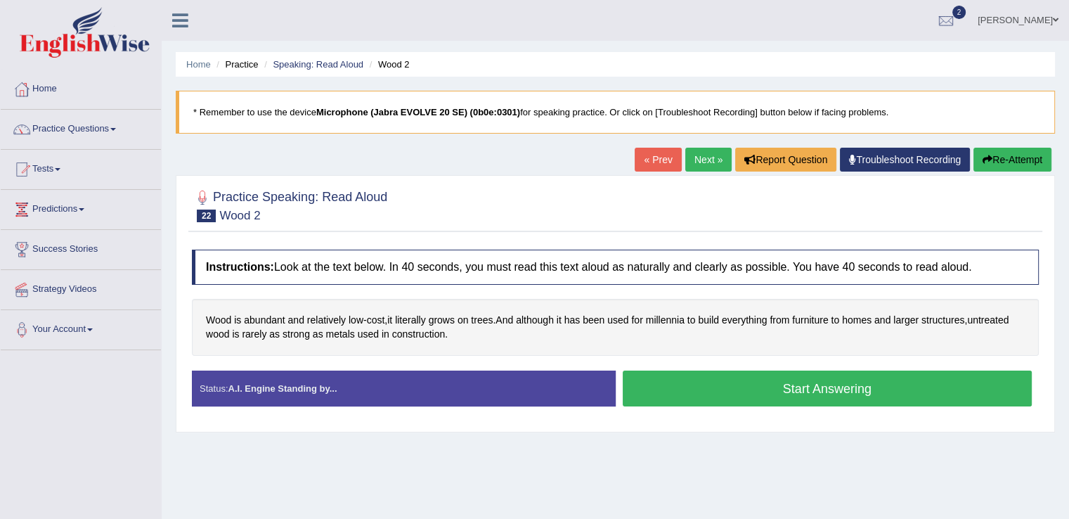
click at [812, 383] on button "Start Answering" at bounding box center [828, 388] width 410 height 36
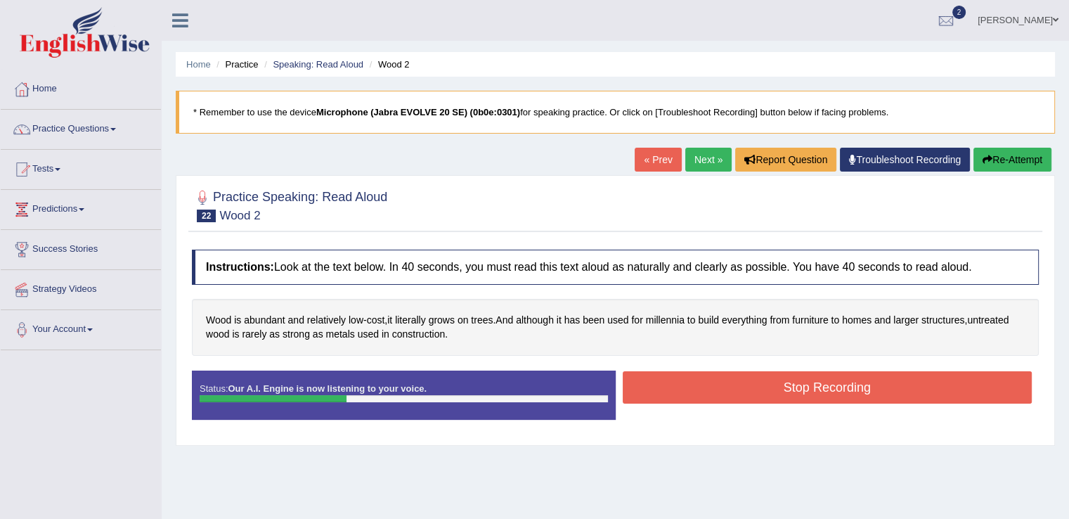
click at [812, 383] on button "Stop Recording" at bounding box center [828, 387] width 410 height 32
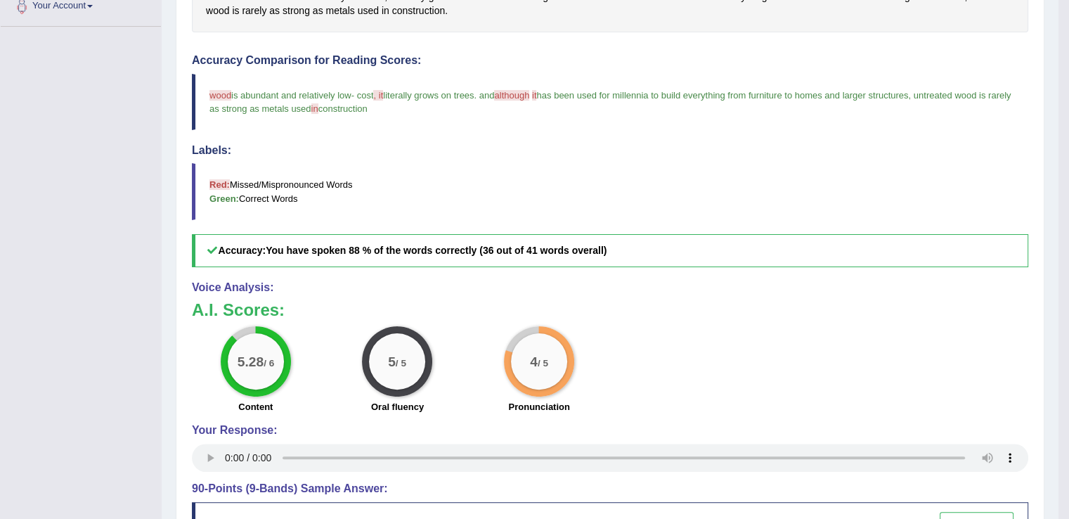
scroll to position [44, 0]
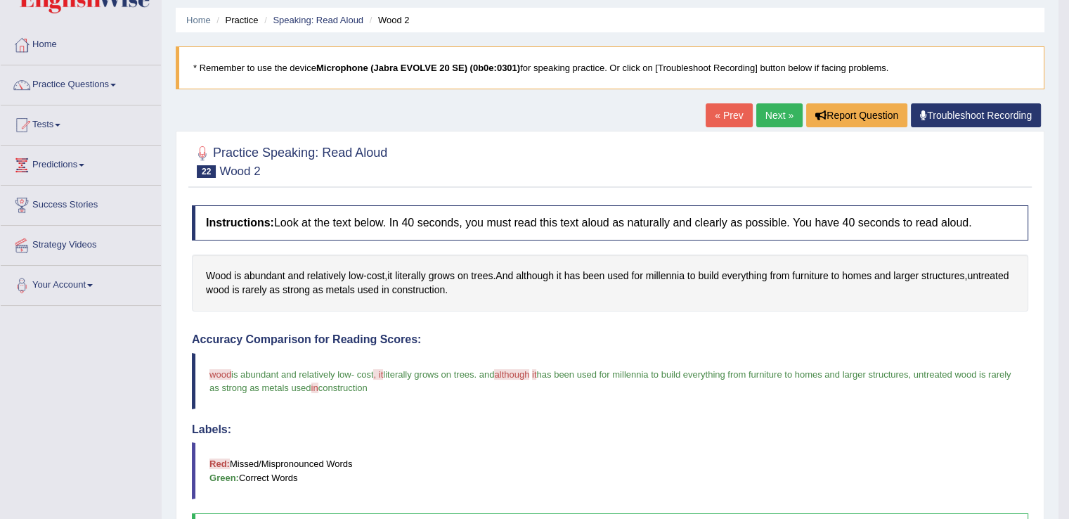
click at [767, 104] on link "Next »" at bounding box center [779, 115] width 46 height 24
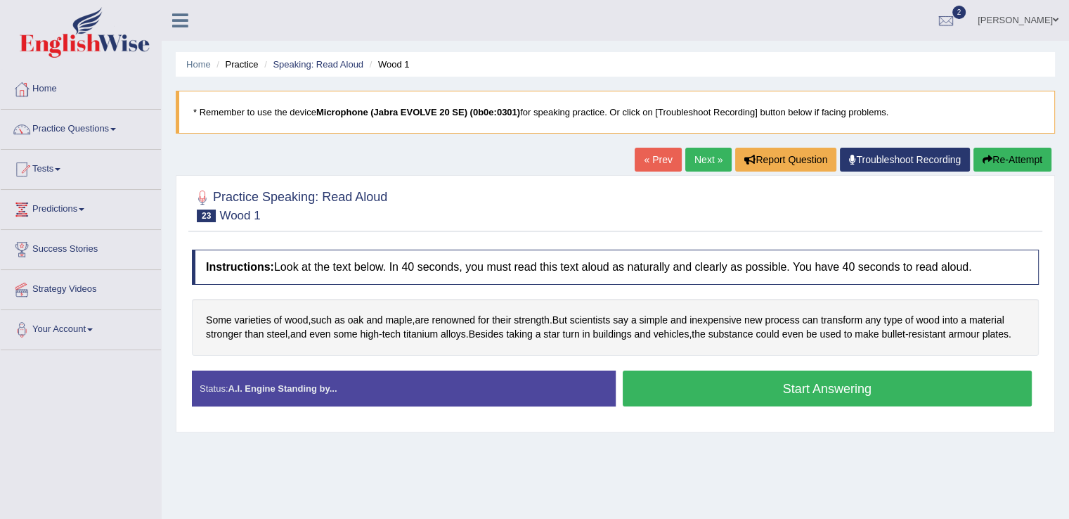
click at [791, 383] on button "Start Answering" at bounding box center [828, 388] width 410 height 36
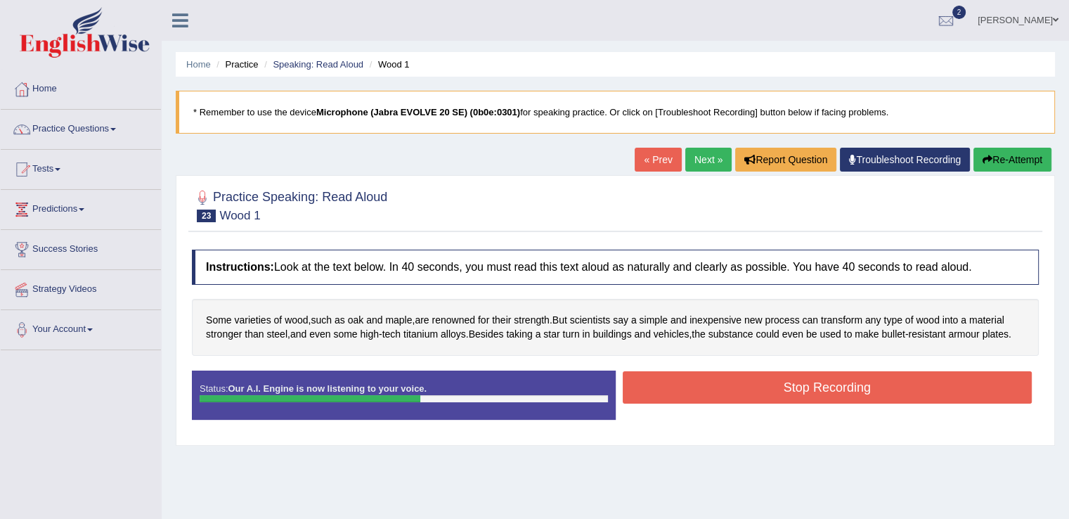
click at [791, 383] on button "Stop Recording" at bounding box center [828, 387] width 410 height 32
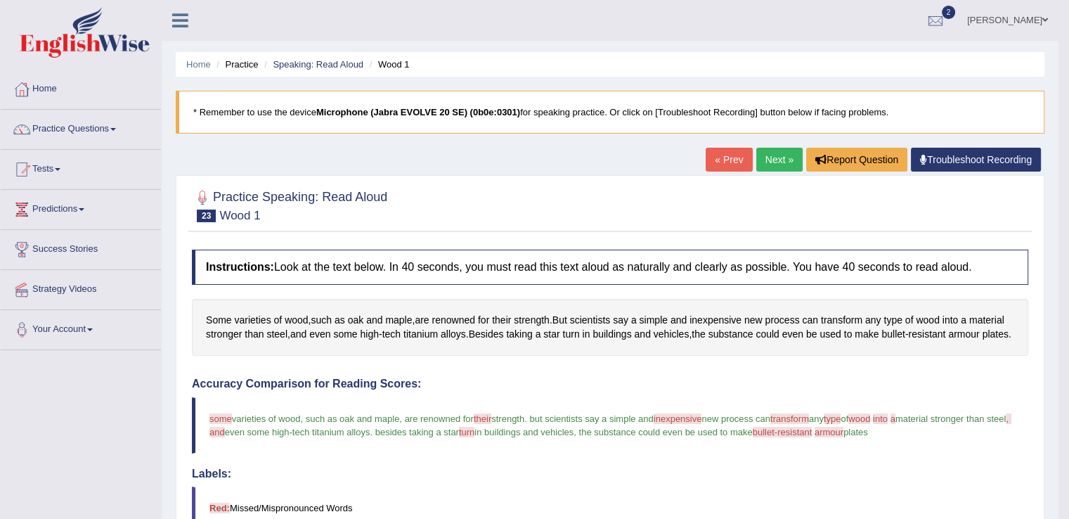
drag, startPoint x: 1072, startPoint y: 228, endPoint x: 1075, endPoint y: 253, distance: 24.8
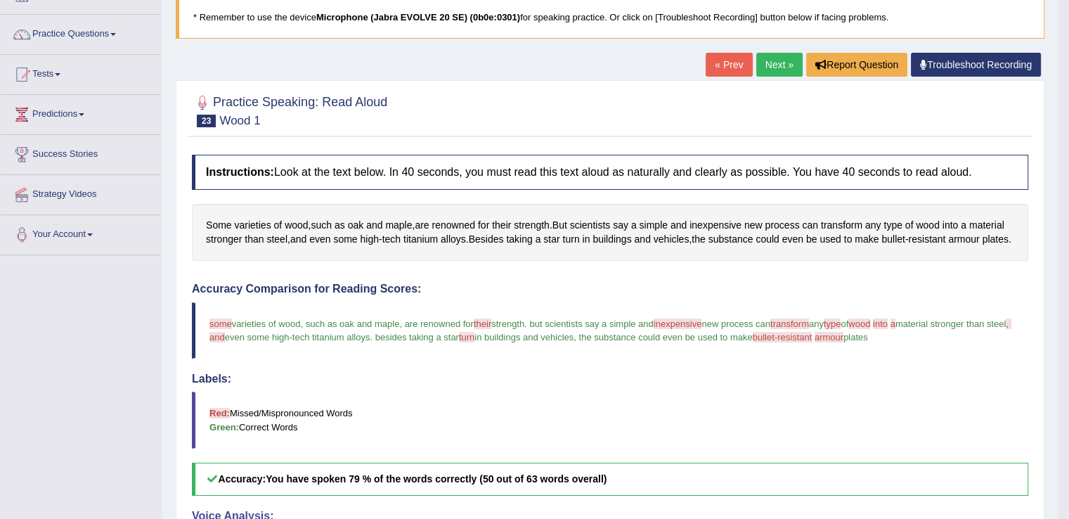
scroll to position [58, 0]
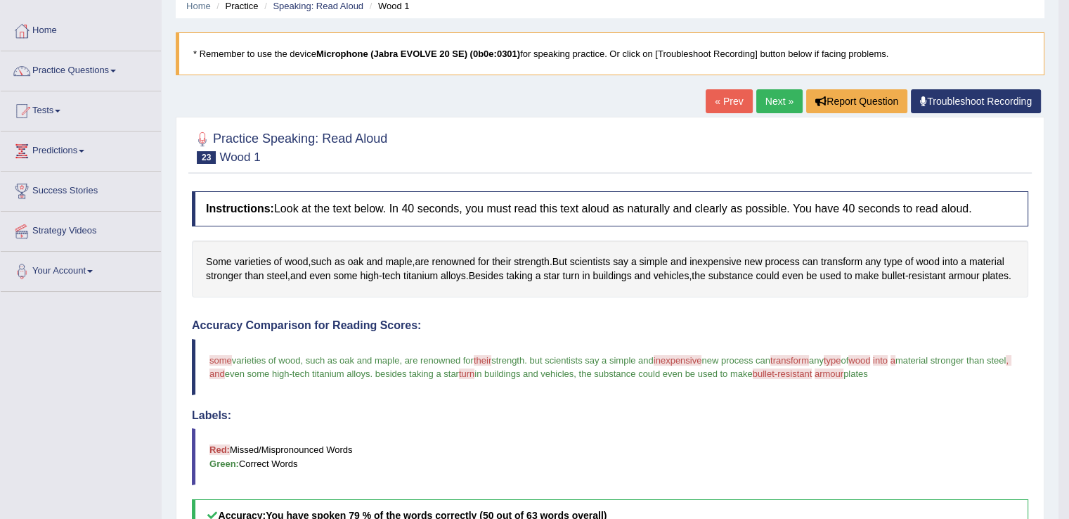
click at [769, 96] on link "Next »" at bounding box center [779, 101] width 46 height 24
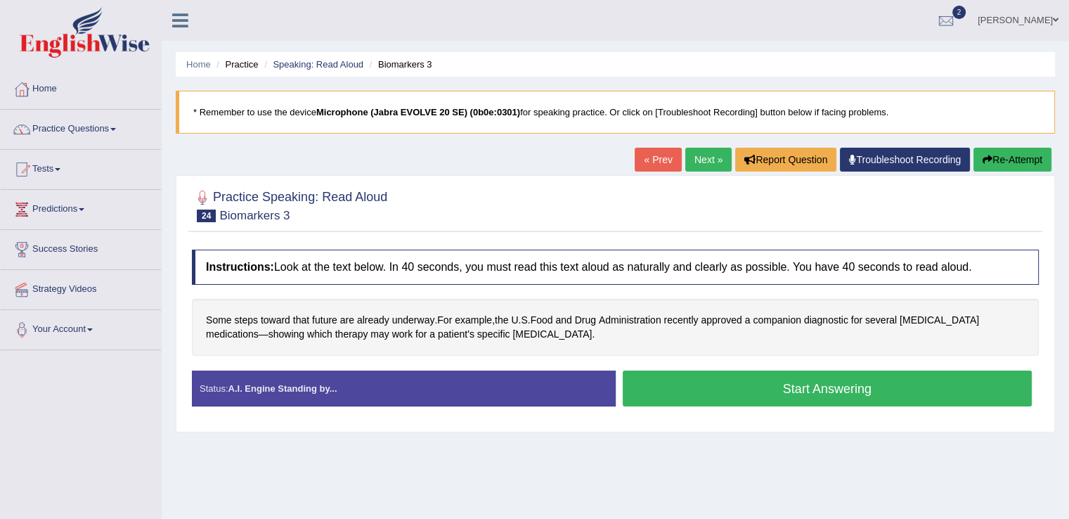
click at [806, 382] on button "Start Answering" at bounding box center [828, 388] width 410 height 36
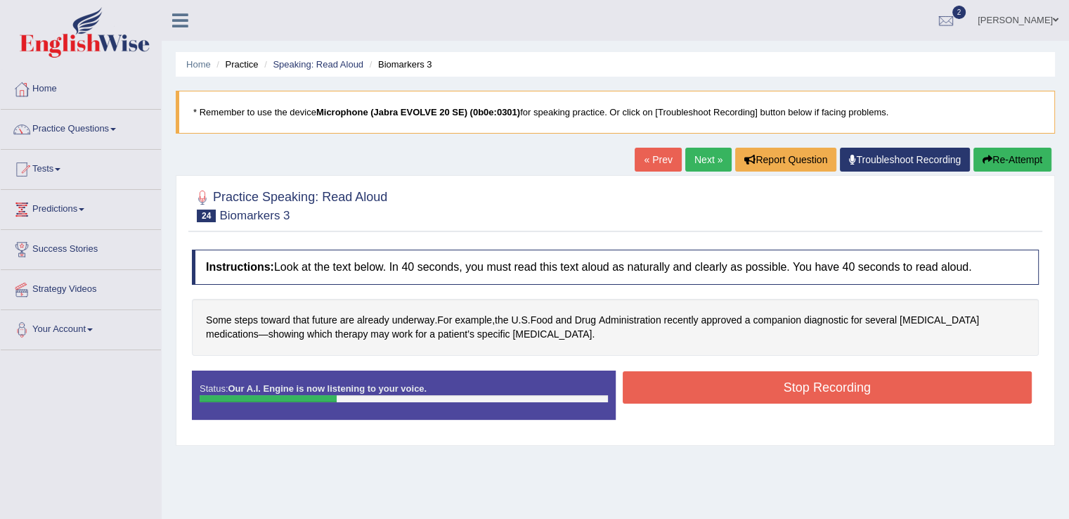
click at [806, 382] on button "Stop Recording" at bounding box center [828, 387] width 410 height 32
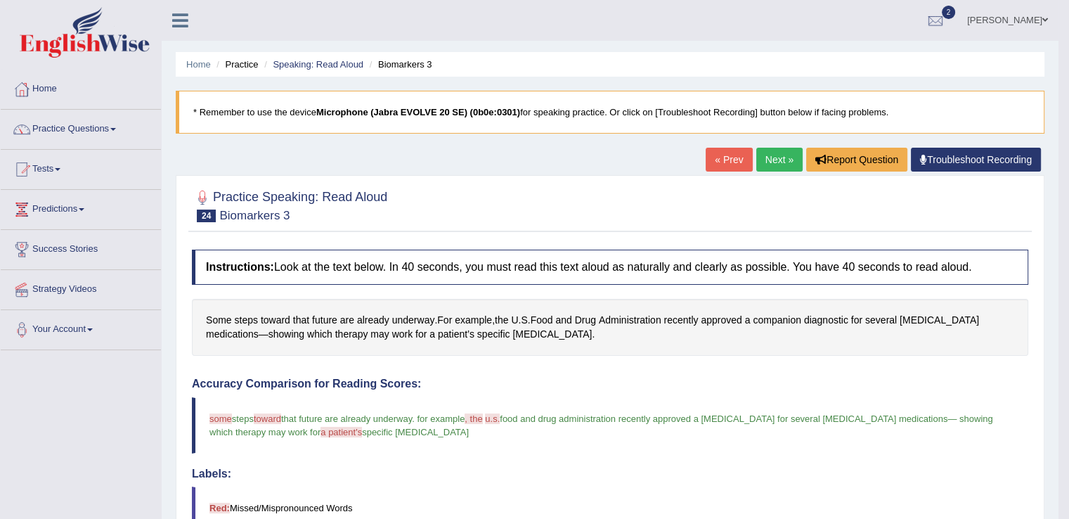
click at [787, 164] on link "Next »" at bounding box center [779, 160] width 46 height 24
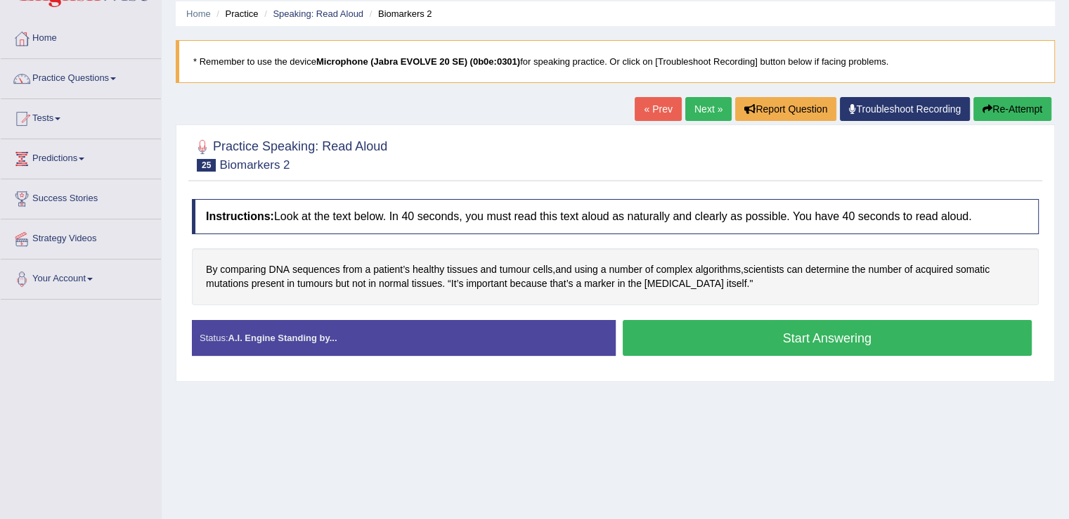
scroll to position [55, 0]
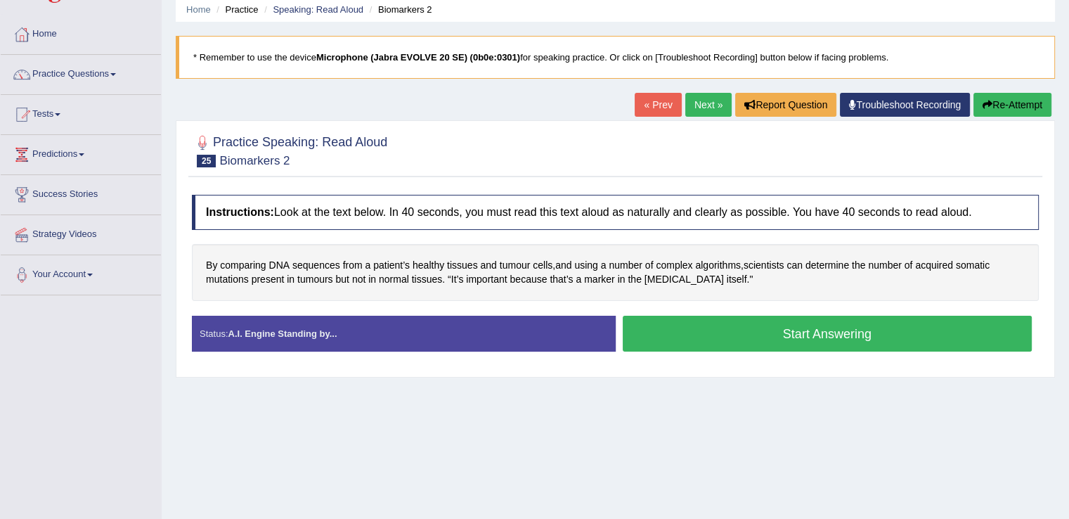
click at [805, 330] on button "Start Answering" at bounding box center [828, 334] width 410 height 36
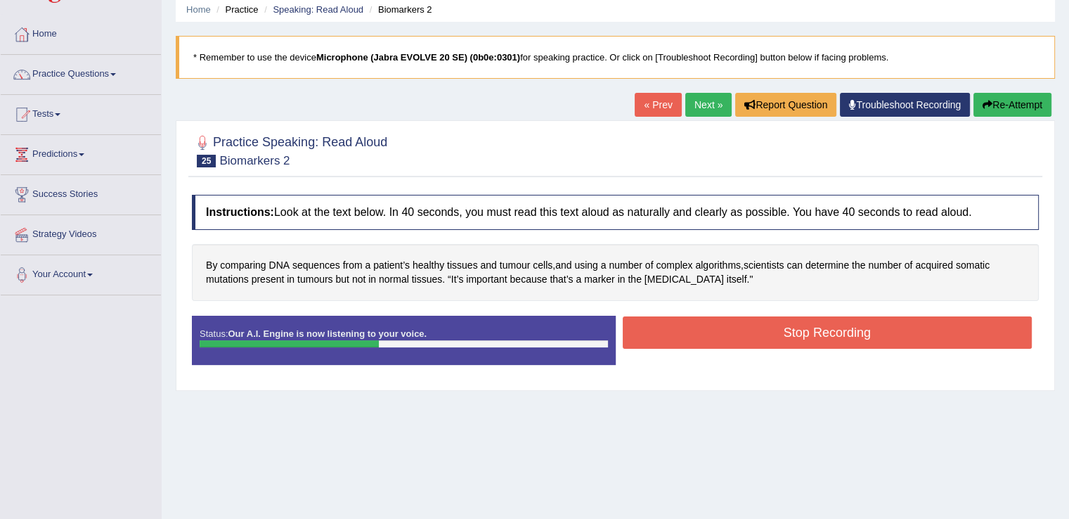
click at [805, 330] on button "Stop Recording" at bounding box center [828, 332] width 410 height 32
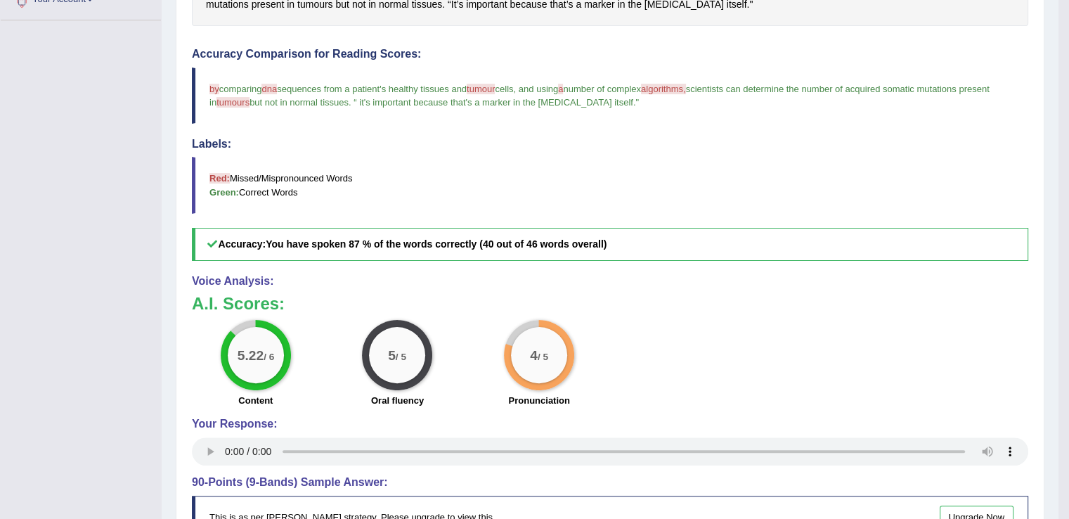
scroll to position [20, 0]
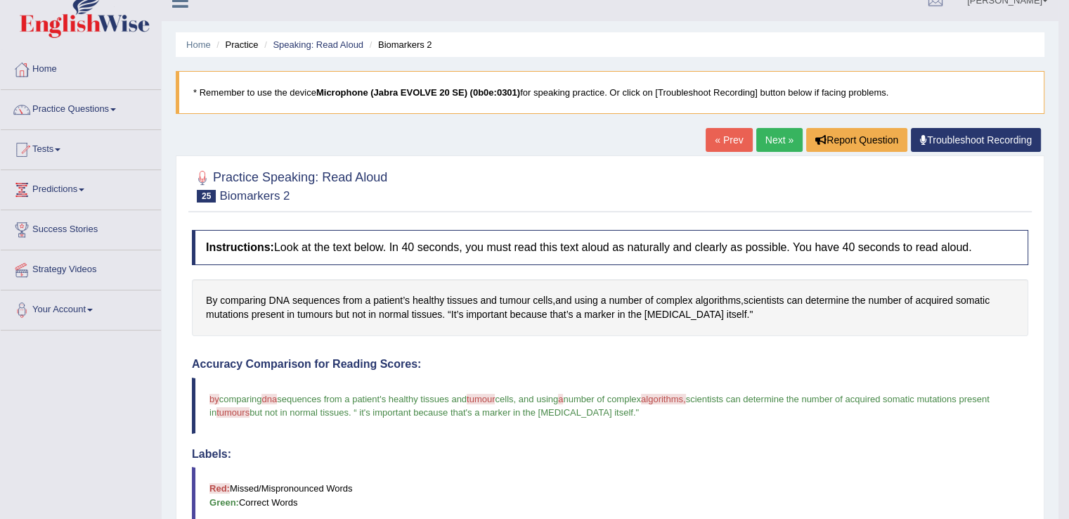
click at [775, 144] on link "Next »" at bounding box center [779, 140] width 46 height 24
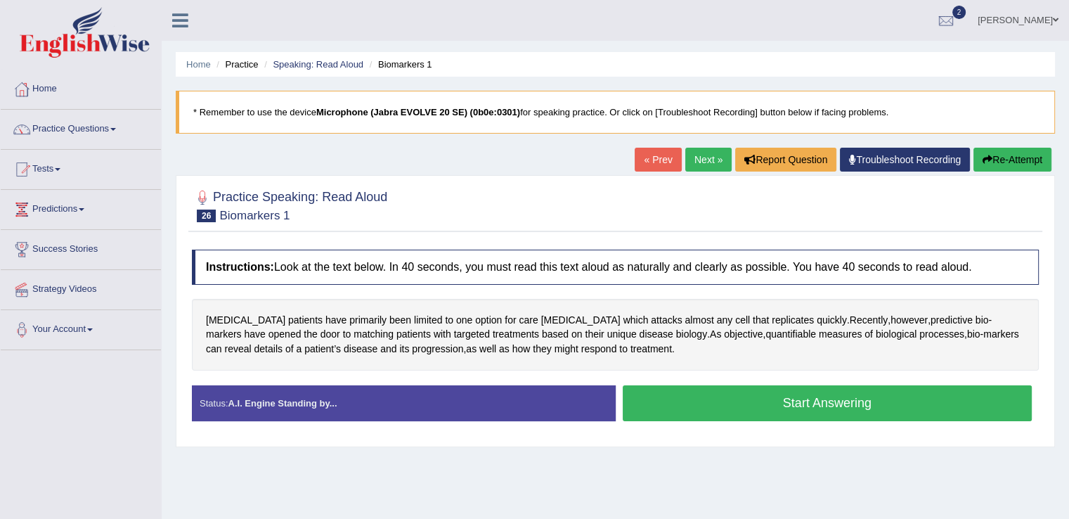
click at [790, 391] on button "Start Answering" at bounding box center [828, 403] width 410 height 36
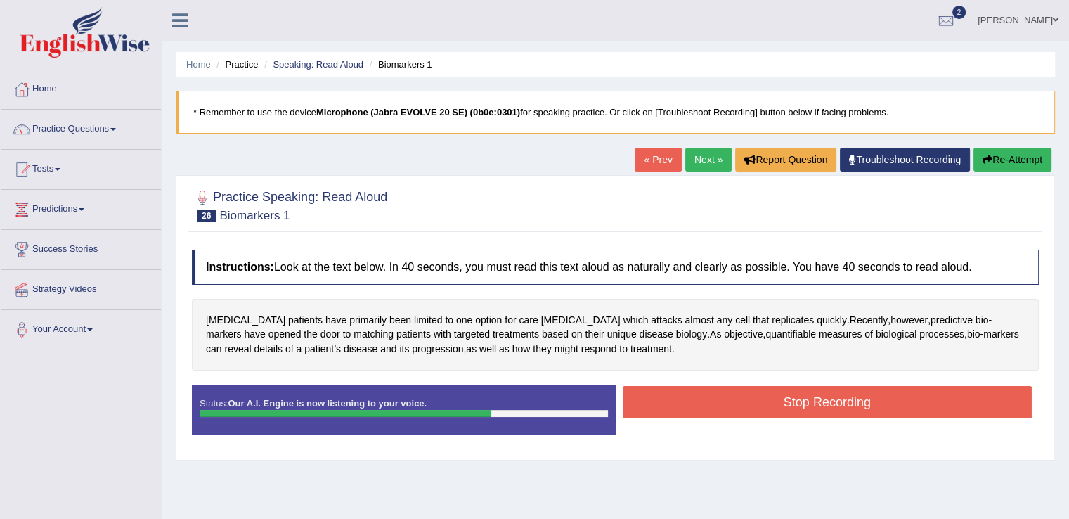
click at [790, 391] on button "Stop Recording" at bounding box center [828, 402] width 410 height 32
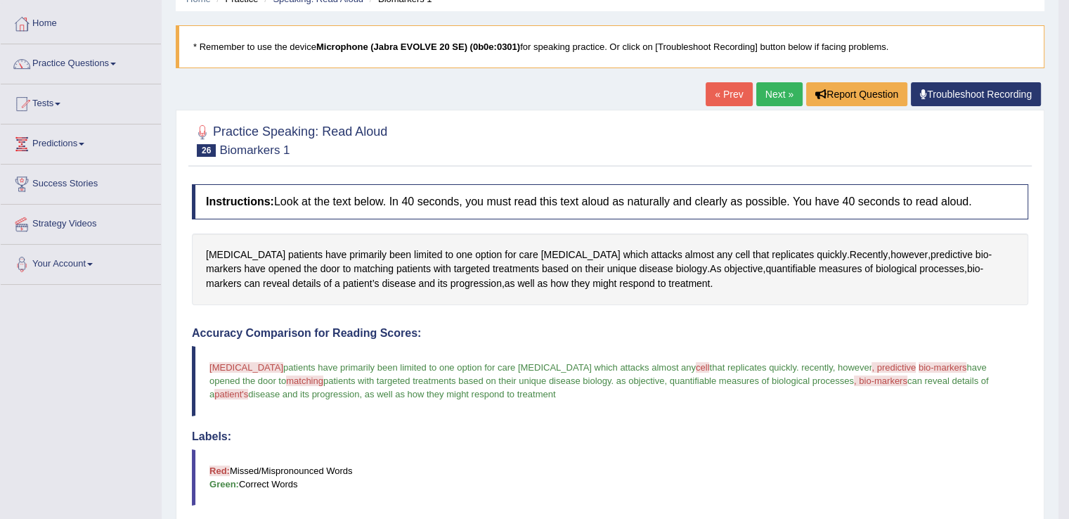
scroll to position [55, 0]
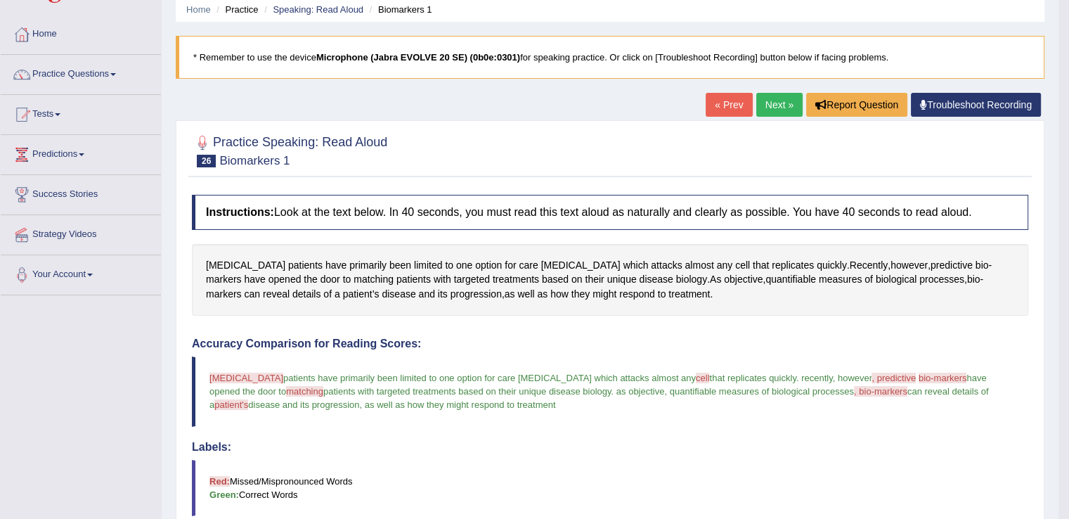
click at [772, 108] on link "Next »" at bounding box center [779, 105] width 46 height 24
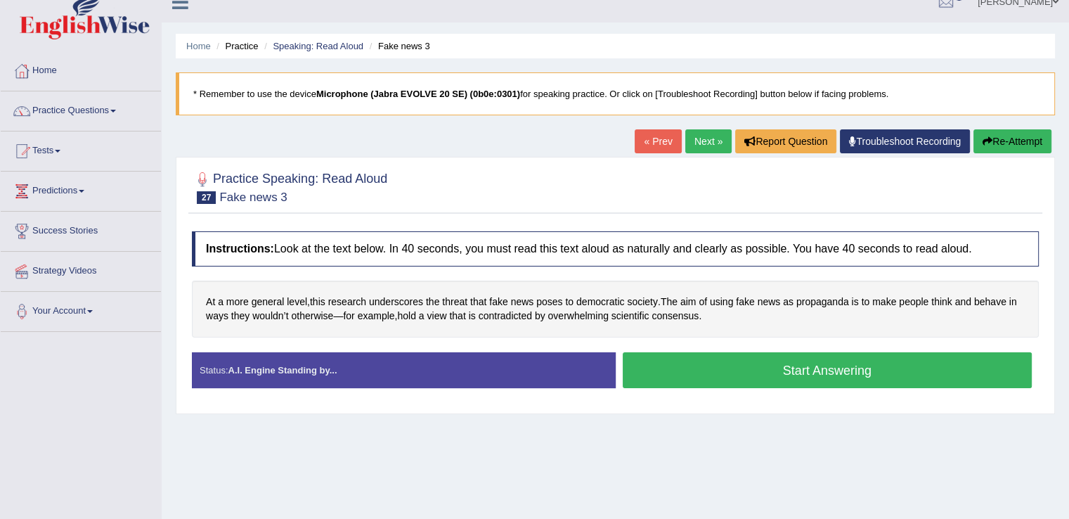
scroll to position [22, 0]
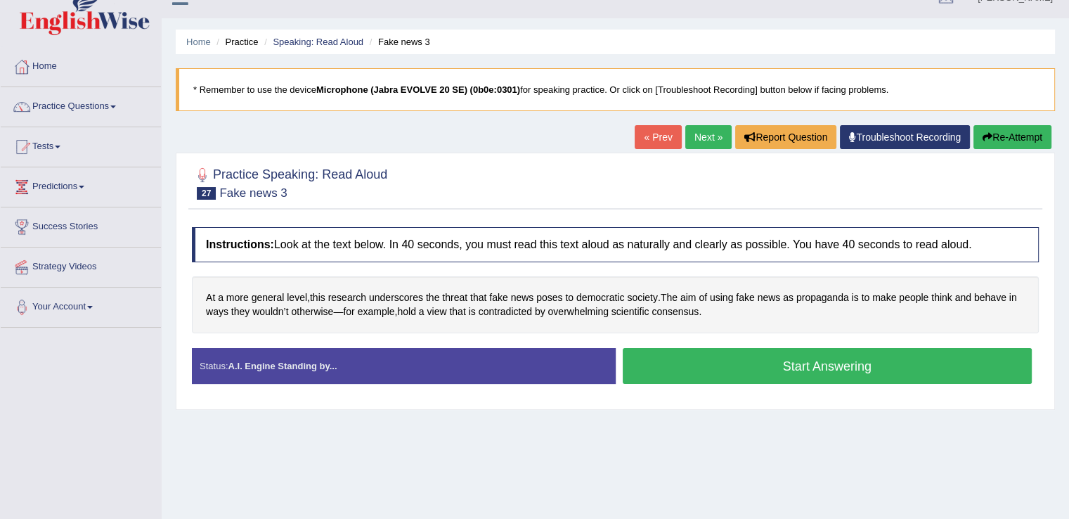
click at [790, 363] on button "Start Answering" at bounding box center [828, 366] width 410 height 36
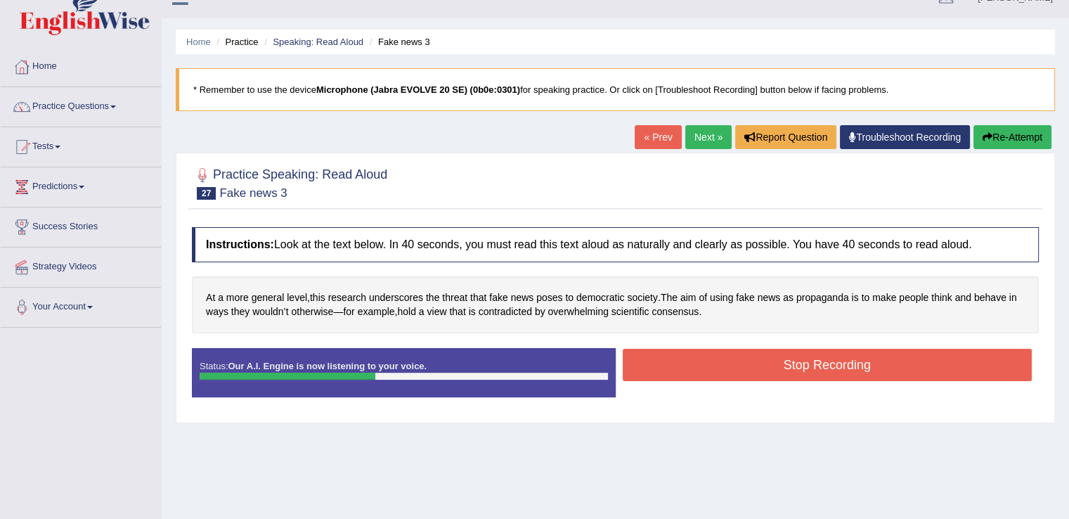
click at [790, 363] on button "Stop Recording" at bounding box center [828, 365] width 410 height 32
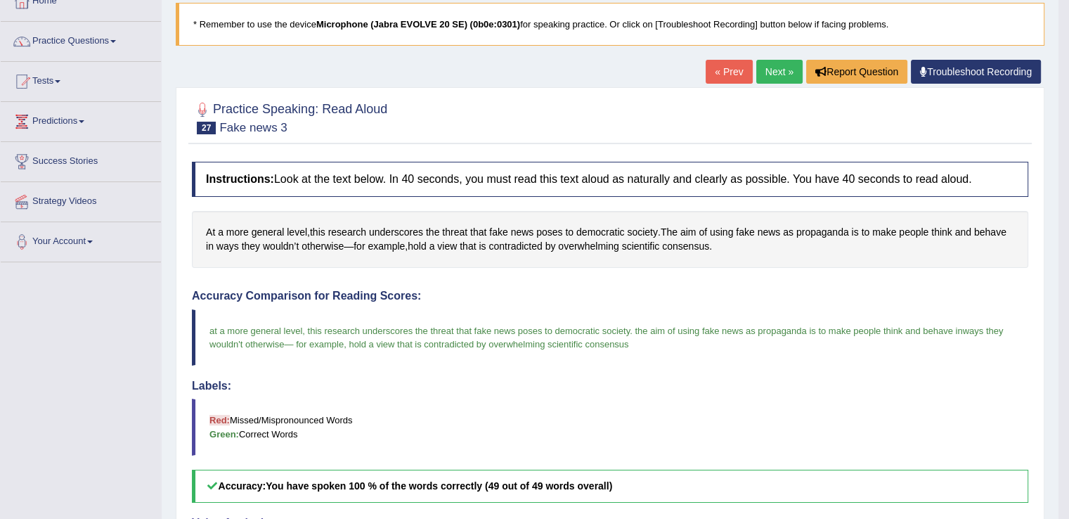
scroll to position [50, 0]
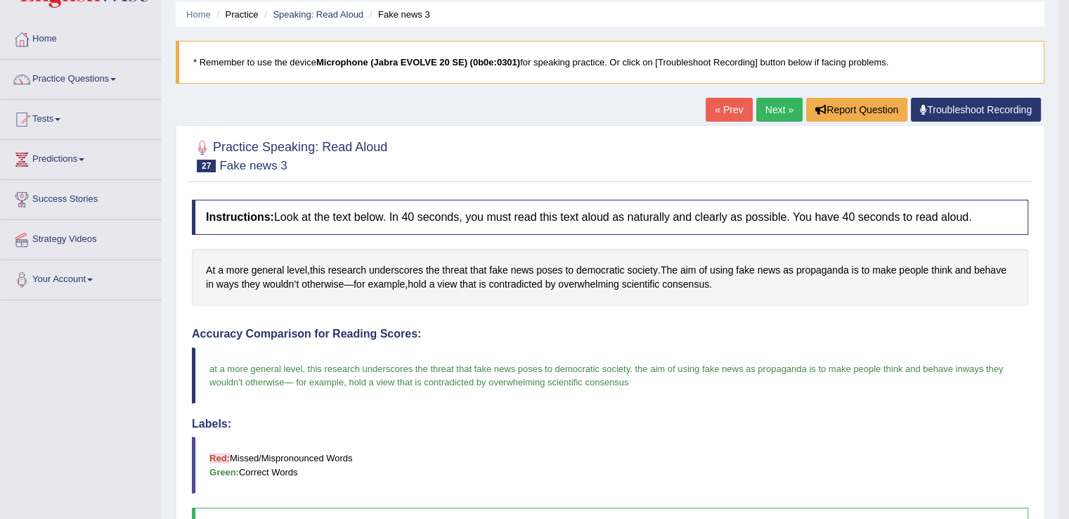
click at [784, 101] on link "Next »" at bounding box center [779, 110] width 46 height 24
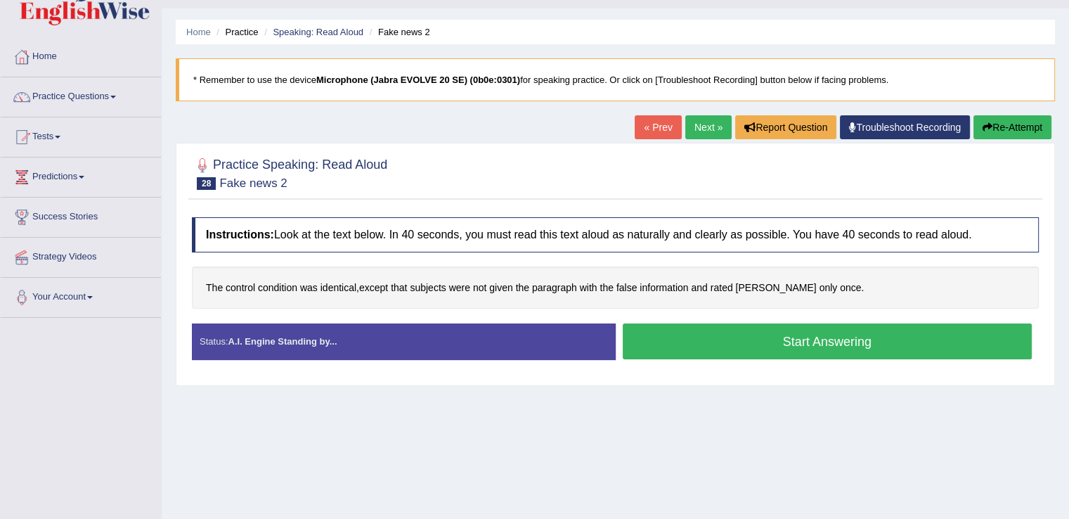
drag, startPoint x: 0, startPoint y: 0, endPoint x: 1073, endPoint y: 198, distance: 1091.3
click at [1068, 198] on html "Toggle navigation Home Practice Questions Speaking Practice Read Aloud Repeat S…" at bounding box center [534, 227] width 1069 height 519
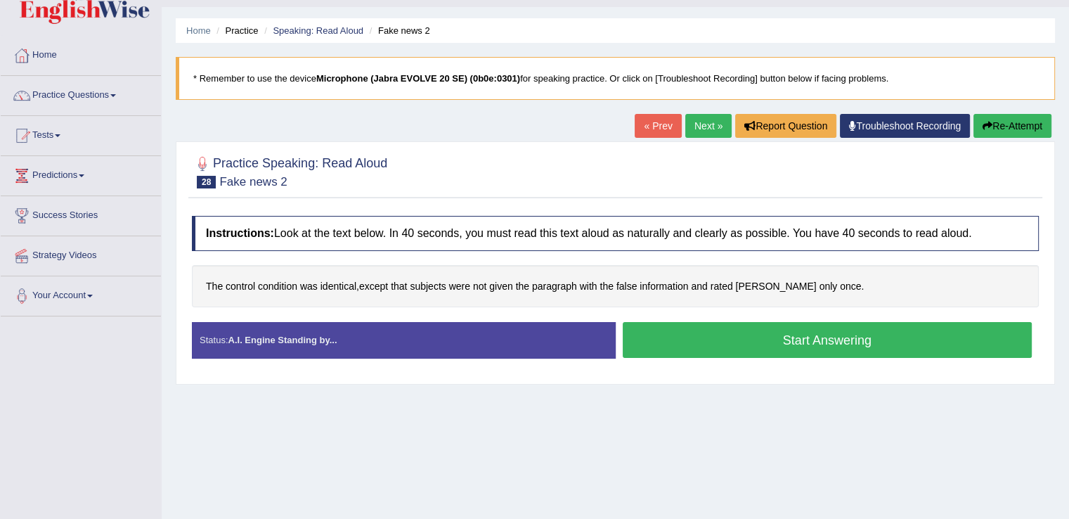
click at [821, 338] on button "Start Answering" at bounding box center [828, 340] width 410 height 36
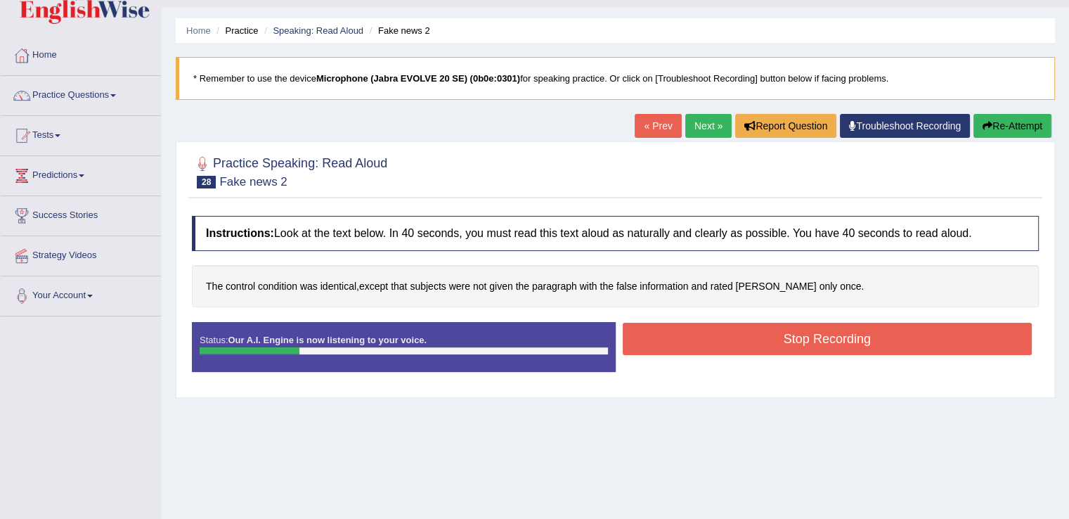
click at [821, 338] on button "Stop Recording" at bounding box center [828, 339] width 410 height 32
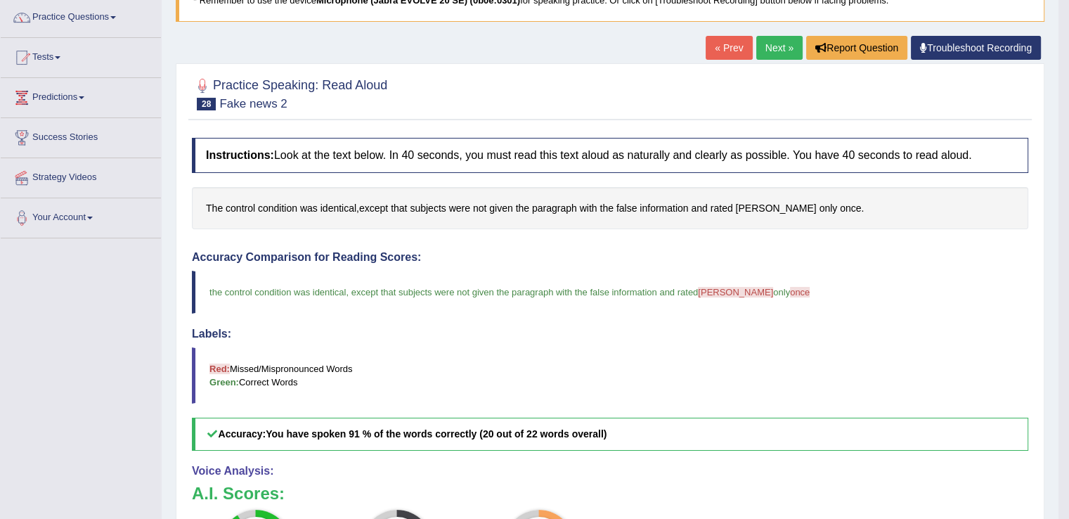
scroll to position [70, 0]
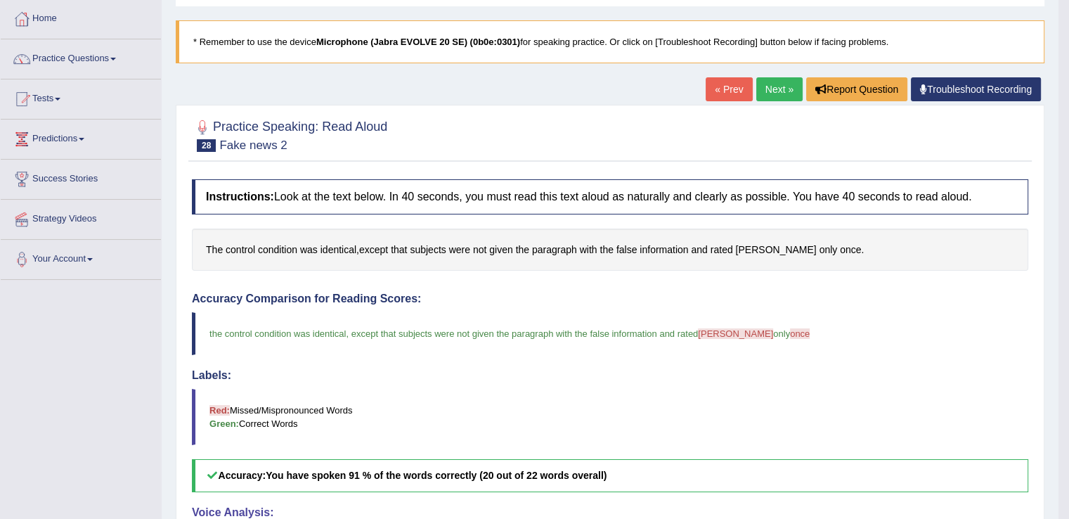
click at [781, 88] on link "Next »" at bounding box center [779, 89] width 46 height 24
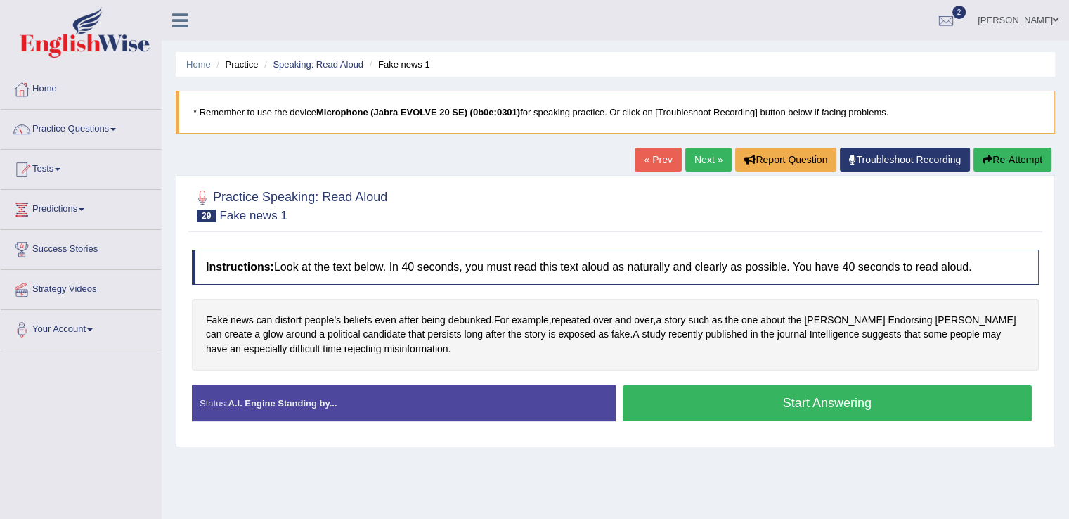
click at [813, 405] on button "Start Answering" at bounding box center [828, 403] width 410 height 36
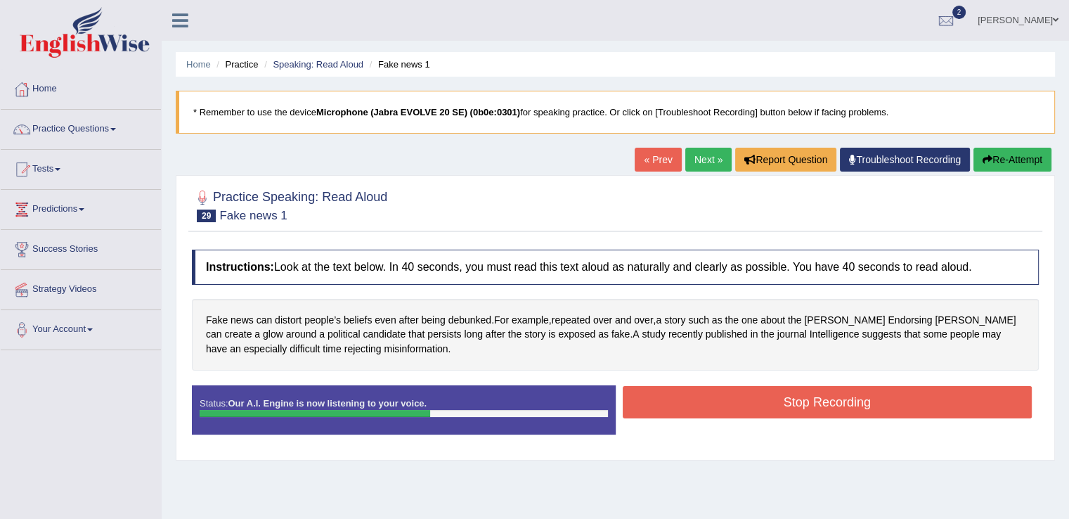
click at [813, 405] on button "Stop Recording" at bounding box center [828, 402] width 410 height 32
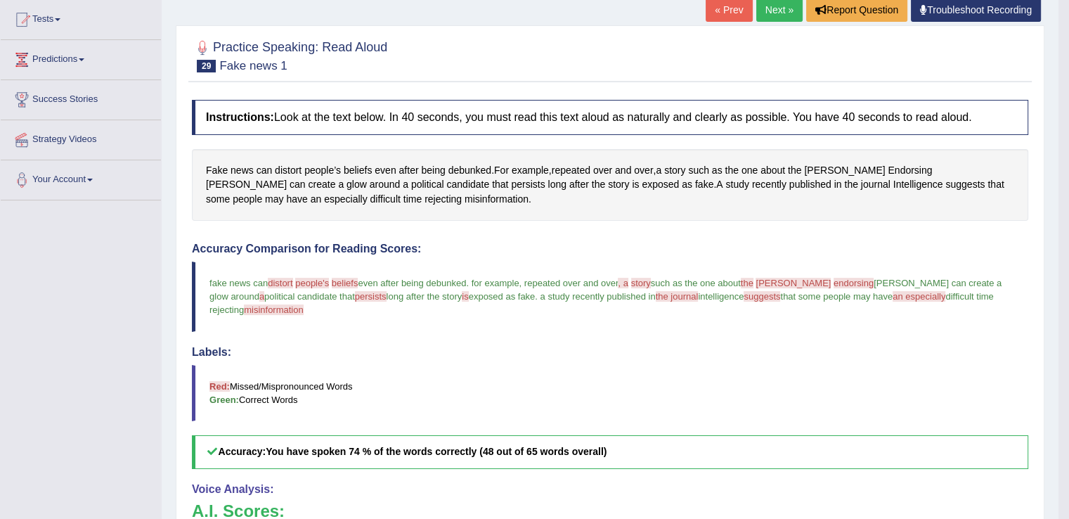
scroll to position [67, 0]
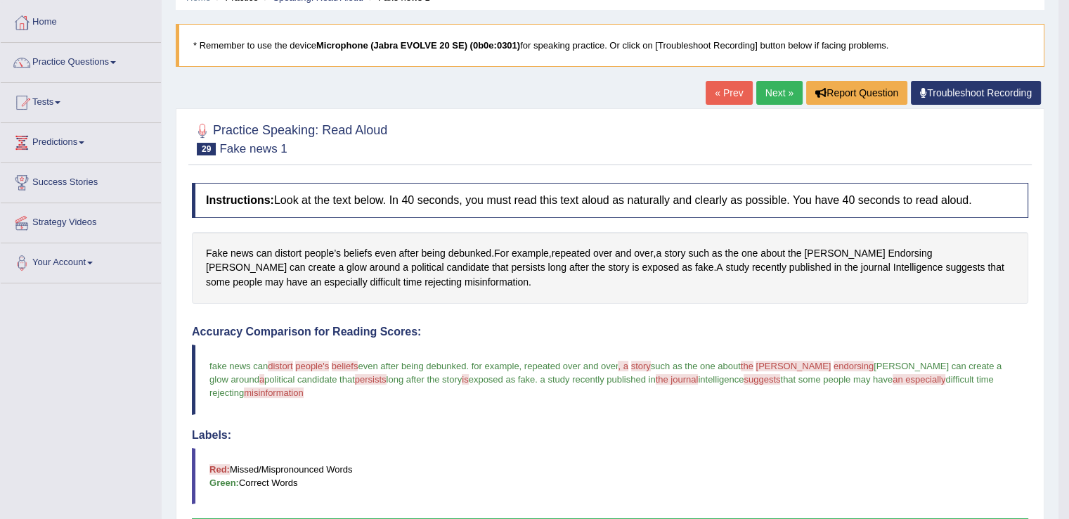
click at [777, 94] on link "Next »" at bounding box center [779, 93] width 46 height 24
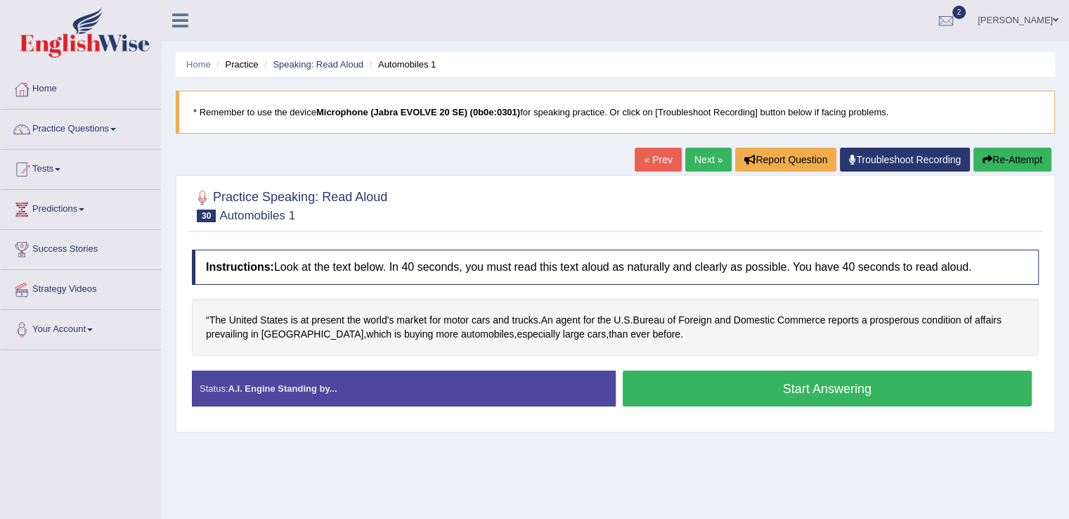
click at [845, 397] on button "Start Answering" at bounding box center [828, 388] width 410 height 36
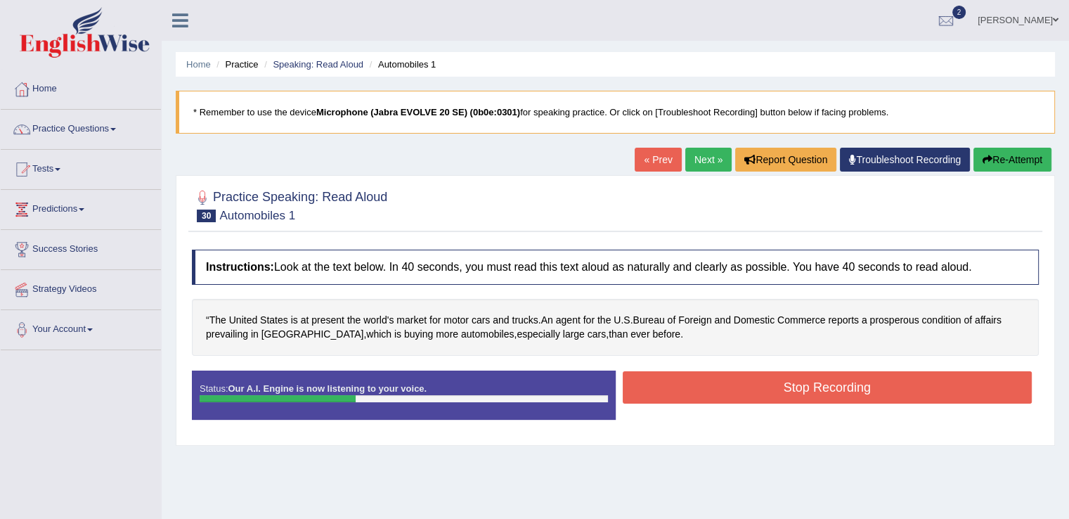
click at [845, 397] on button "Stop Recording" at bounding box center [828, 387] width 410 height 32
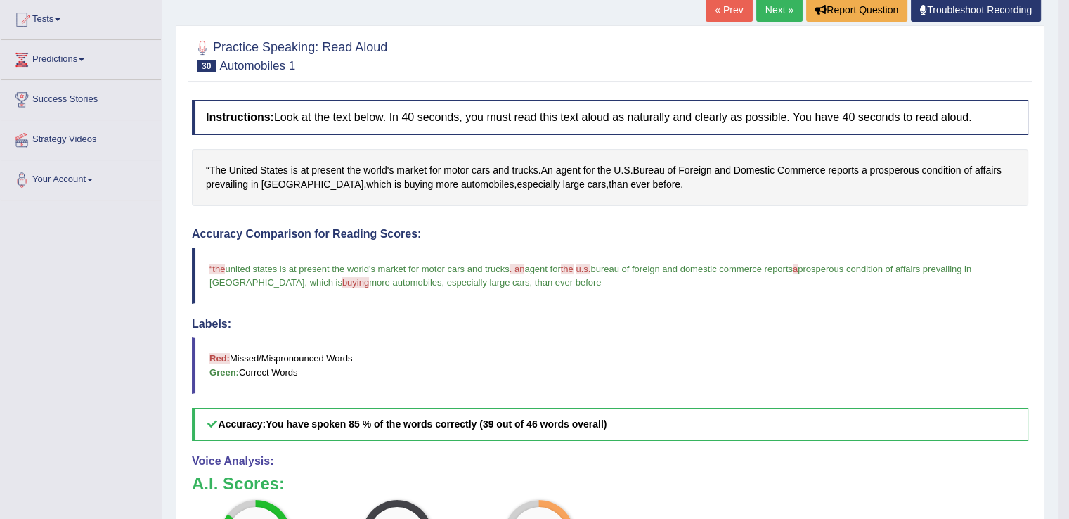
scroll to position [22, 0]
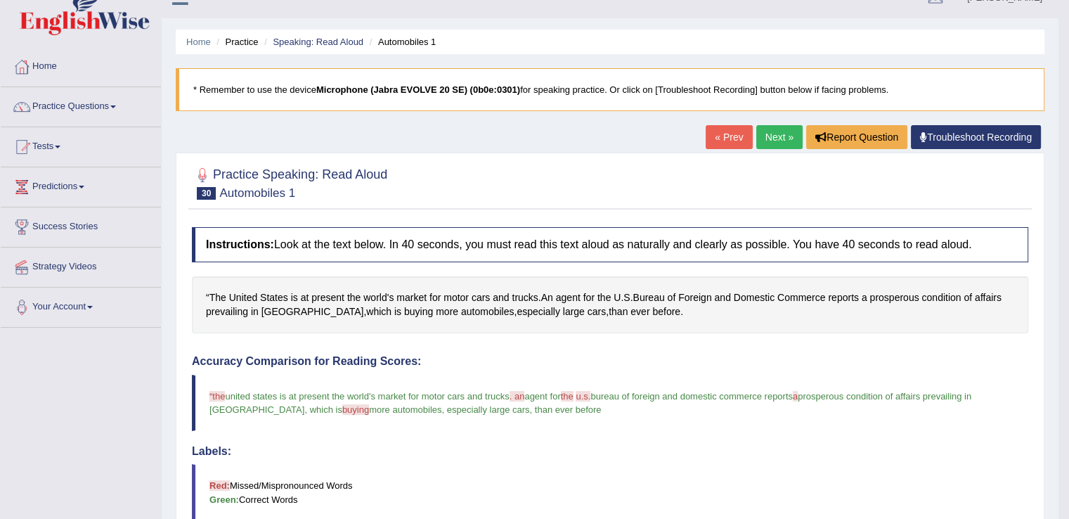
click at [769, 136] on link "Next »" at bounding box center [779, 137] width 46 height 24
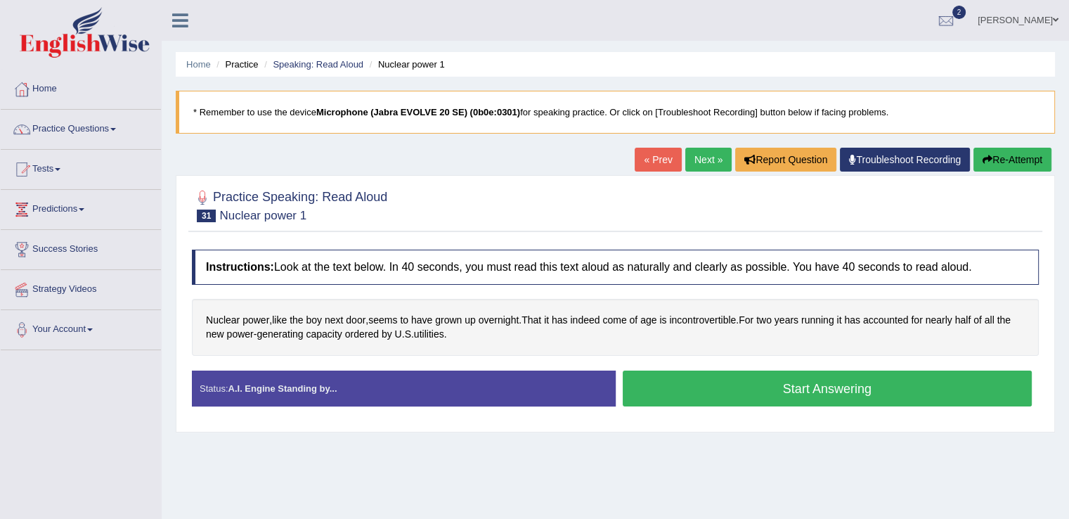
click at [823, 378] on button "Start Answering" at bounding box center [828, 388] width 410 height 36
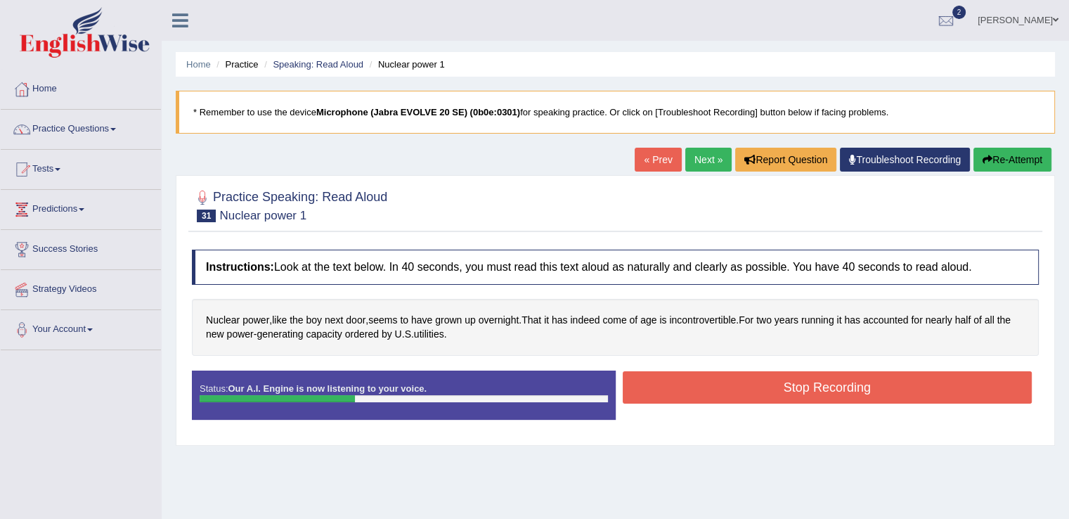
click at [823, 378] on button "Stop Recording" at bounding box center [828, 387] width 410 height 32
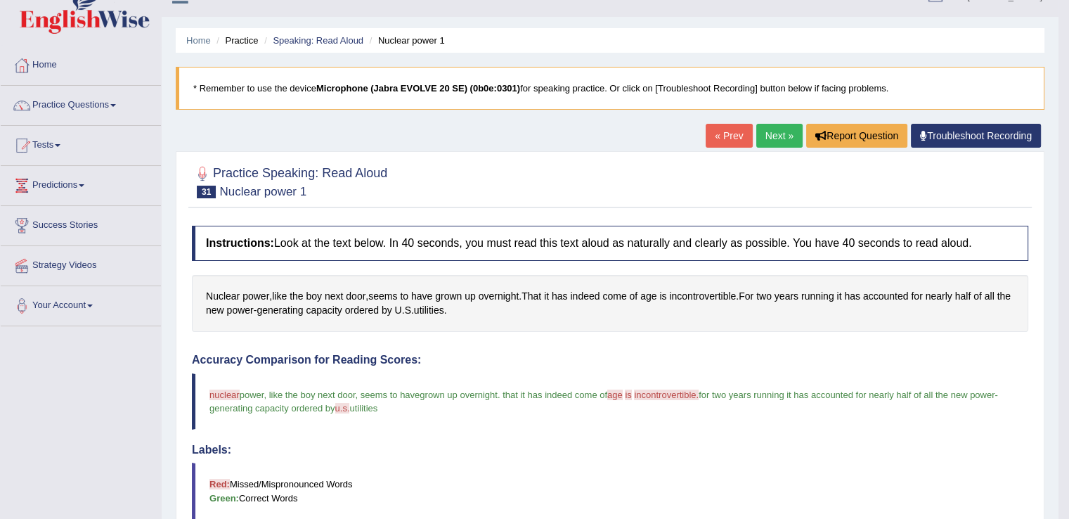
scroll to position [32, 0]
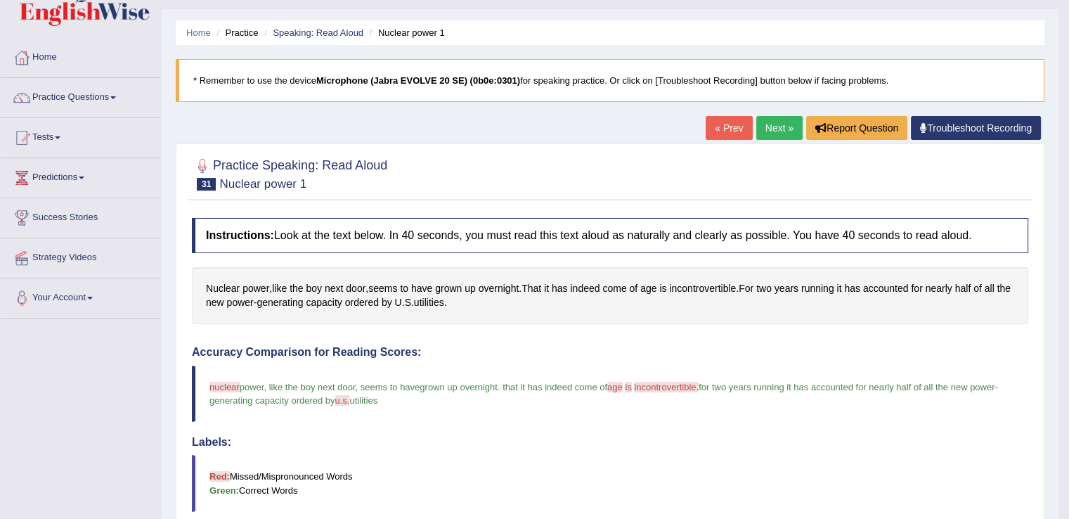
click at [768, 127] on link "Next »" at bounding box center [779, 128] width 46 height 24
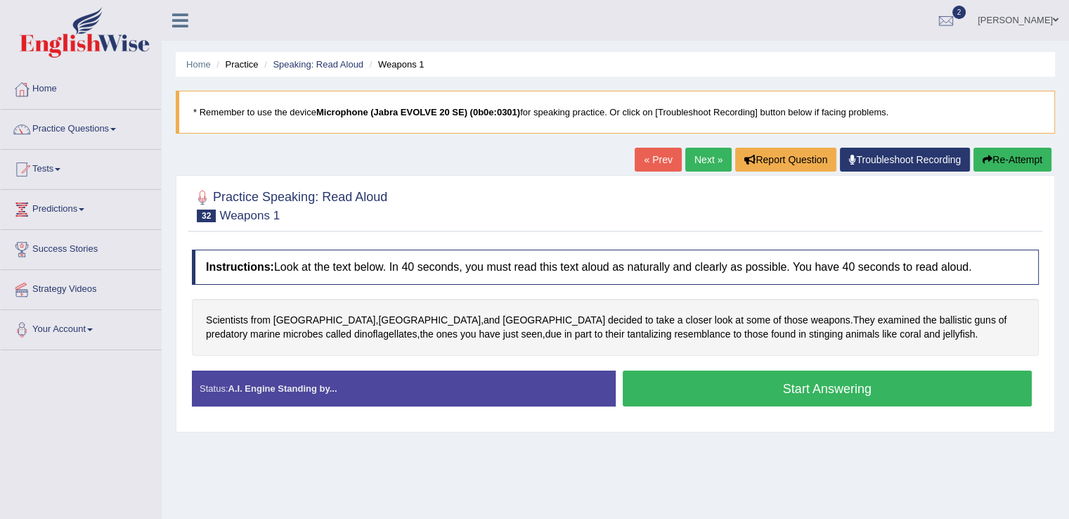
click at [803, 384] on button "Start Answering" at bounding box center [828, 388] width 410 height 36
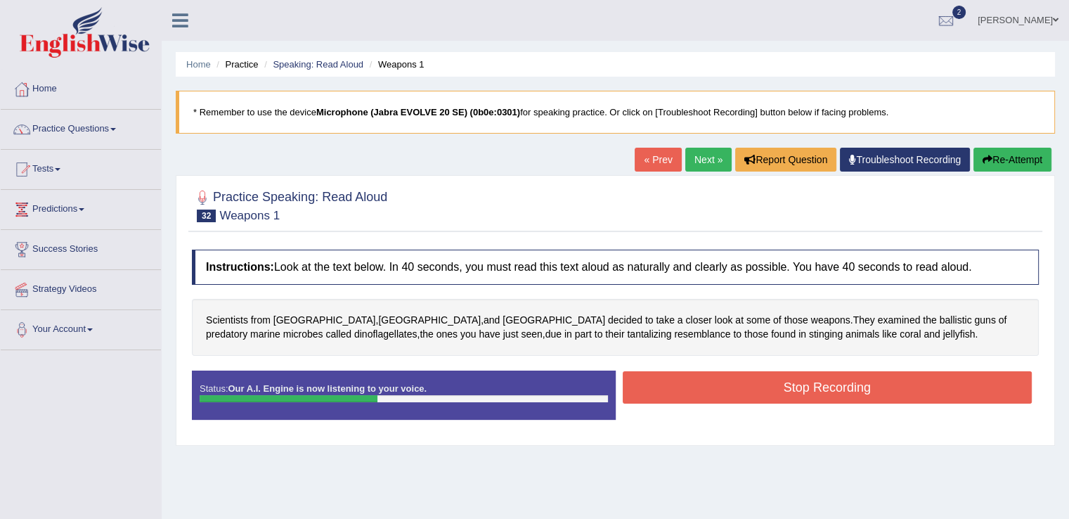
click at [803, 384] on button "Stop Recording" at bounding box center [828, 387] width 410 height 32
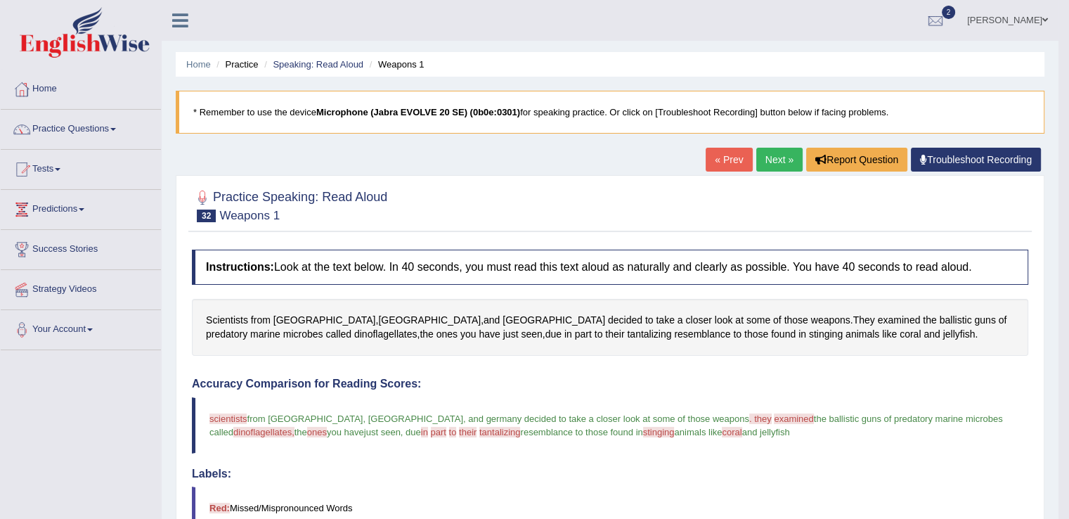
click at [787, 157] on link "Next »" at bounding box center [779, 160] width 46 height 24
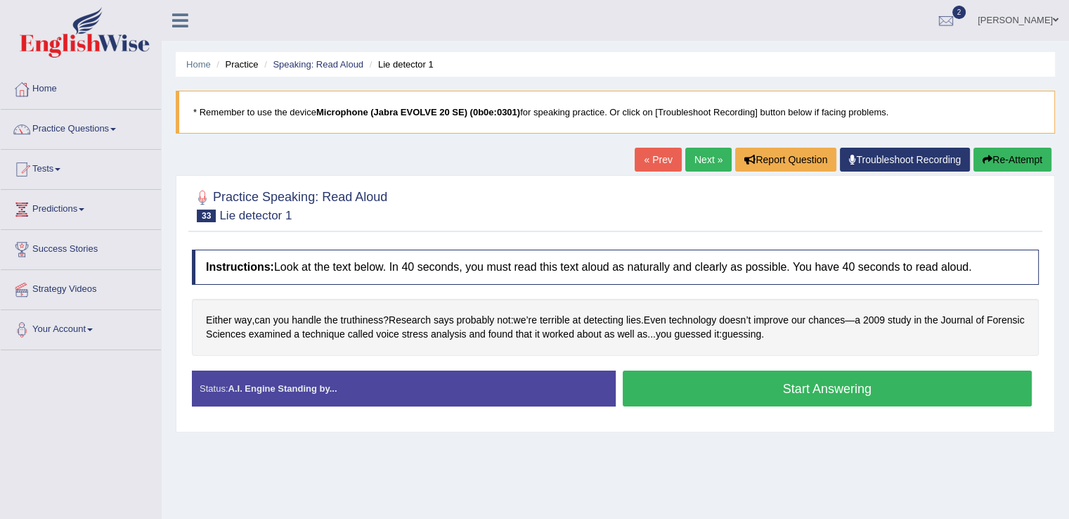
click at [797, 389] on button "Start Answering" at bounding box center [828, 388] width 410 height 36
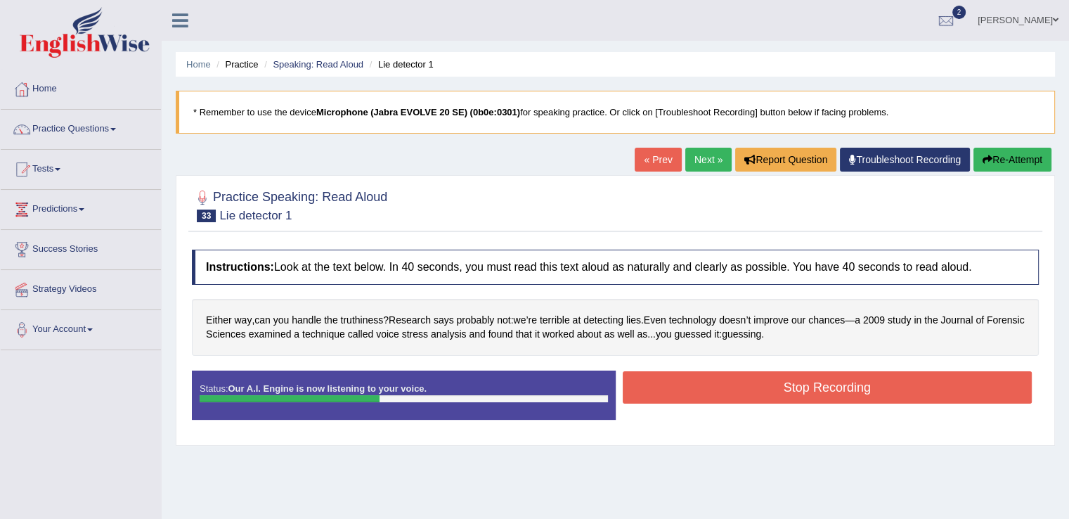
click at [797, 389] on button "Stop Recording" at bounding box center [828, 387] width 410 height 32
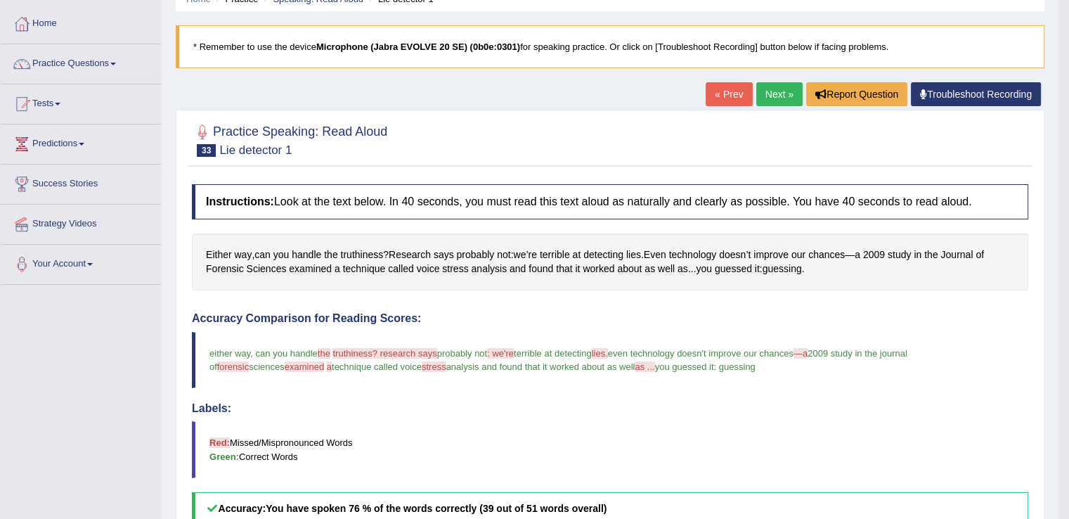
scroll to position [65, 0]
click at [116, 63] on span at bounding box center [113, 64] width 6 height 3
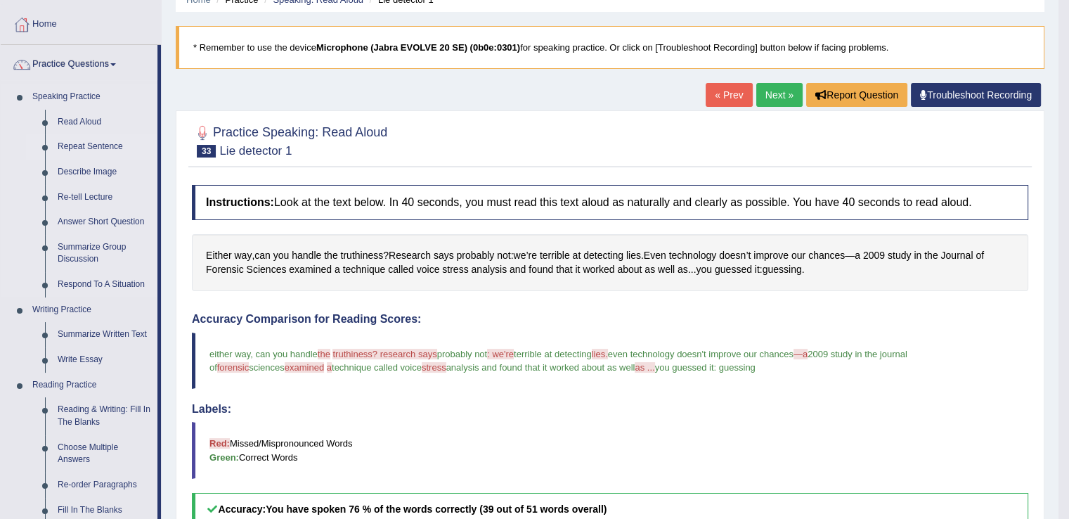
click at [94, 143] on link "Repeat Sentence" at bounding box center [104, 146] width 106 height 25
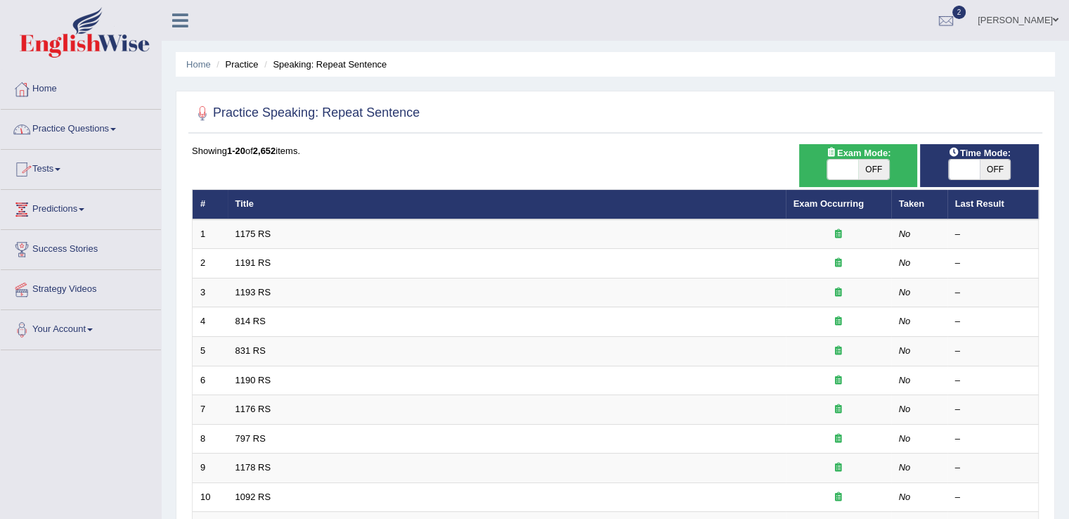
click at [121, 134] on link "Practice Questions" at bounding box center [81, 127] width 160 height 35
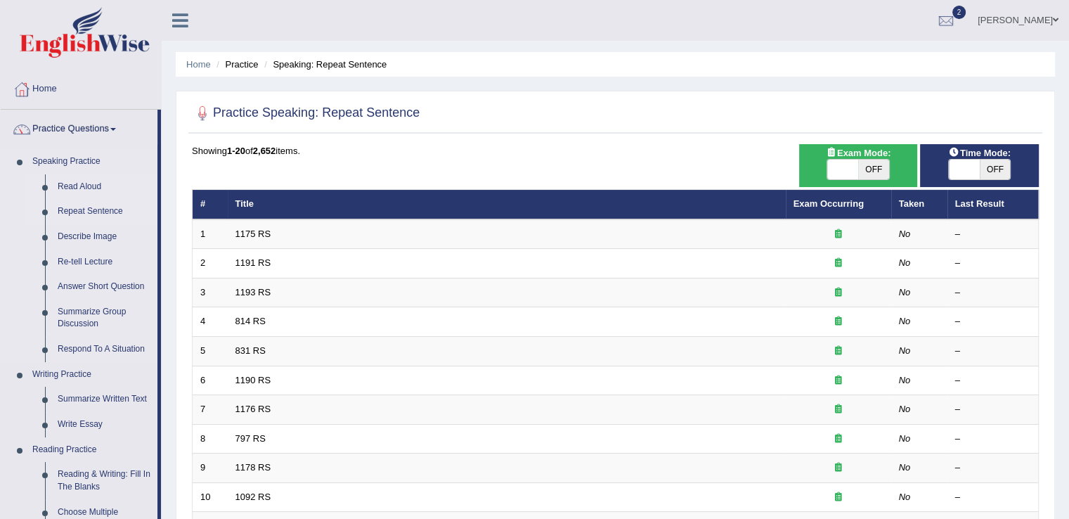
click at [84, 183] on link "Read Aloud" at bounding box center [104, 186] width 106 height 25
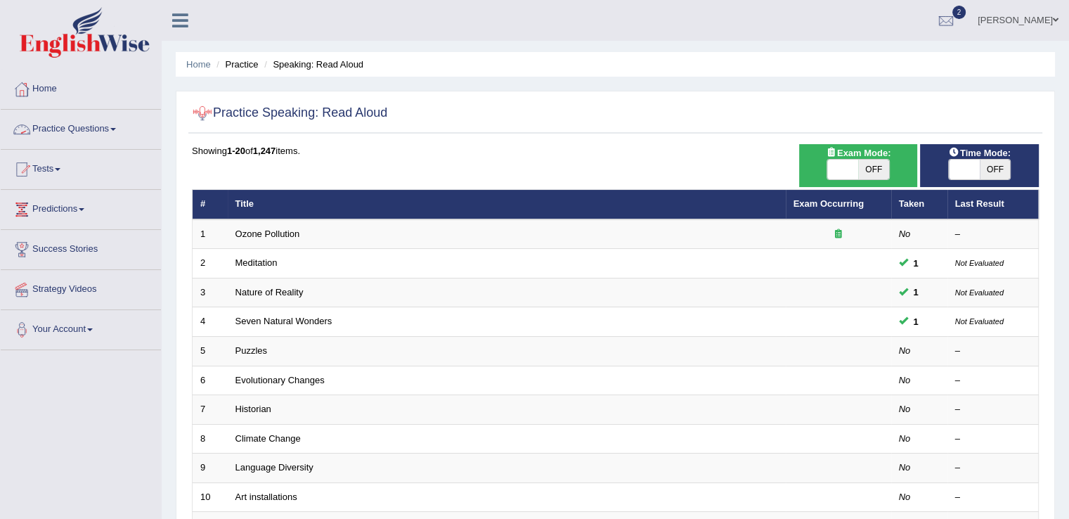
click at [121, 126] on link "Practice Questions" at bounding box center [81, 127] width 160 height 35
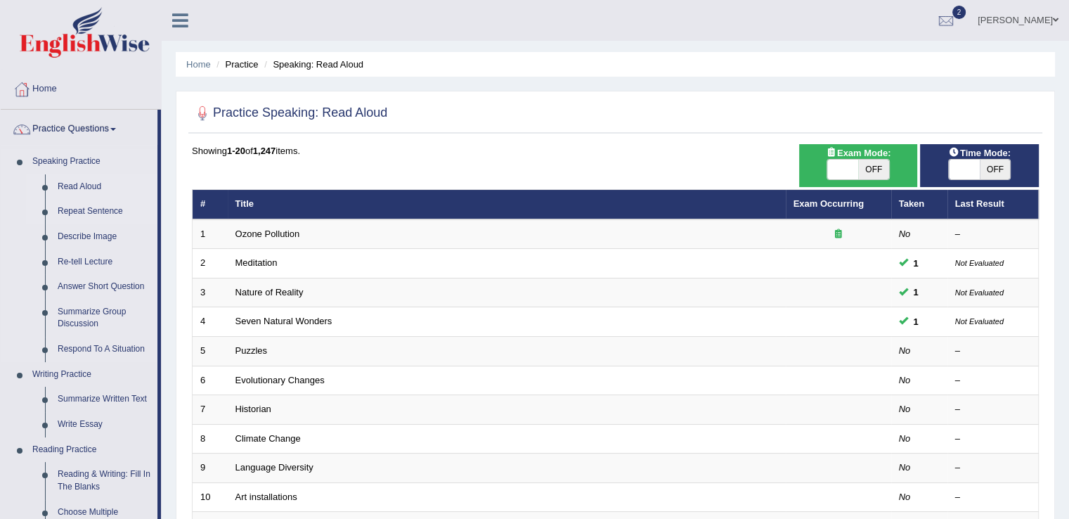
click at [91, 205] on link "Repeat Sentence" at bounding box center [104, 211] width 106 height 25
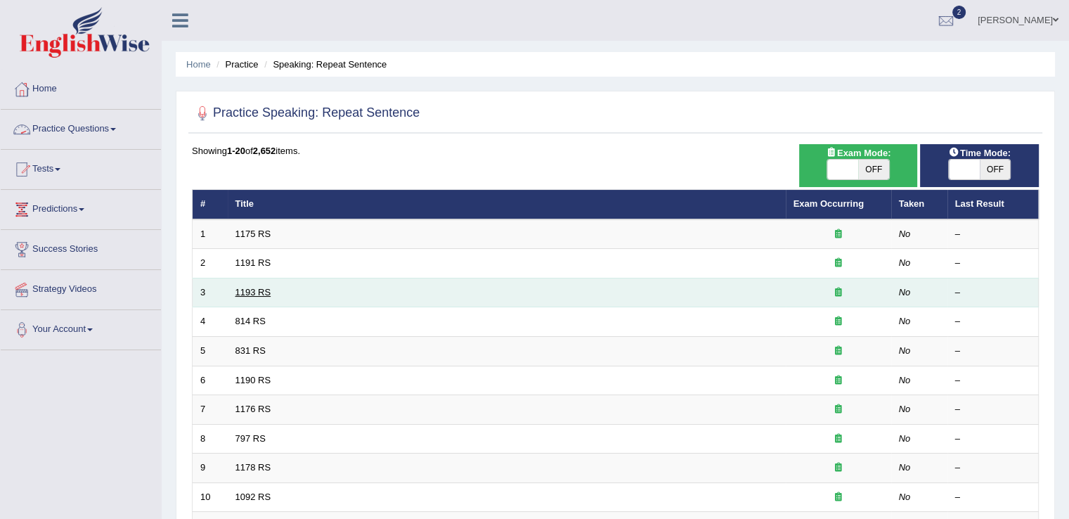
click at [262, 291] on link "1193 RS" at bounding box center [253, 292] width 36 height 11
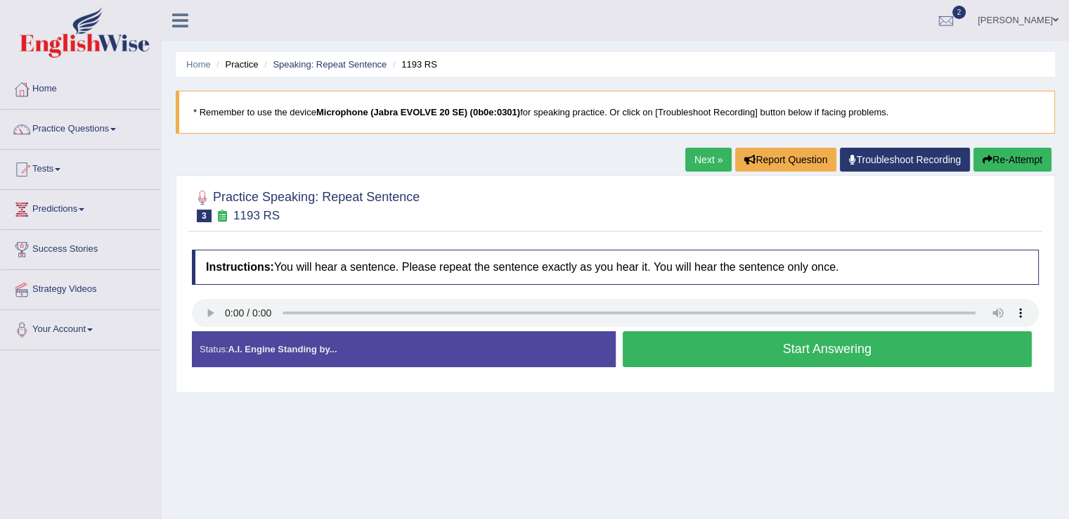
click at [779, 354] on button "Start Answering" at bounding box center [828, 349] width 410 height 36
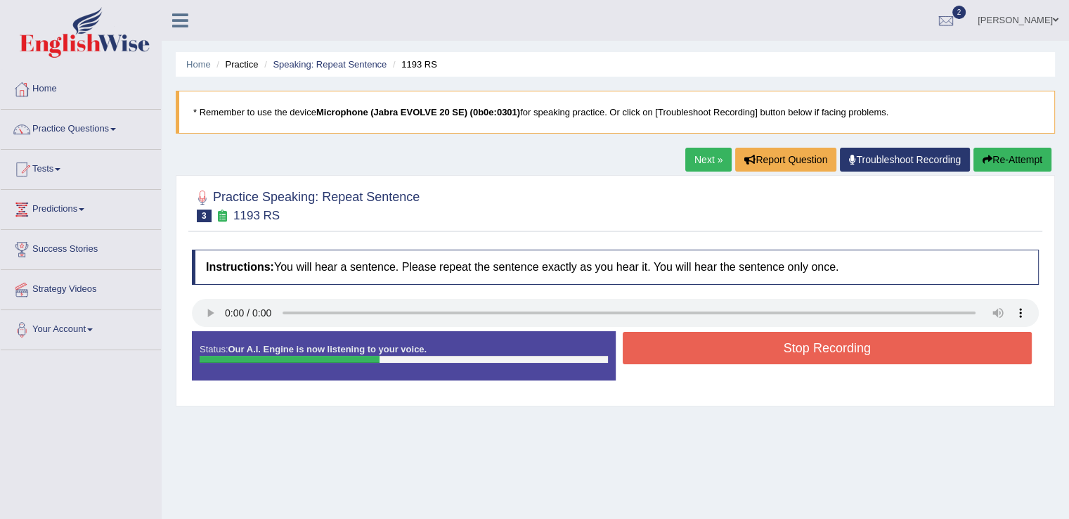
click at [779, 354] on button "Stop Recording" at bounding box center [828, 348] width 410 height 32
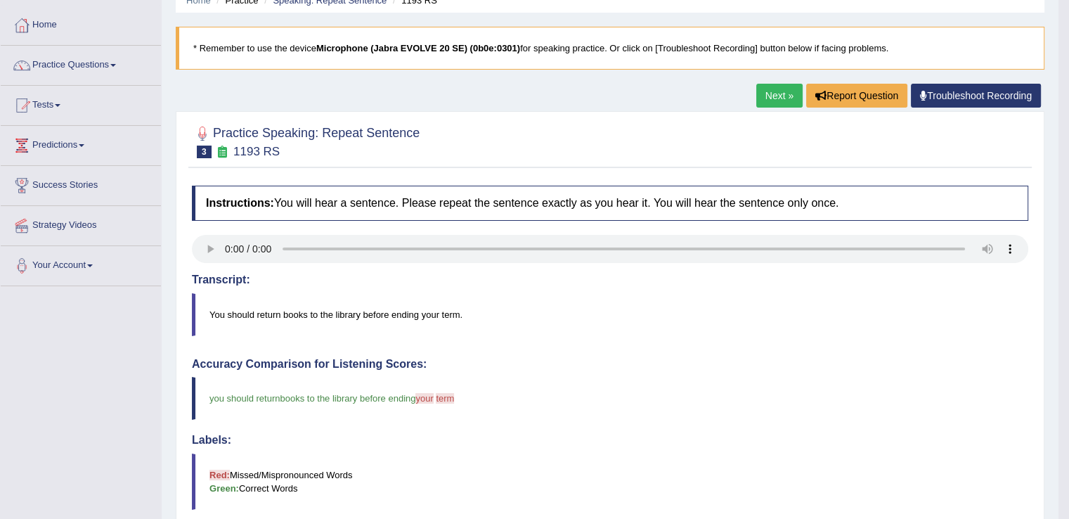
scroll to position [63, 0]
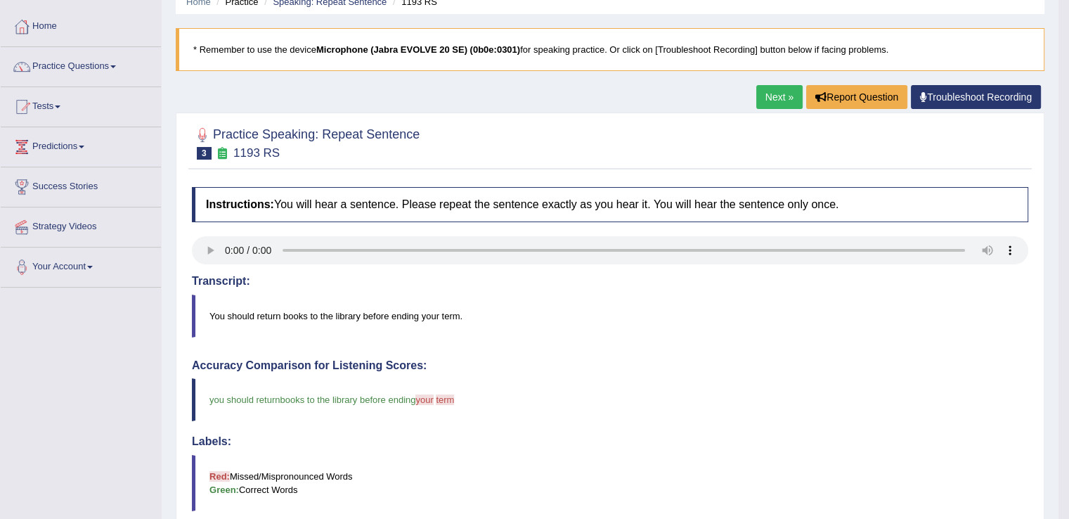
click at [786, 97] on link "Next »" at bounding box center [779, 97] width 46 height 24
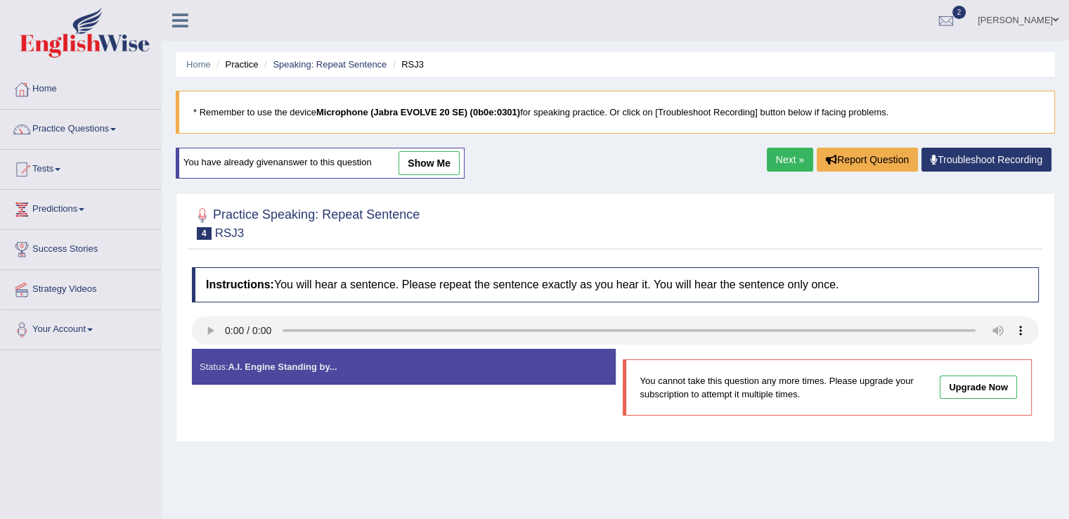
click at [795, 152] on link "Next »" at bounding box center [790, 160] width 46 height 24
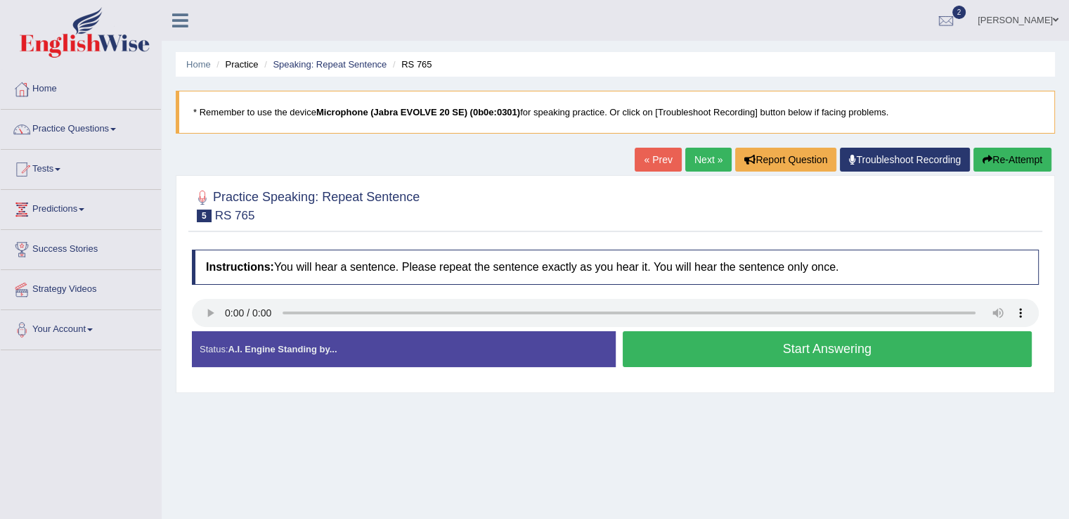
click at [719, 348] on button "Start Answering" at bounding box center [828, 349] width 410 height 36
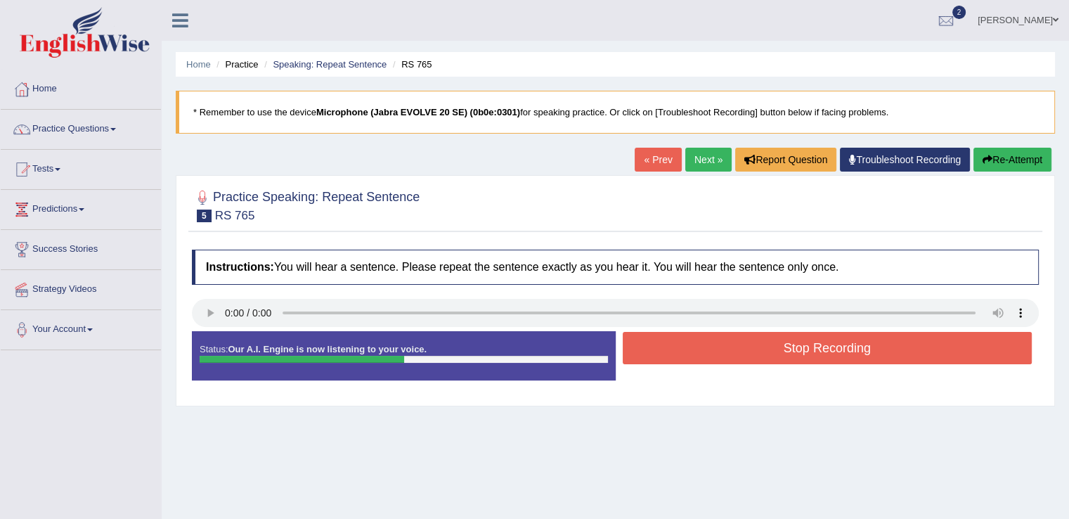
click at [719, 348] on button "Stop Recording" at bounding box center [828, 348] width 410 height 32
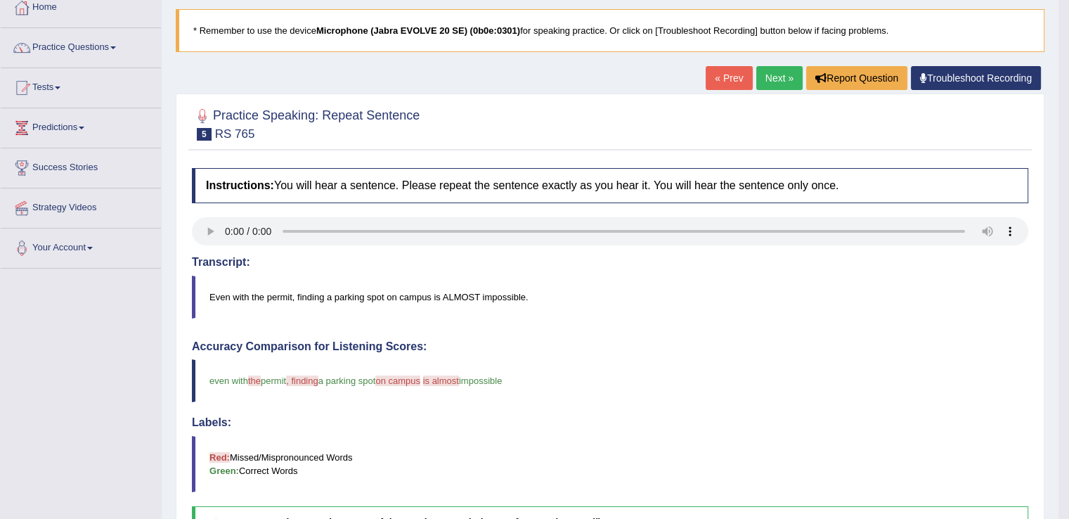
scroll to position [39, 0]
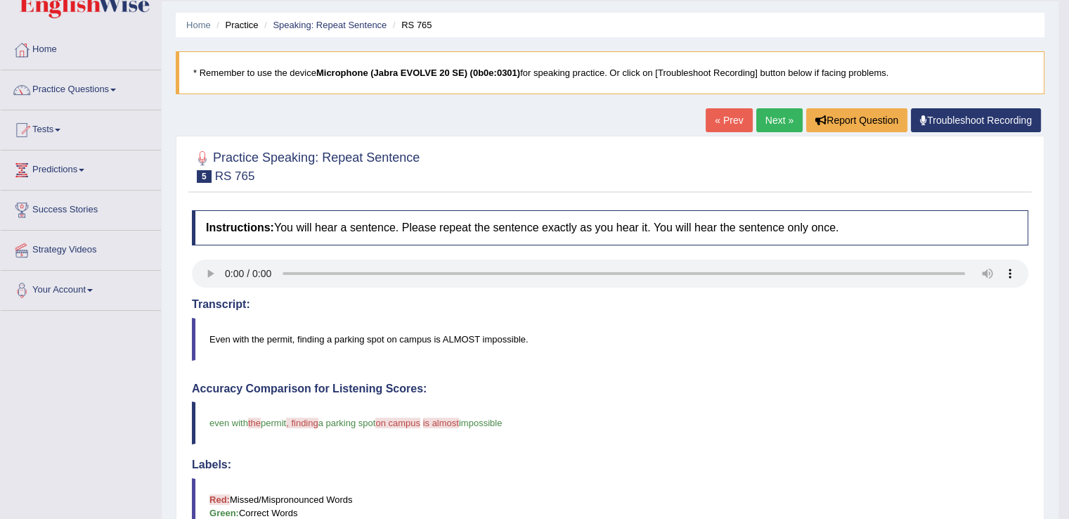
click at [777, 121] on link "Next »" at bounding box center [779, 120] width 46 height 24
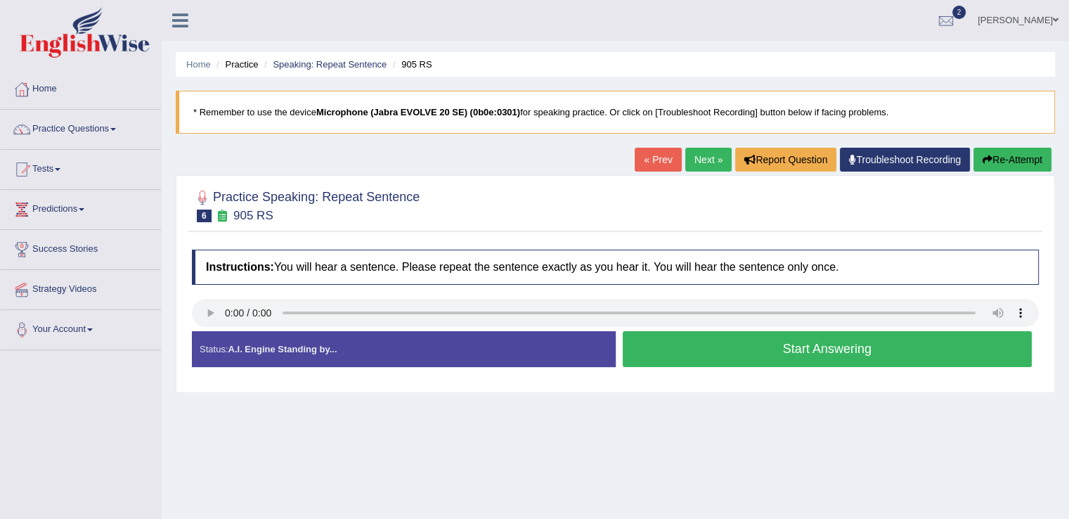
click at [744, 355] on button "Start Answering" at bounding box center [828, 349] width 410 height 36
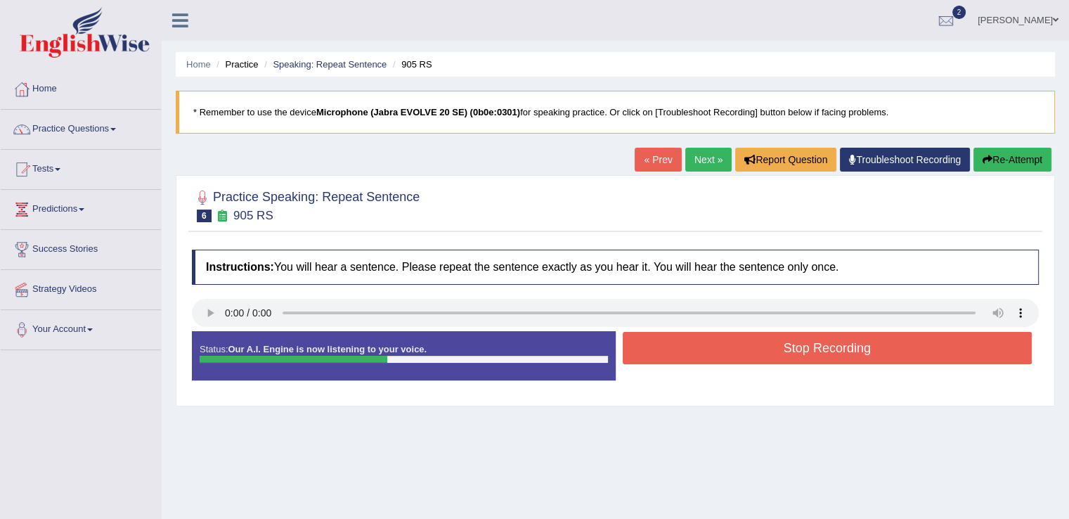
click at [744, 355] on button "Stop Recording" at bounding box center [828, 348] width 410 height 32
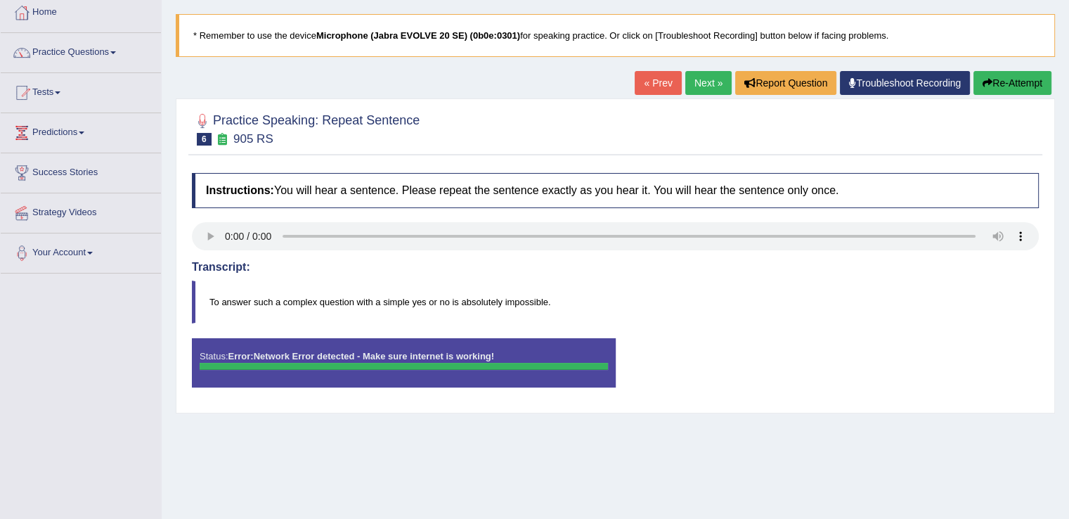
scroll to position [74, 0]
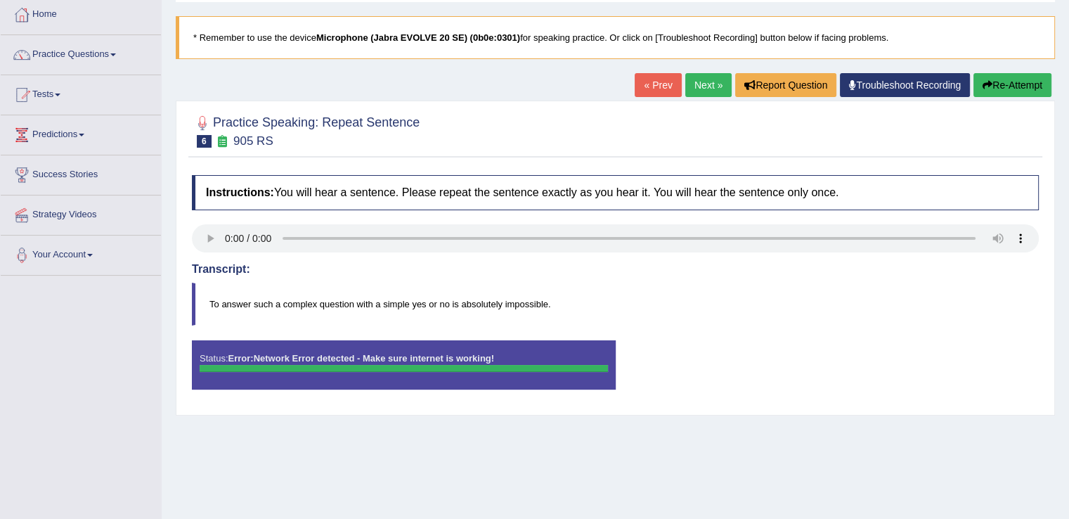
click at [996, 78] on button "Re-Attempt" at bounding box center [1012, 85] width 78 height 24
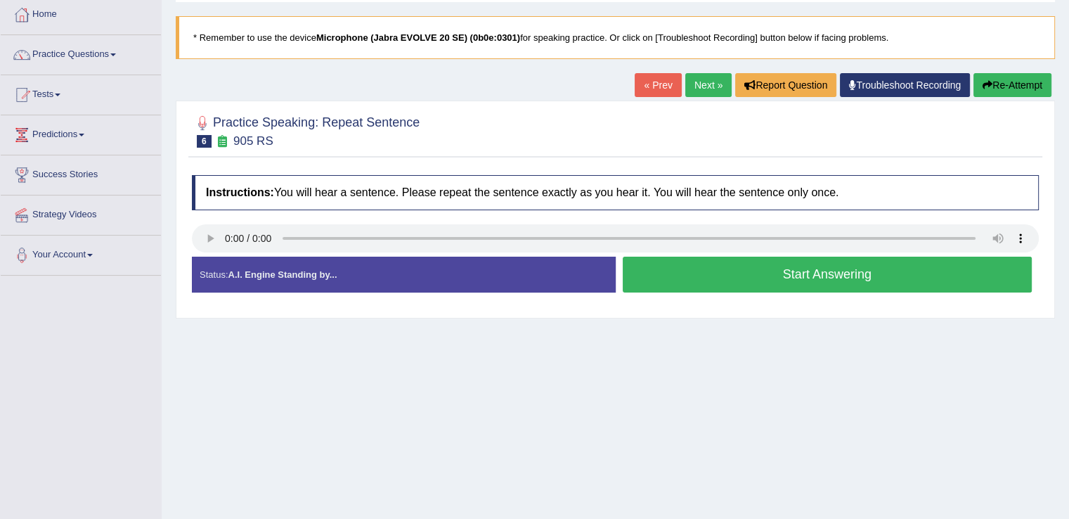
click at [762, 271] on button "Start Answering" at bounding box center [828, 275] width 410 height 36
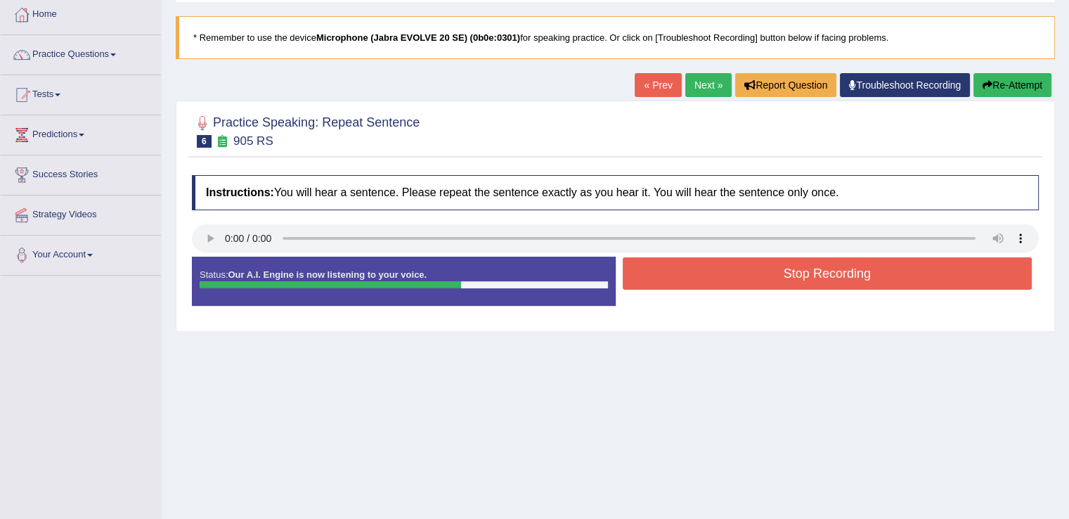
click at [762, 271] on button "Stop Recording" at bounding box center [828, 273] width 410 height 32
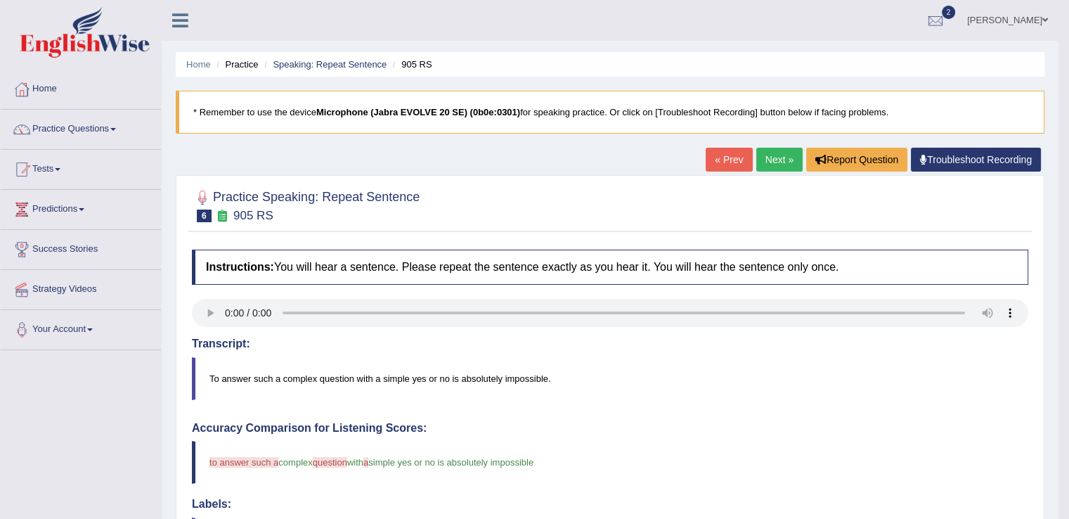
click at [779, 150] on link "Next »" at bounding box center [779, 160] width 46 height 24
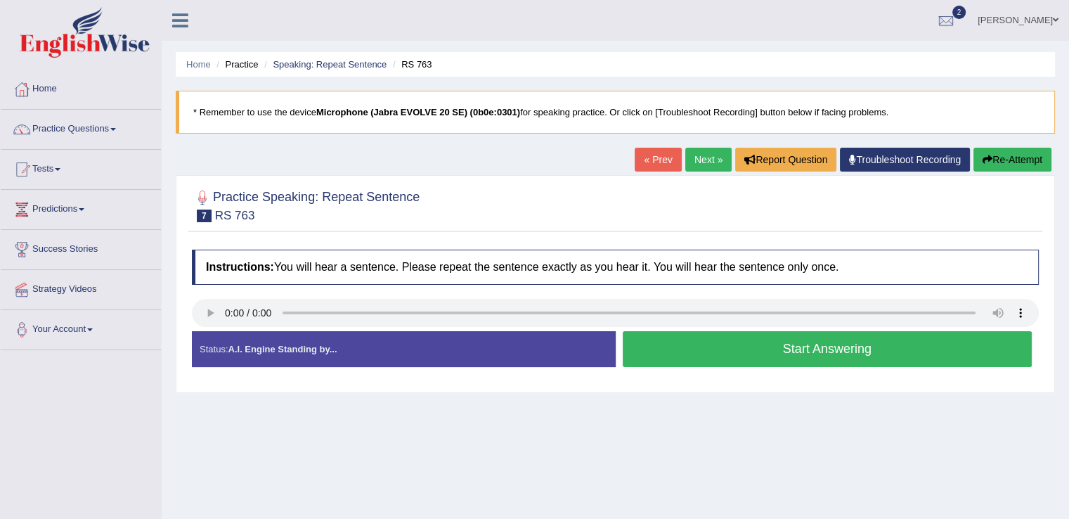
click at [753, 349] on button "Start Answering" at bounding box center [828, 349] width 410 height 36
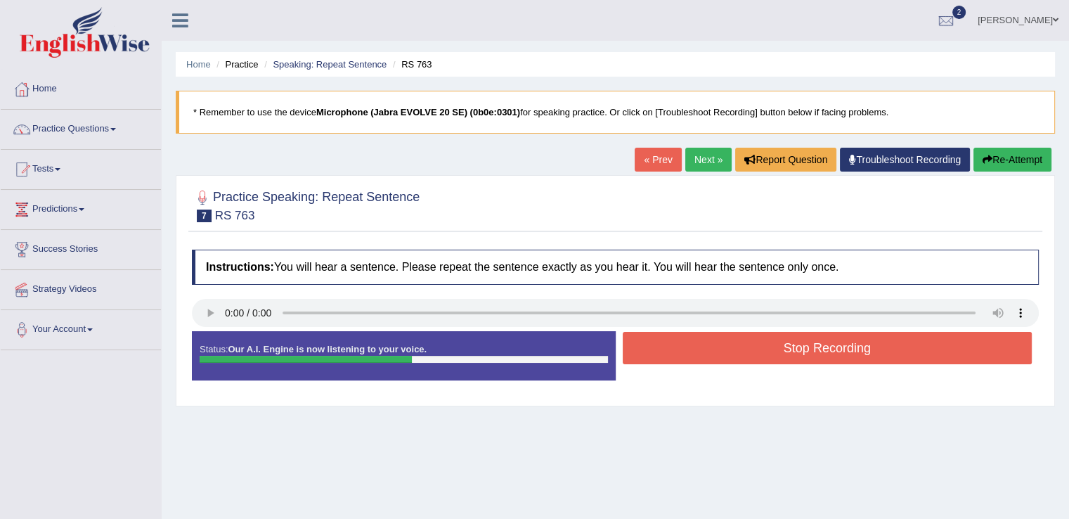
click at [753, 349] on button "Stop Recording" at bounding box center [828, 348] width 410 height 32
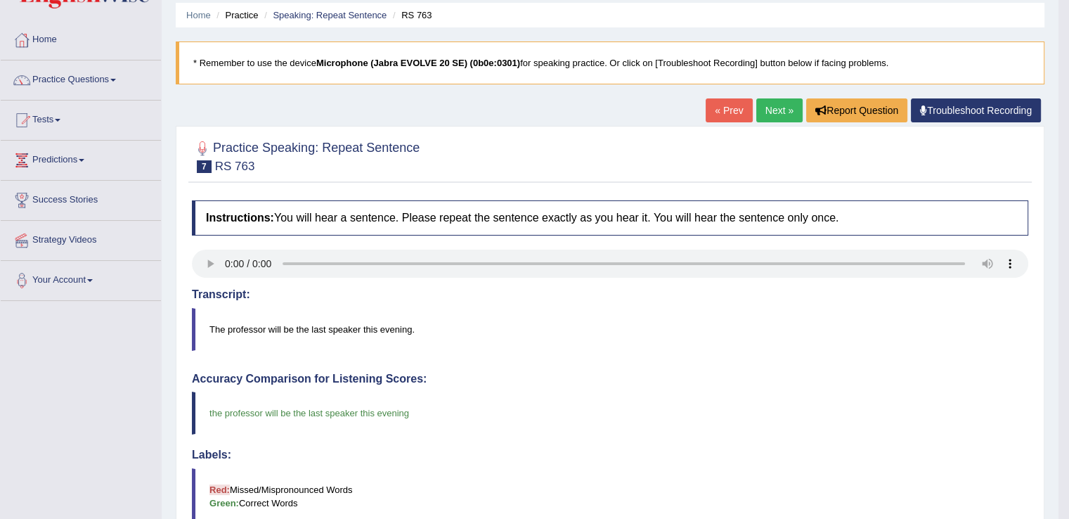
scroll to position [48, 0]
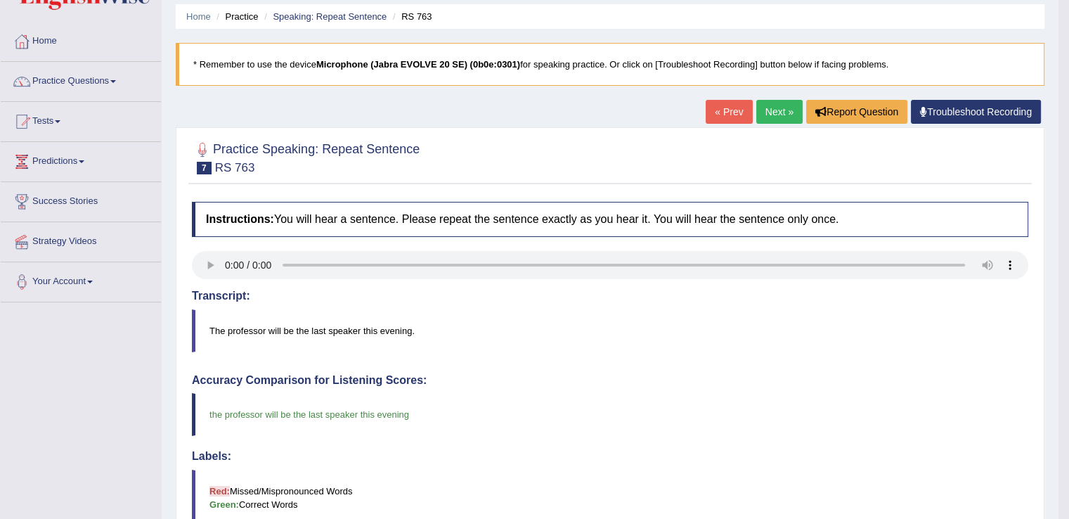
click at [761, 112] on link "Next »" at bounding box center [779, 112] width 46 height 24
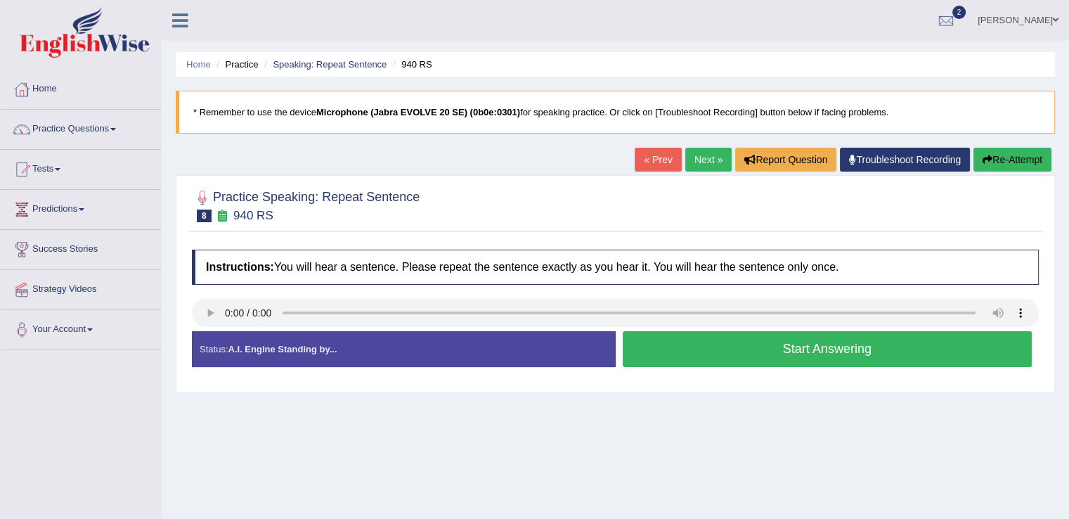
click at [756, 337] on button "Start Answering" at bounding box center [828, 349] width 410 height 36
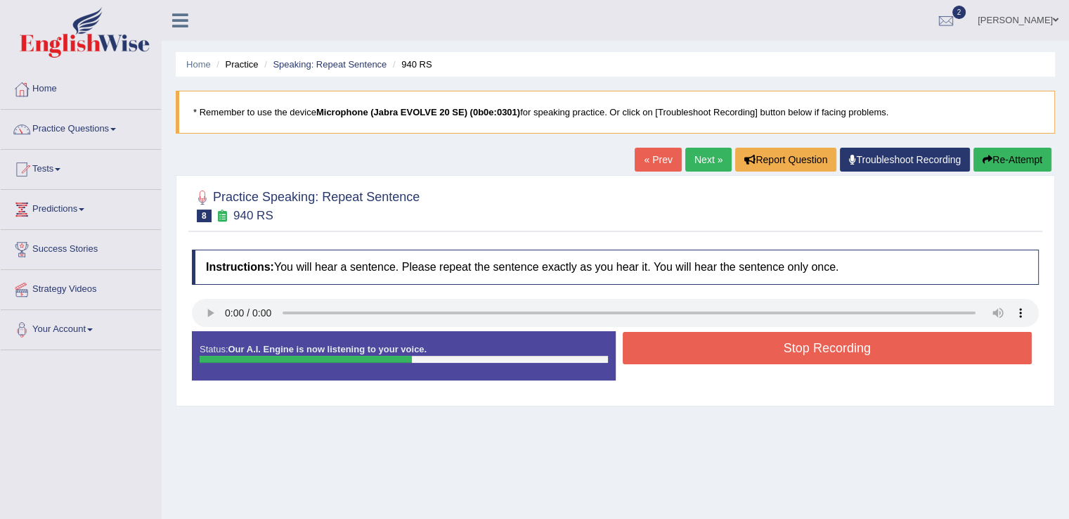
click at [756, 337] on button "Stop Recording" at bounding box center [828, 348] width 410 height 32
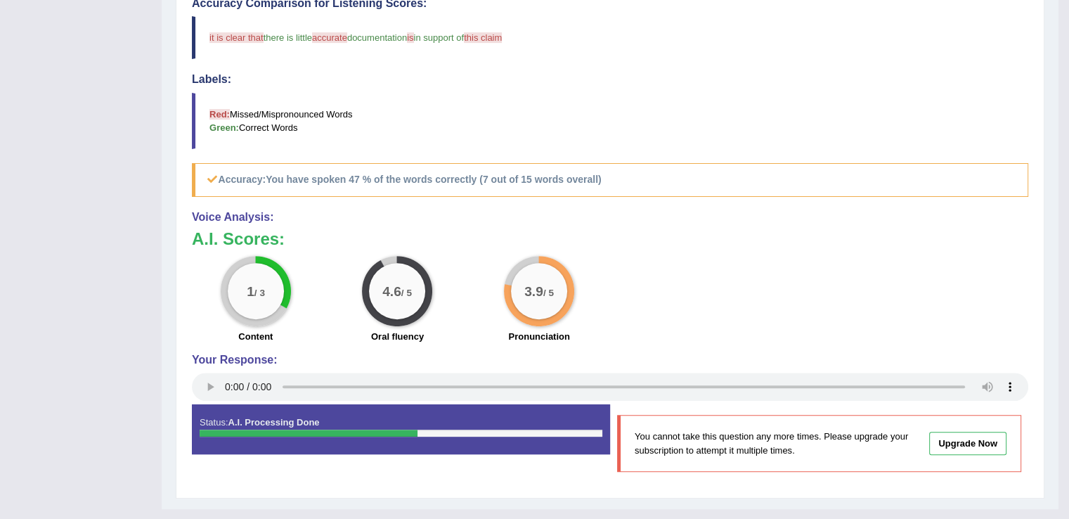
scroll to position [448, 0]
